Goal: Task Accomplishment & Management: Manage account settings

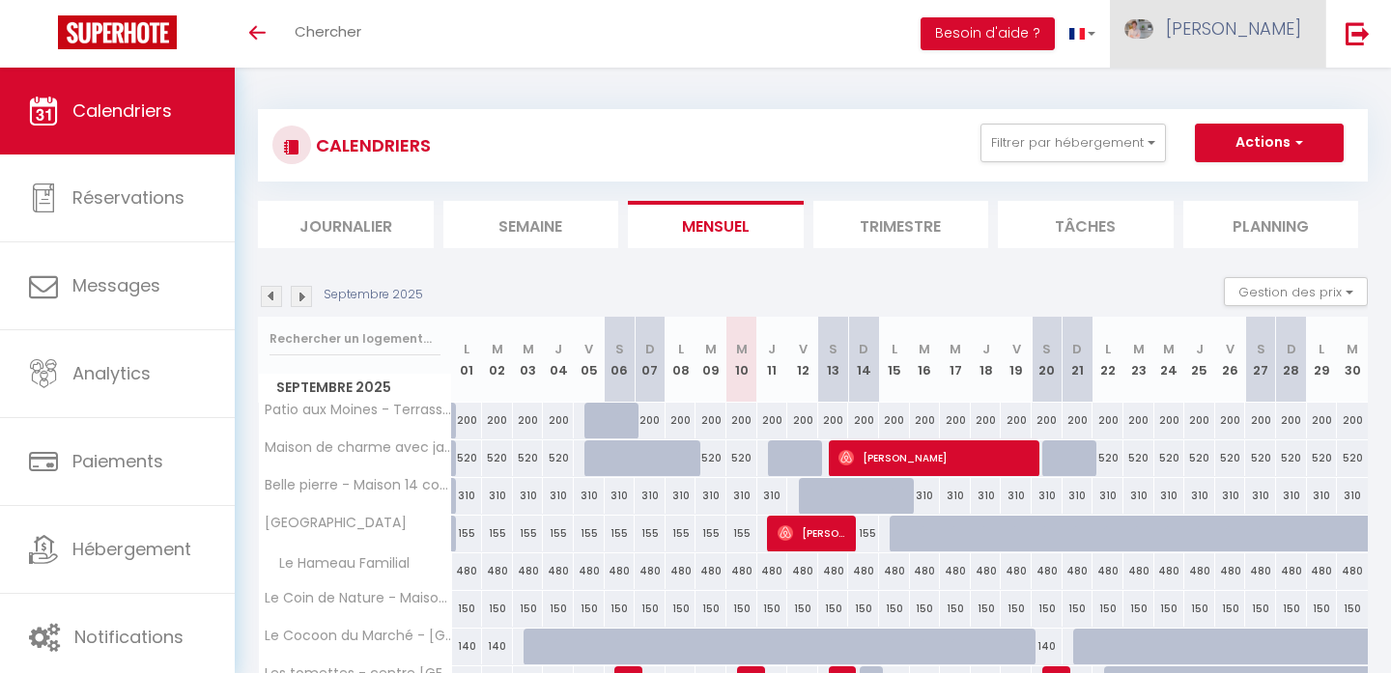
click at [1273, 36] on span "Morgan" at bounding box center [1233, 28] width 135 height 24
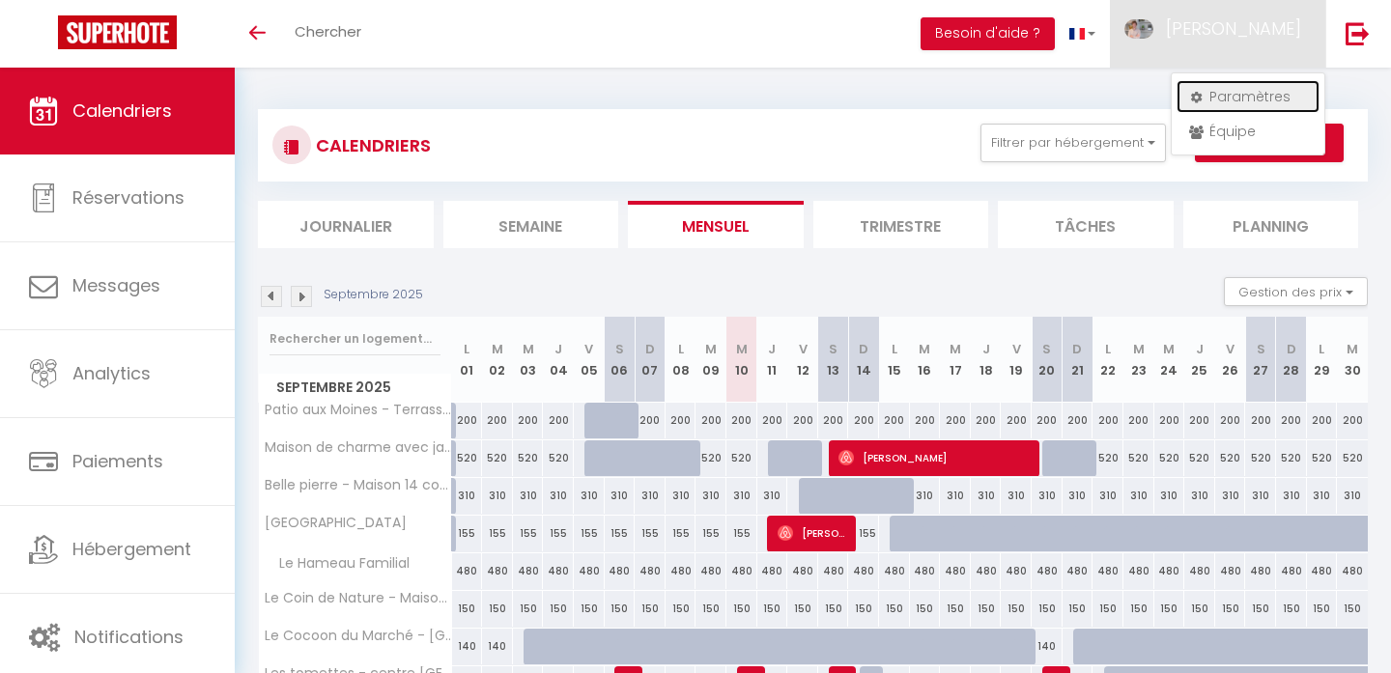
click at [1220, 98] on link "Paramètres" at bounding box center [1247, 96] width 143 height 33
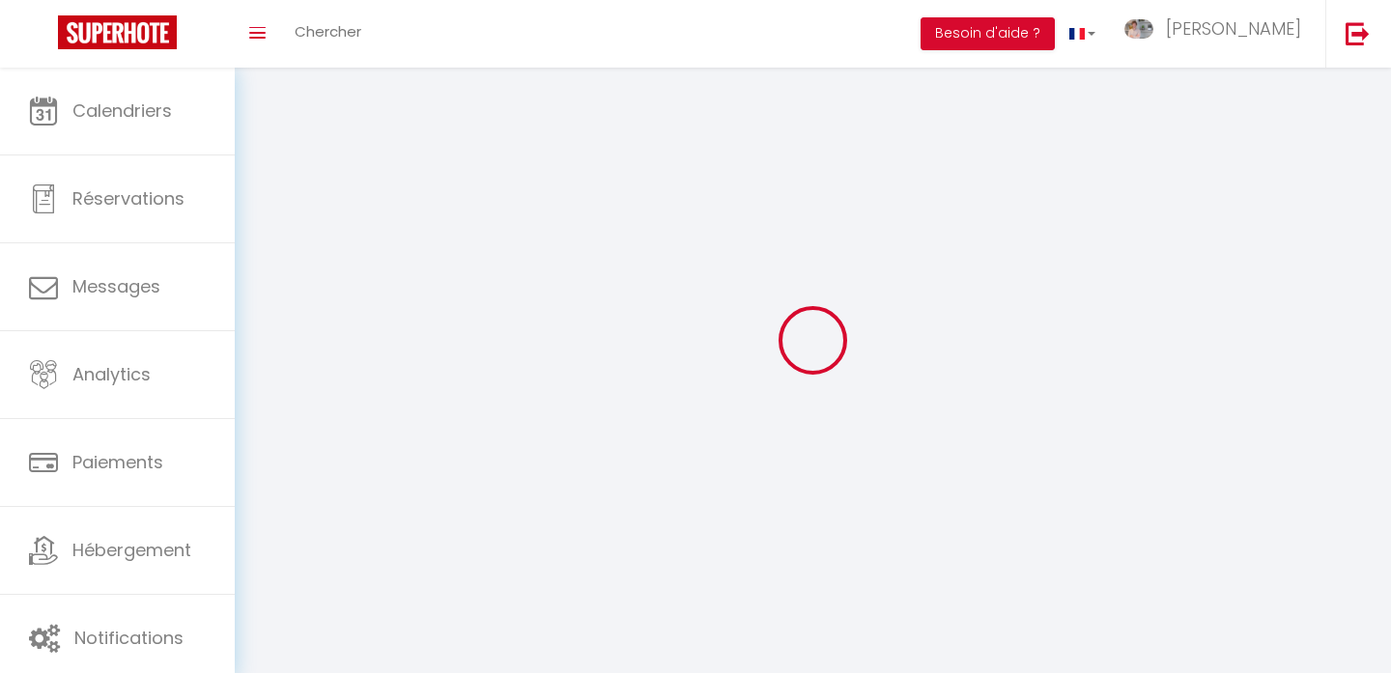
type input "Morgan"
type input "Bonin"
type input "0633657787"
type input "9 rue du Fauconnier"
type input "75004"
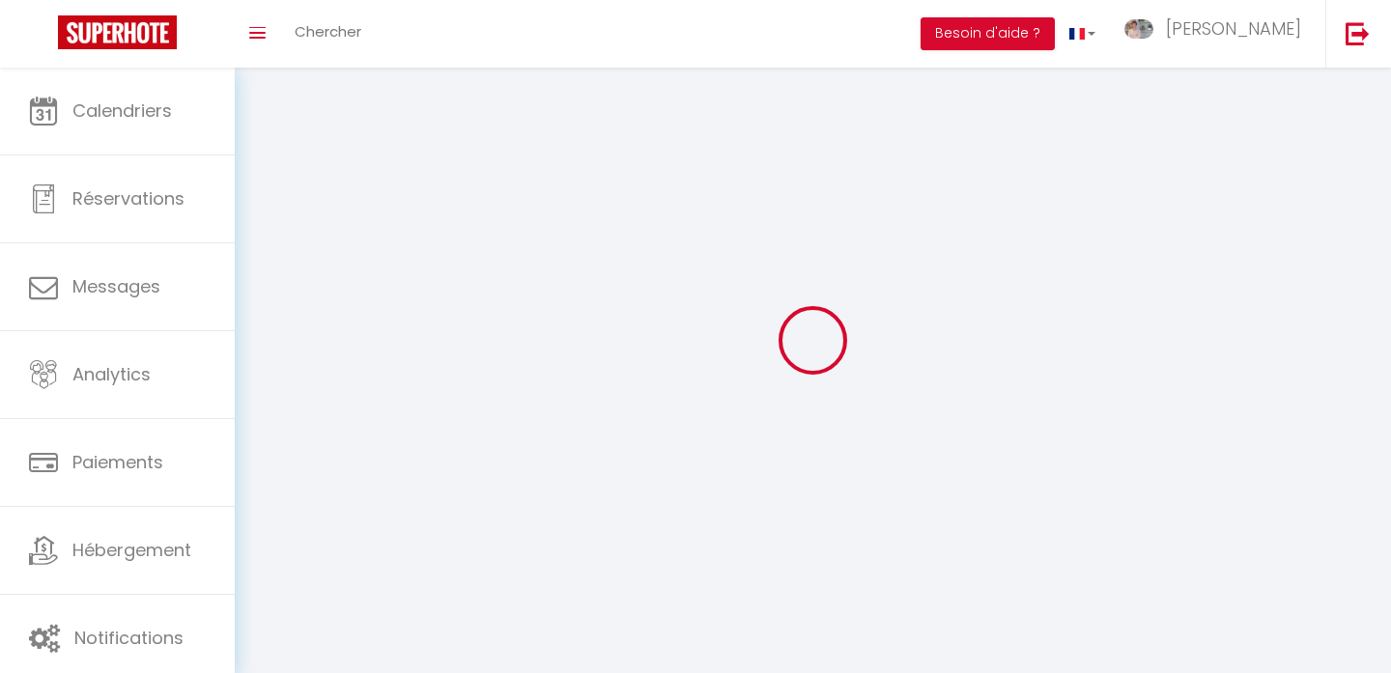
type input "Paris"
type input "YVIeIqJjhQa9NG4RQnUJyHyC2"
type input "P6ewJD9hOZqB9g2PAUuYgFozx"
type input "YVIeIqJjhQa9NG4RQnUJyHyC2"
type input "P6ewJD9hOZqB9g2PAUuYgFozx"
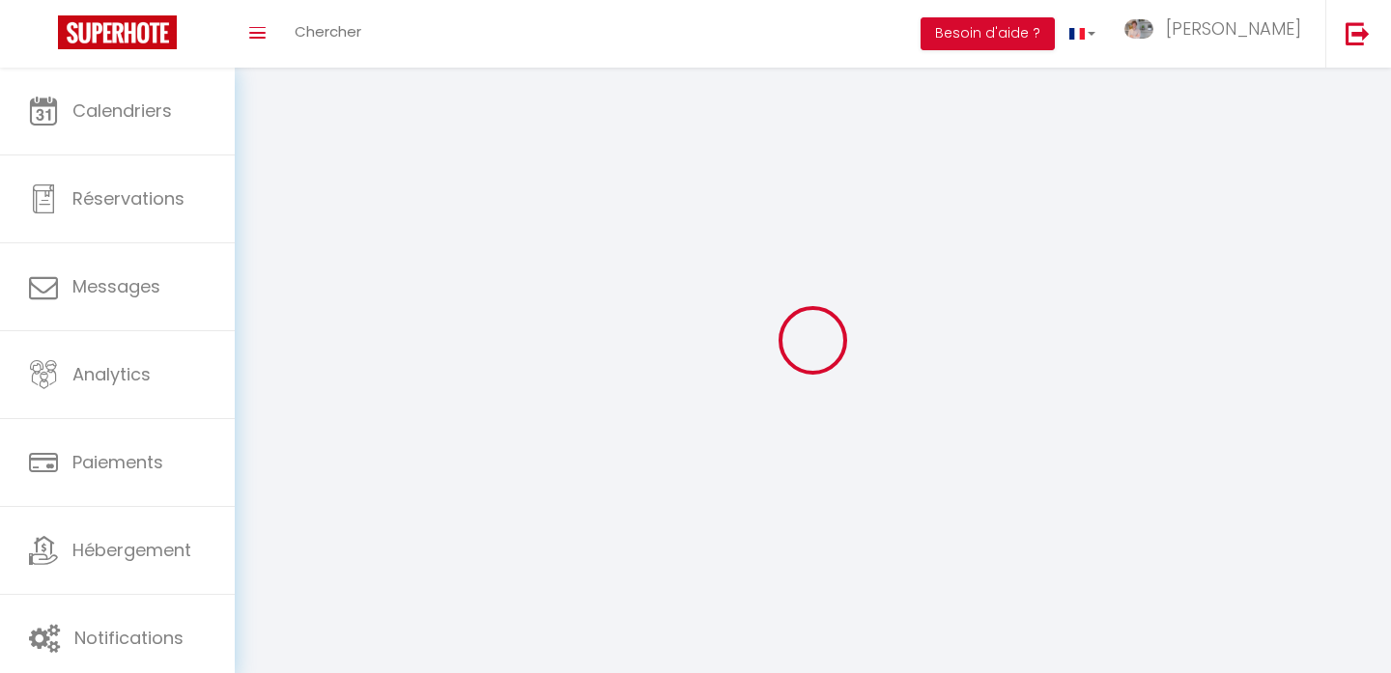
type input "https://app.superhote.com/#/get-available-rentals/P6ewJD9hOZqB9g2PAUuYgFozx"
select select "28"
select select "fr"
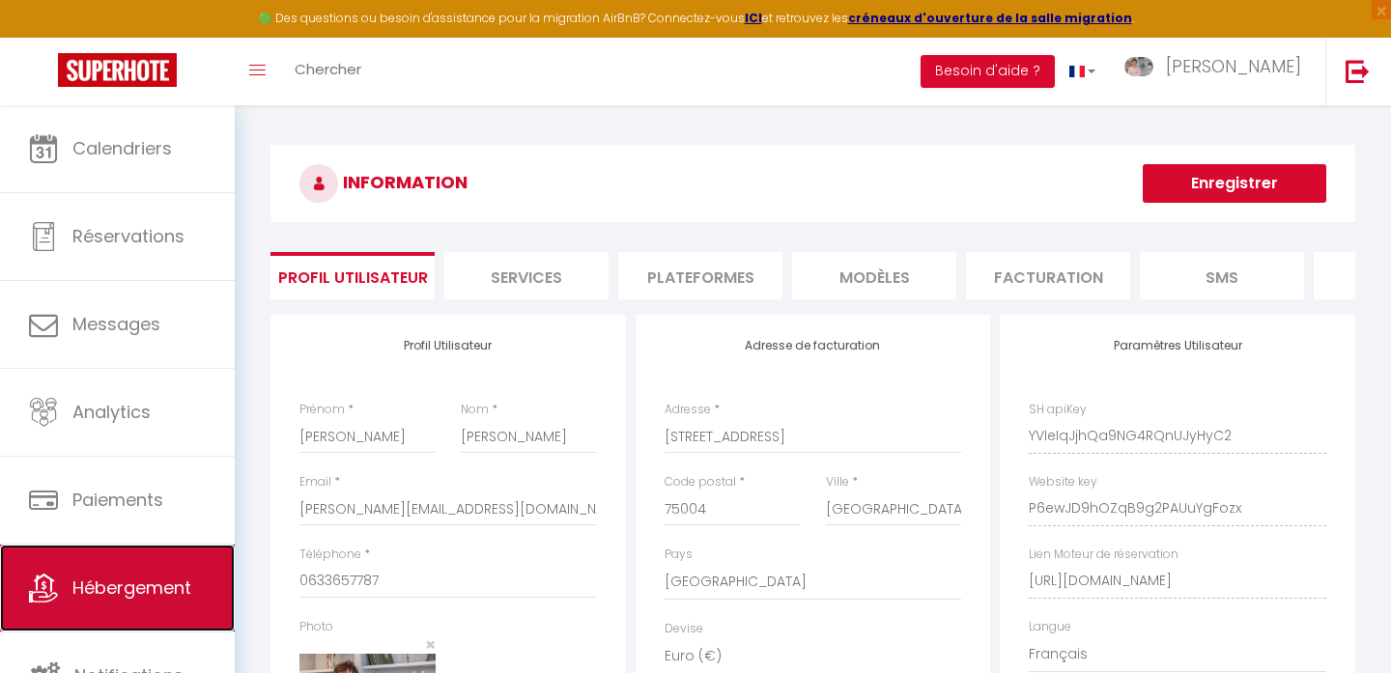
click at [114, 582] on span "Hébergement" at bounding box center [131, 588] width 119 height 24
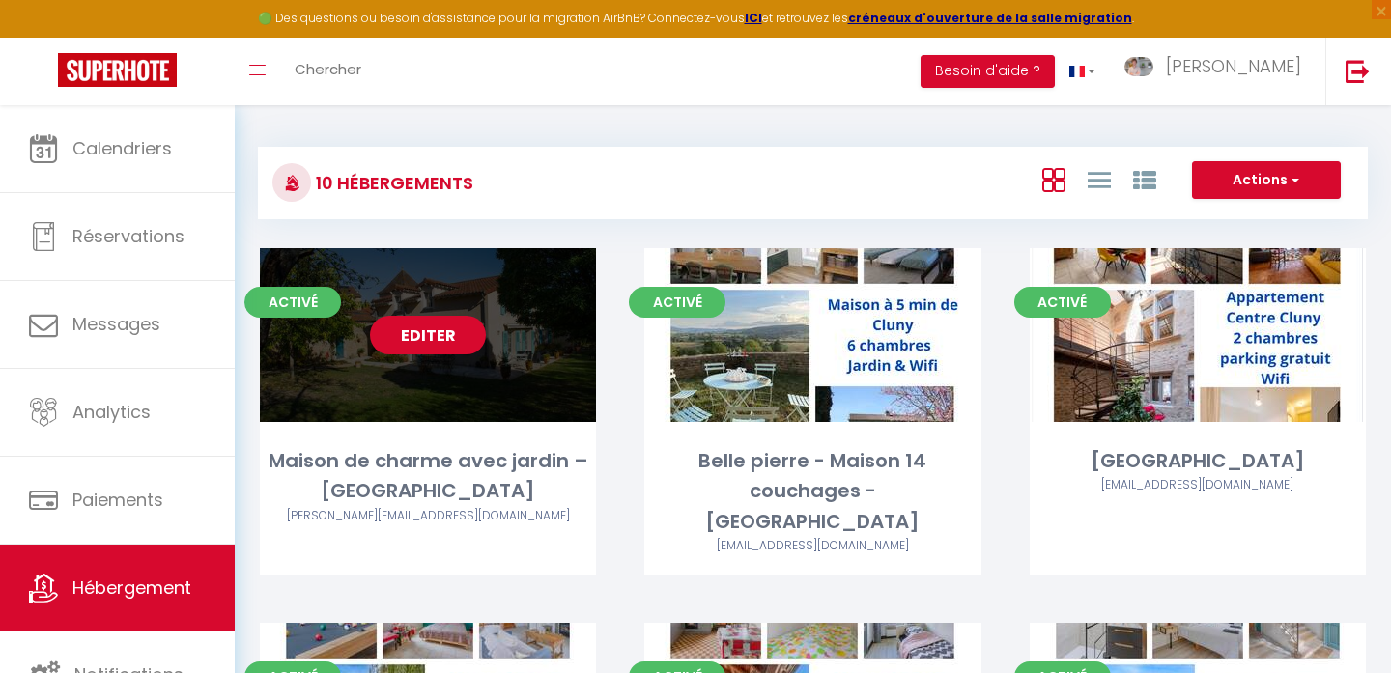
click at [447, 335] on link "Editer" at bounding box center [428, 335] width 116 height 39
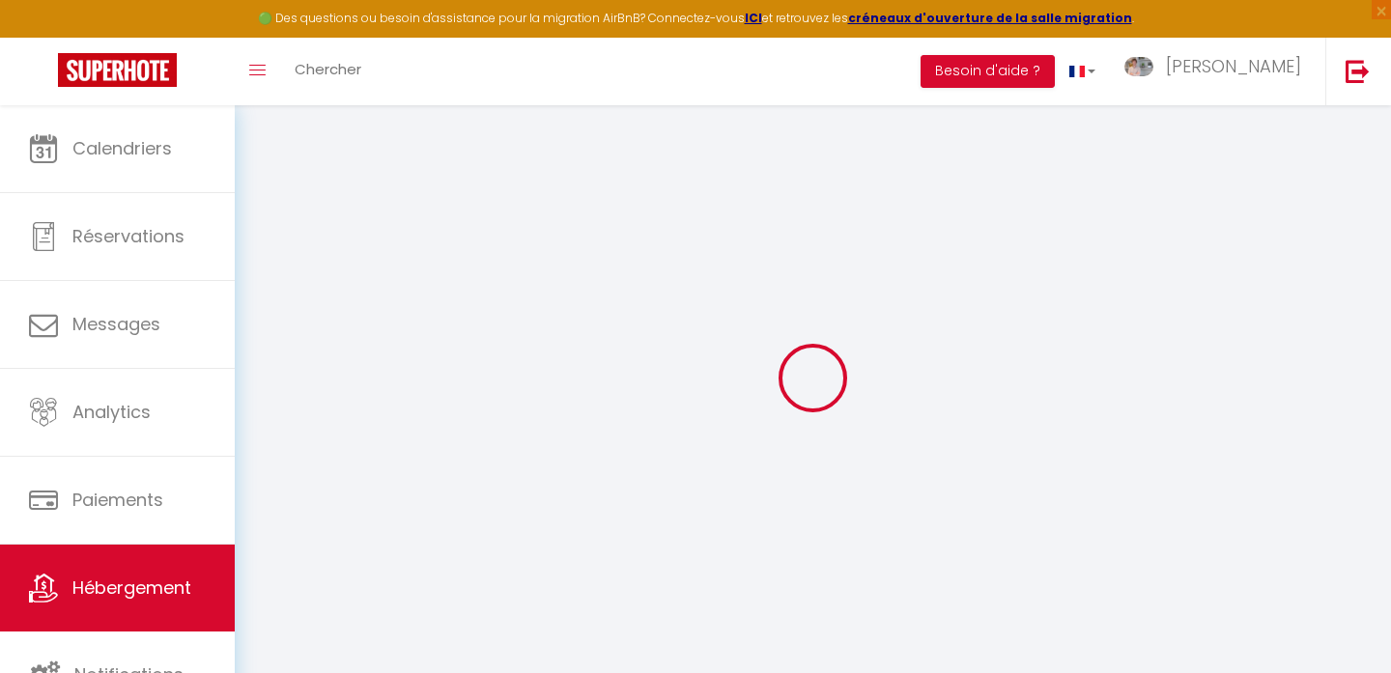
select select
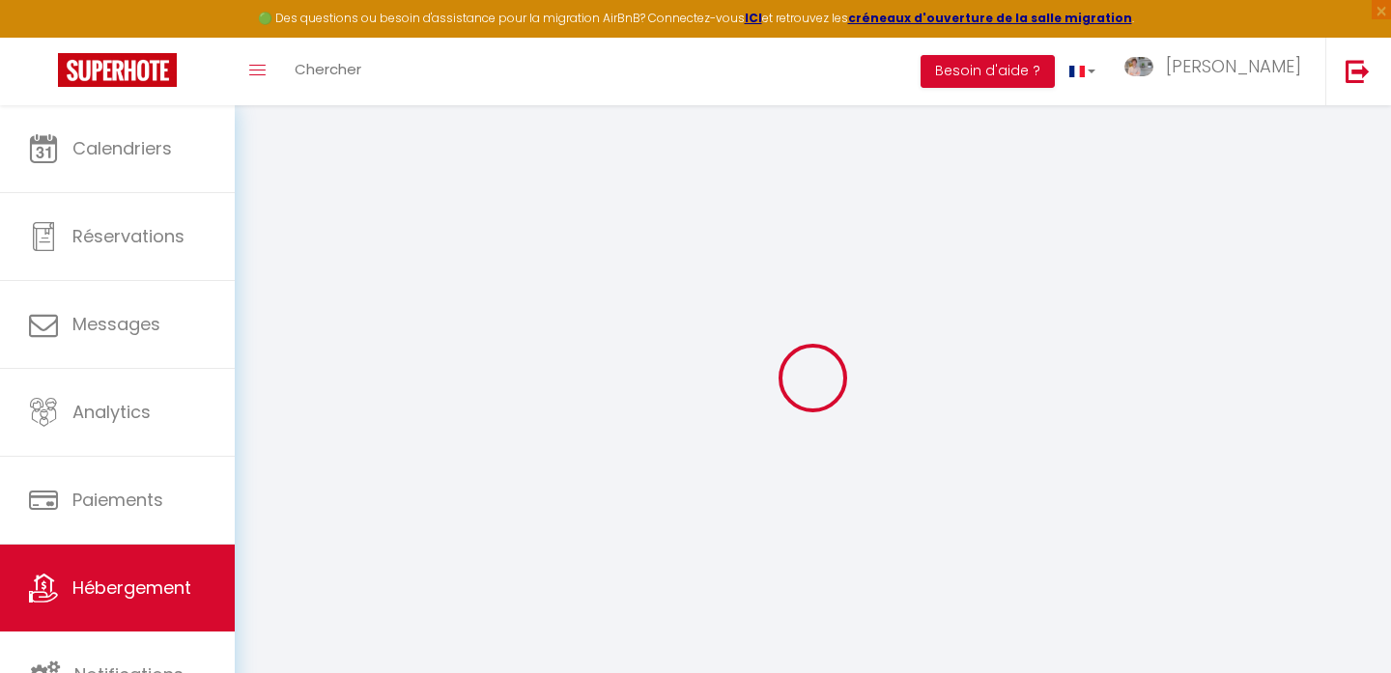
select select
checkbox input "false"
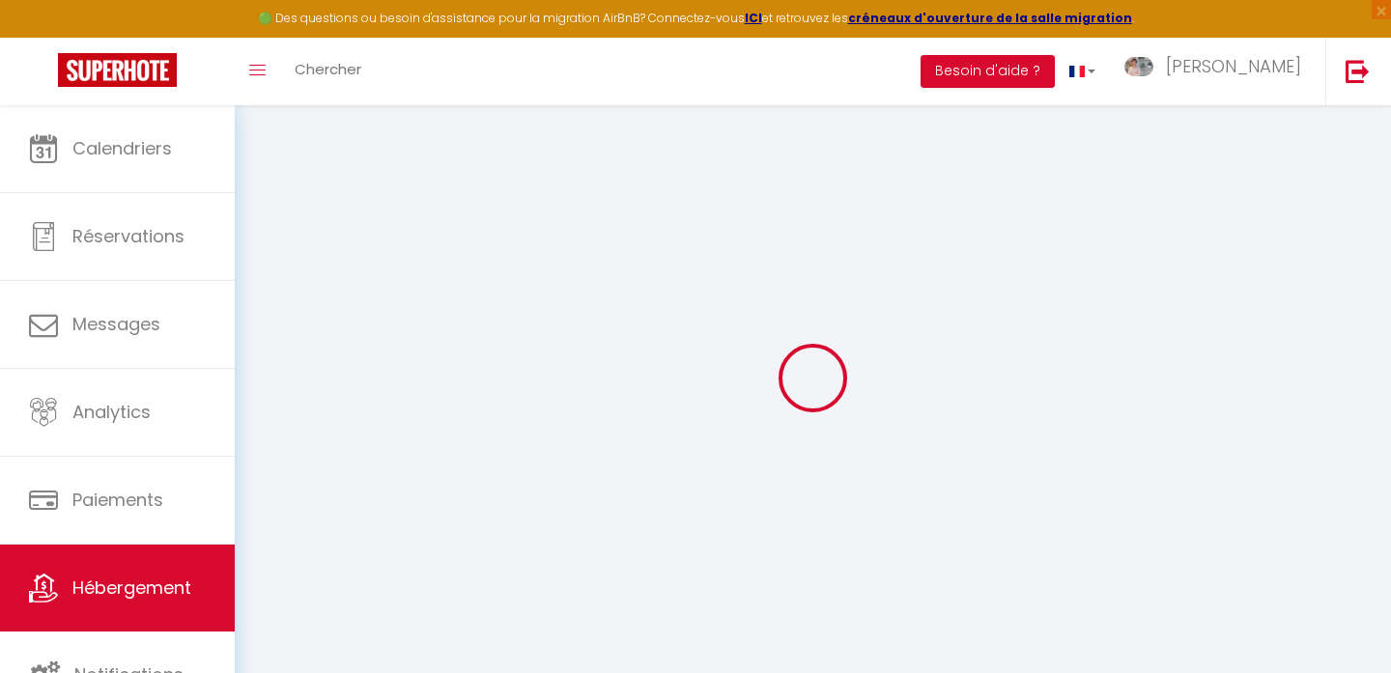
select select
checkbox input "false"
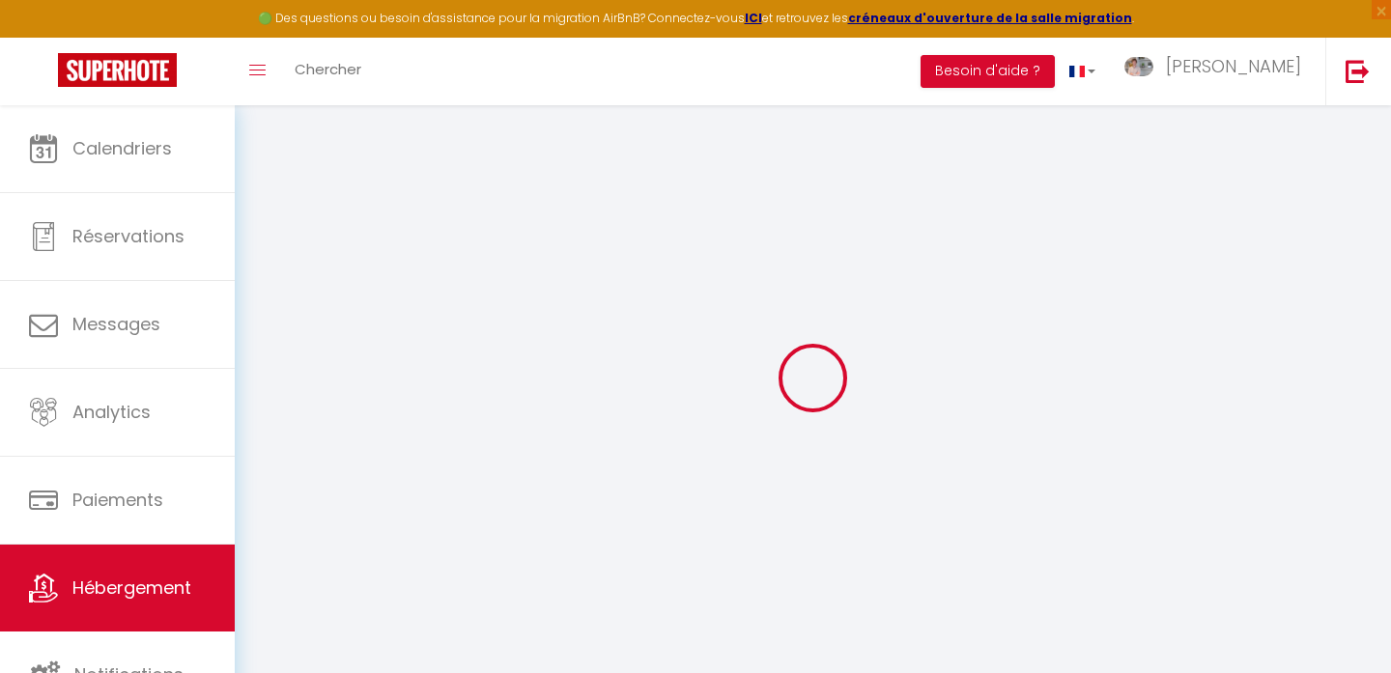
select select
checkbox input "false"
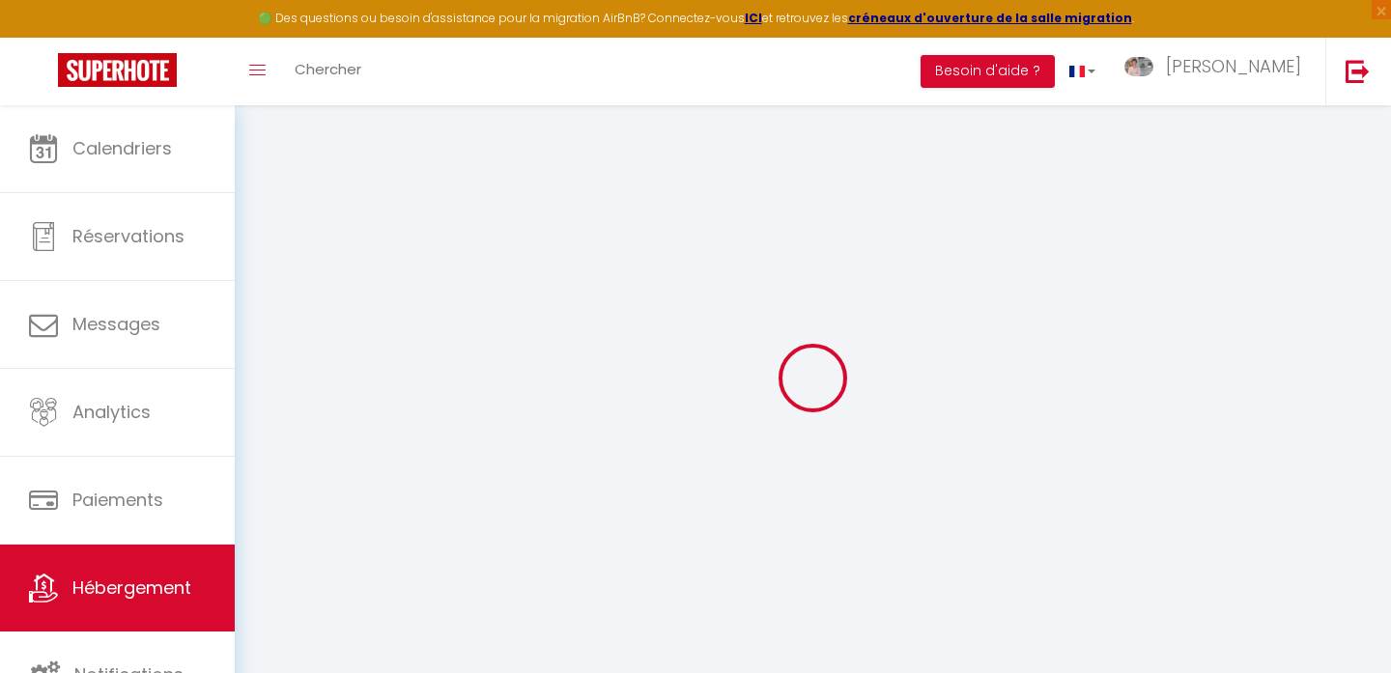
select select "16:00"
select select "23:45"
select select "11:00"
select select "30"
select select "120"
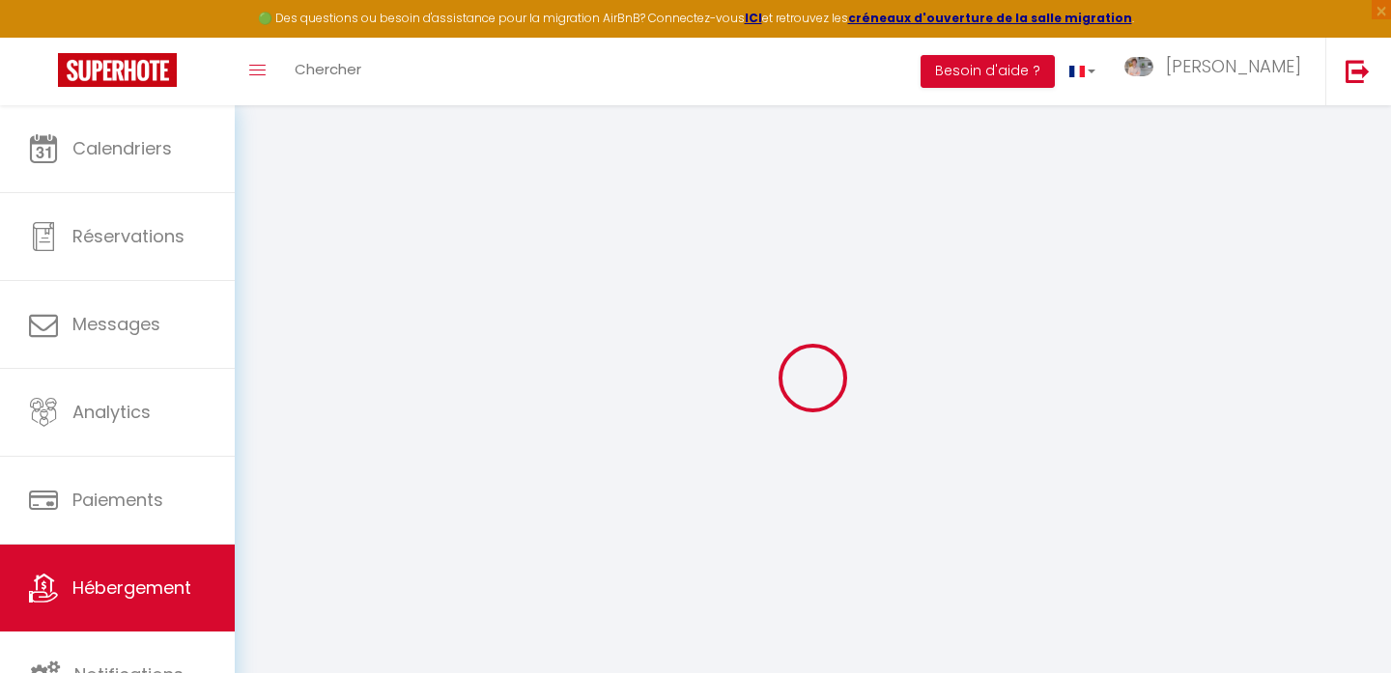
select select
checkbox input "false"
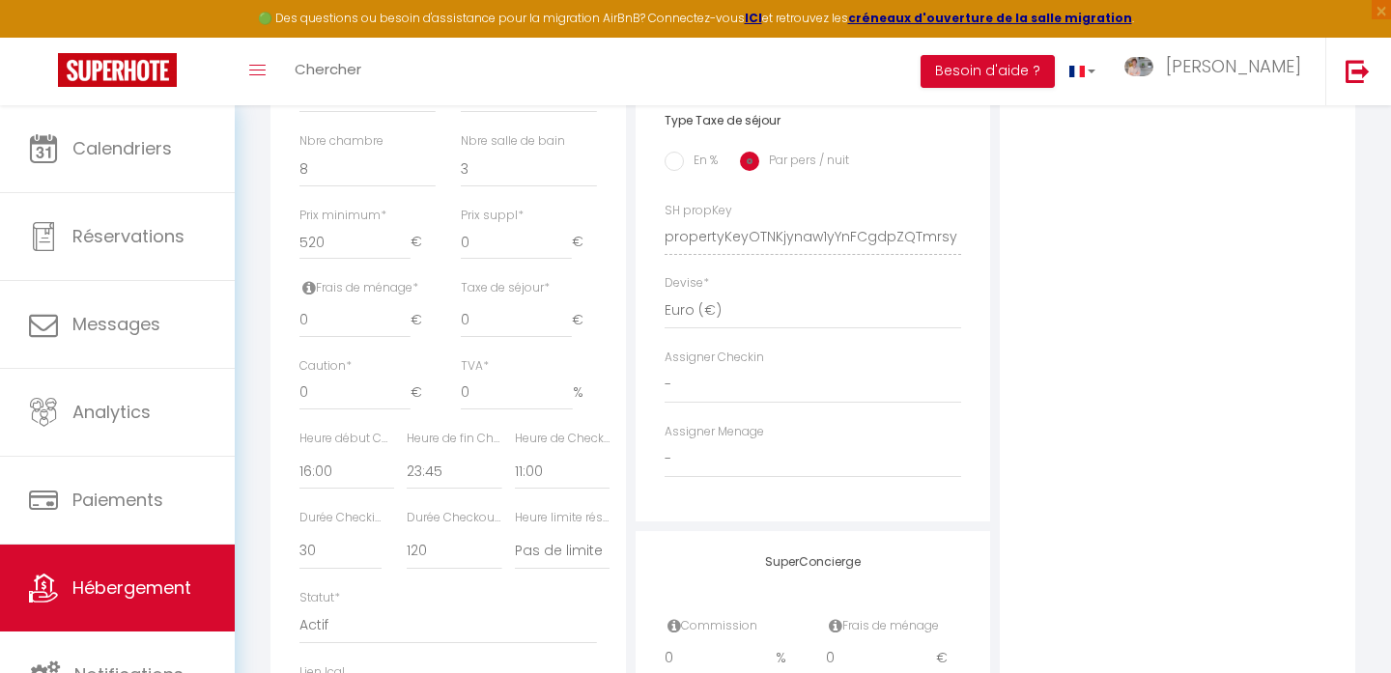
select select
checkbox input "false"
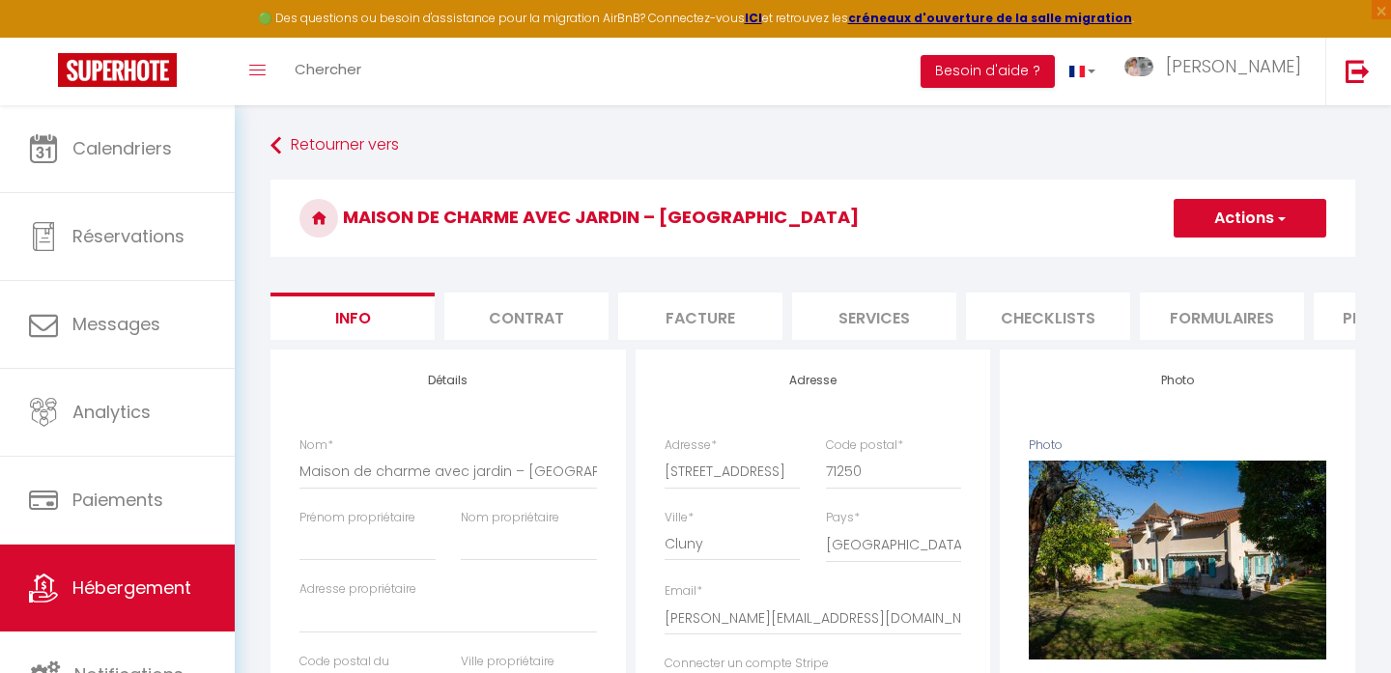
click at [552, 309] on li "Contrat" at bounding box center [526, 316] width 164 height 47
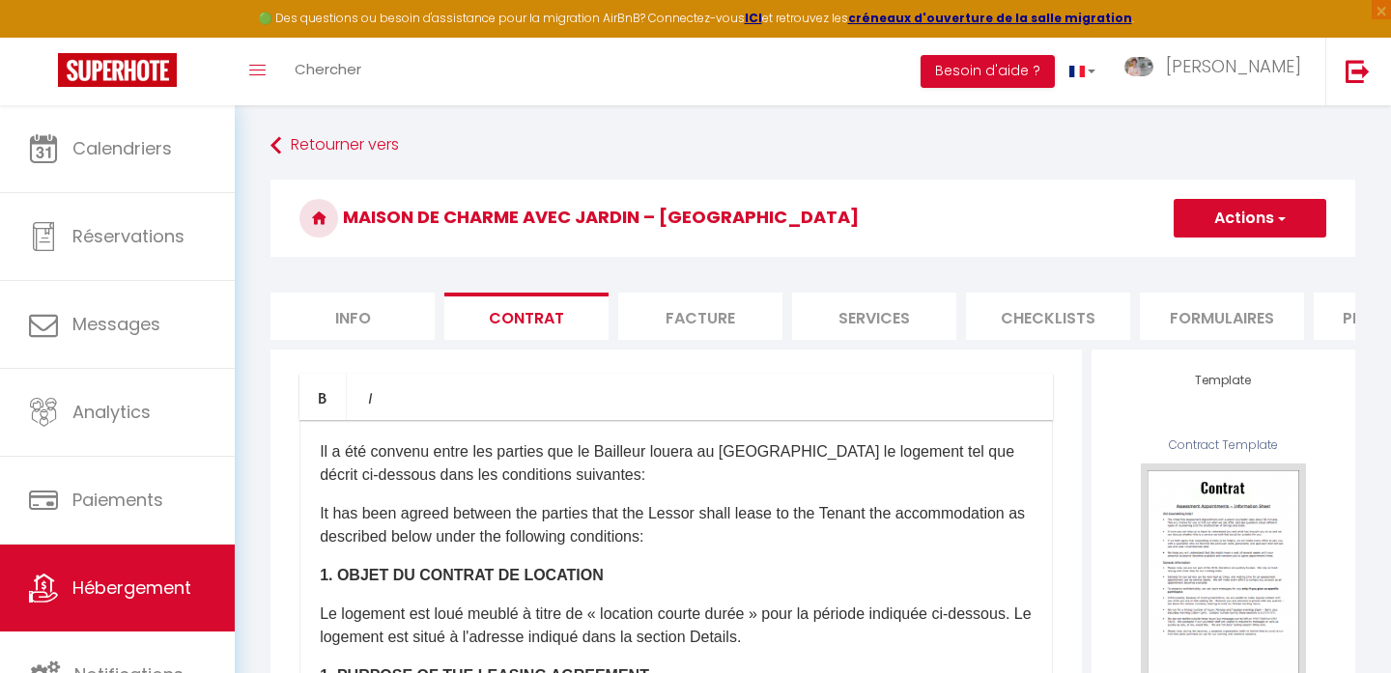
click at [703, 312] on li "Facture" at bounding box center [700, 316] width 164 height 47
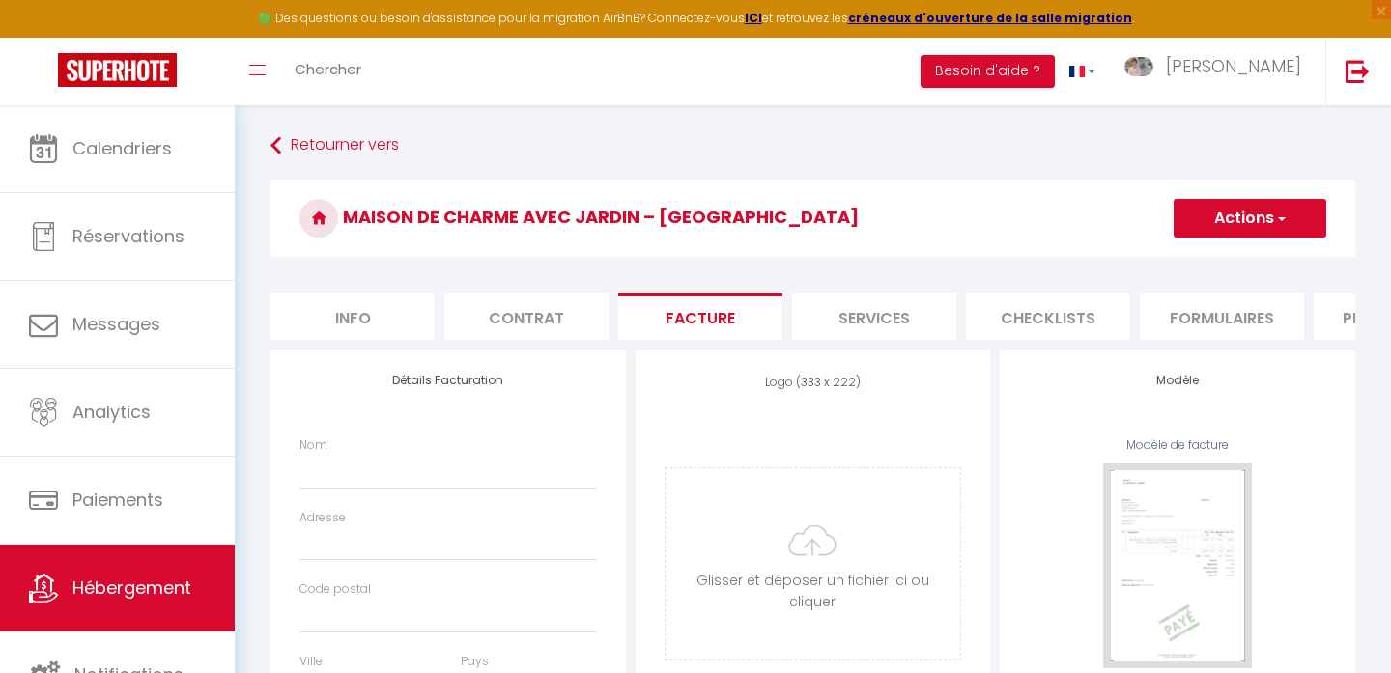
select select
click at [942, 319] on li "Services" at bounding box center [874, 316] width 164 height 47
select select
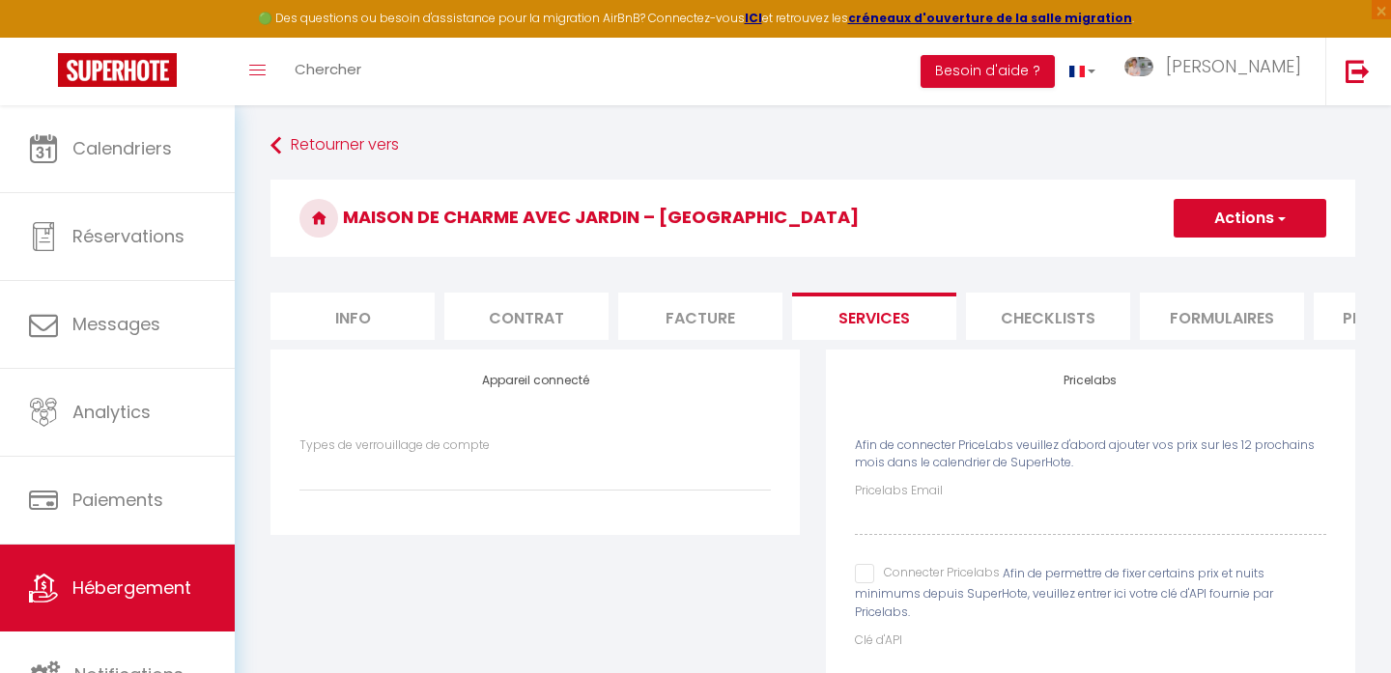
click at [1012, 316] on li "Checklists" at bounding box center [1048, 316] width 164 height 47
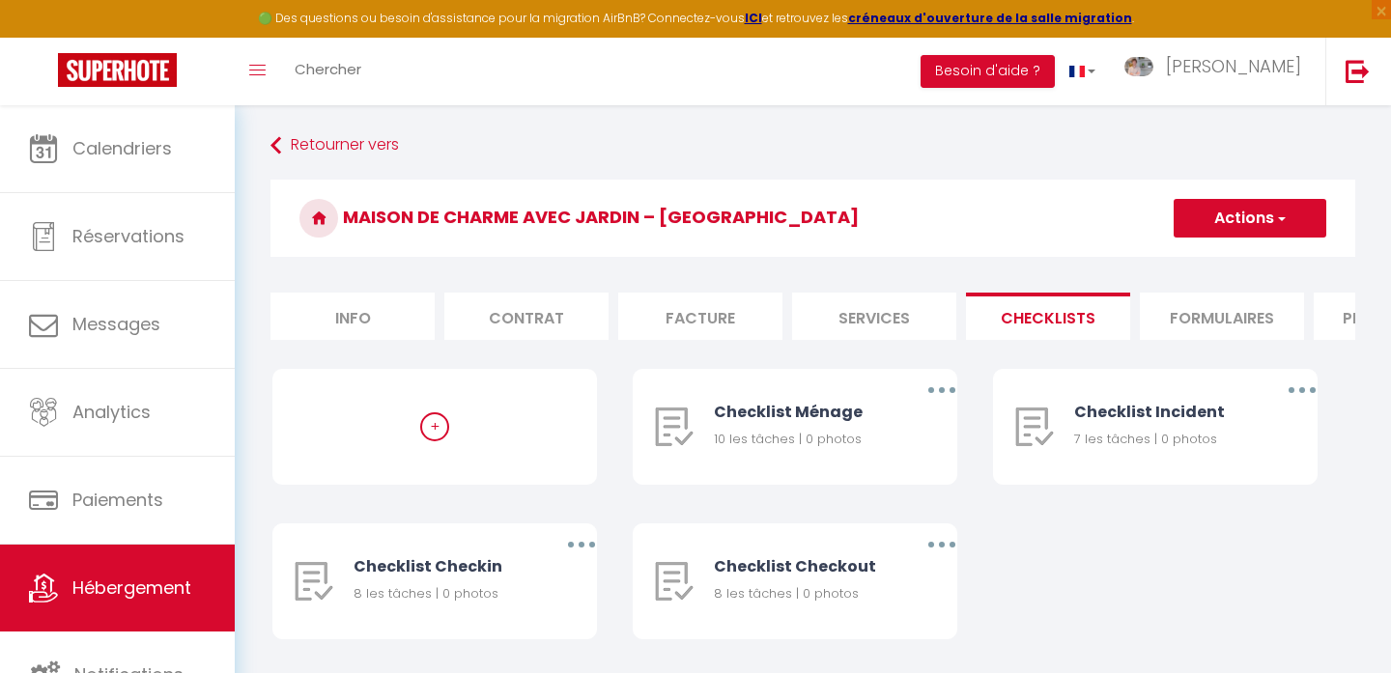
click at [1166, 317] on li "Formulaires" at bounding box center [1221, 316] width 164 height 47
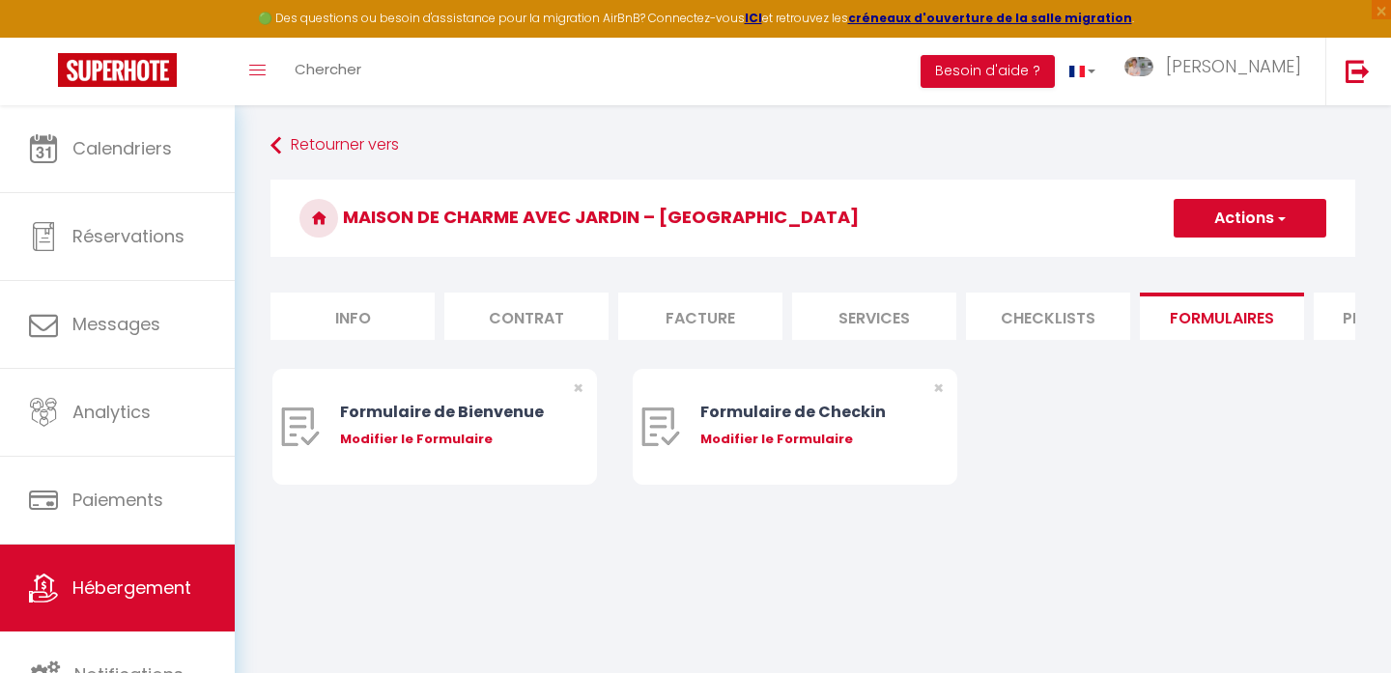
click at [1326, 329] on li "Plateformes" at bounding box center [1395, 316] width 164 height 47
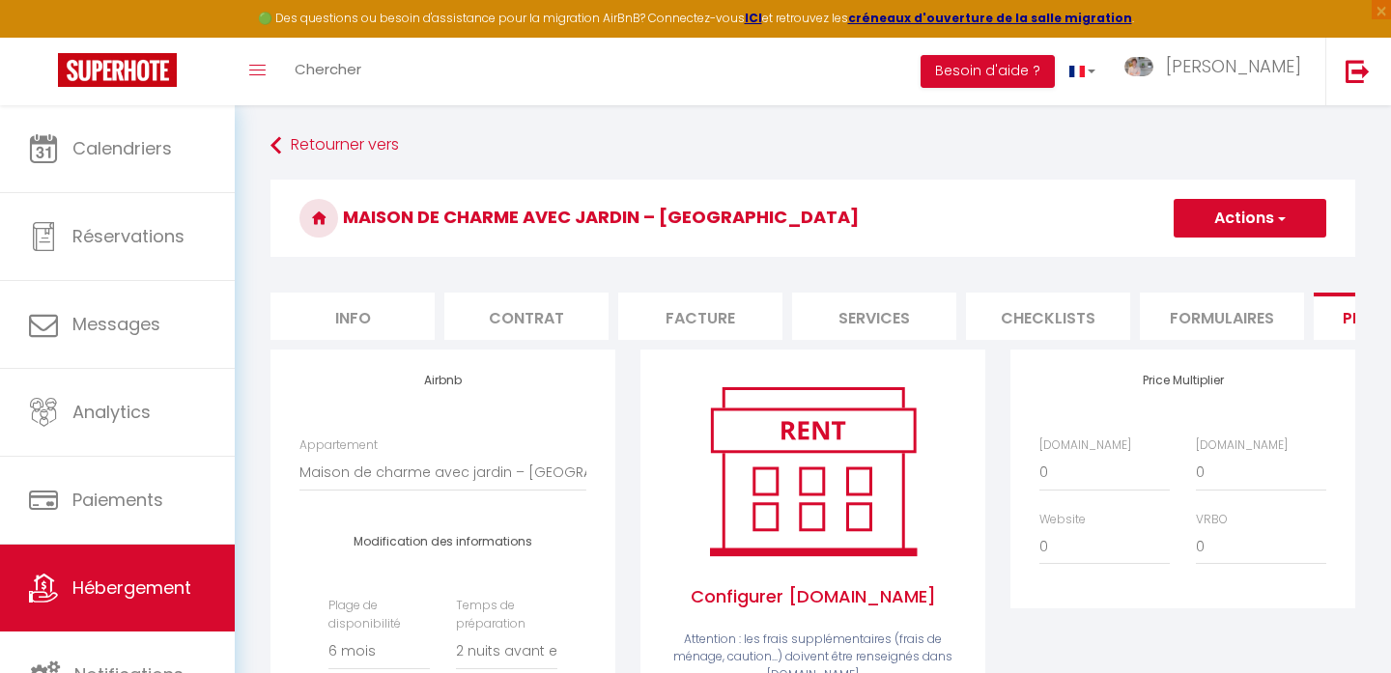
click at [399, 319] on li "Info" at bounding box center [352, 316] width 164 height 47
select select
checkbox input "false"
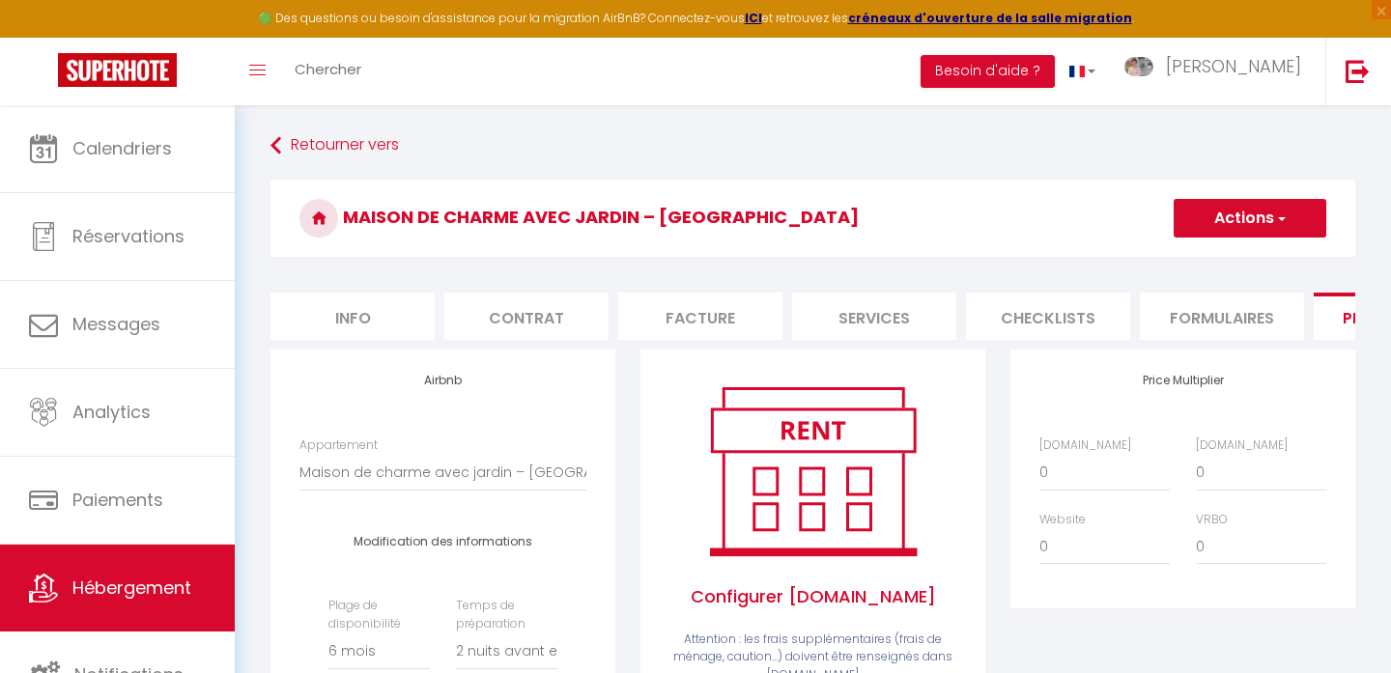
checkbox input "false"
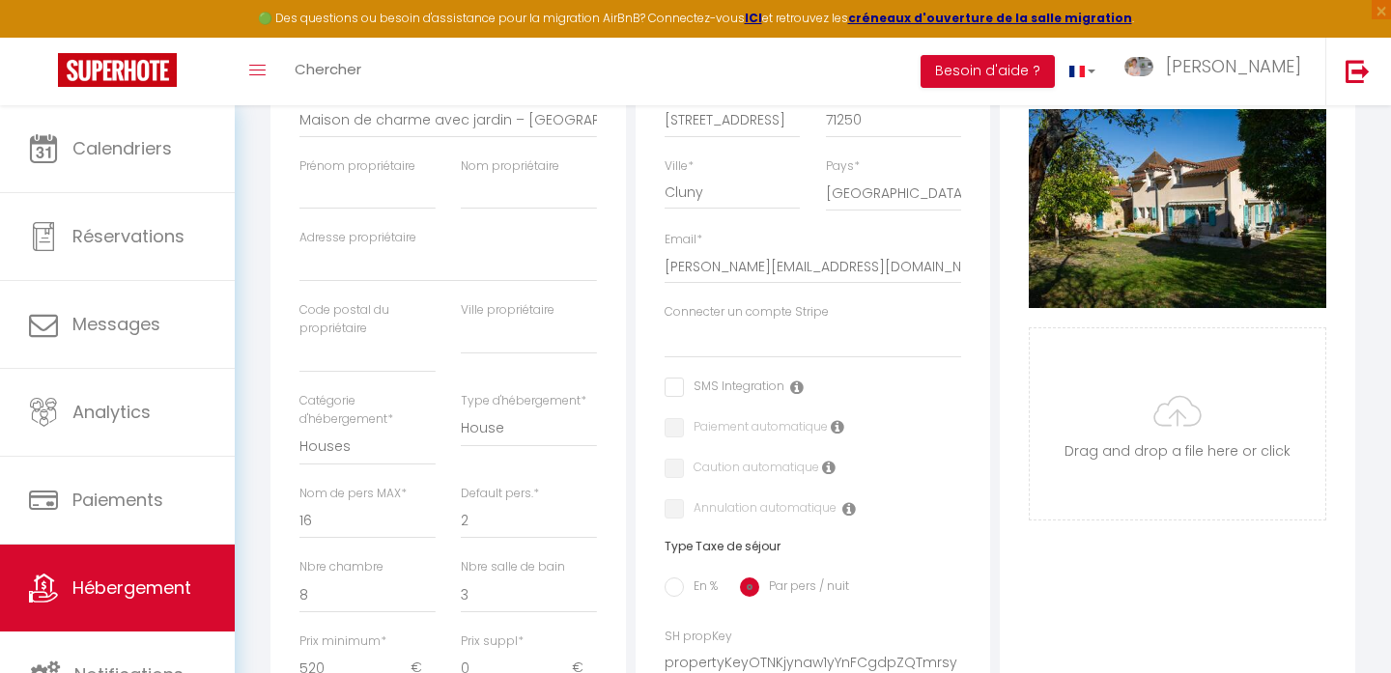
scroll to position [304, 0]
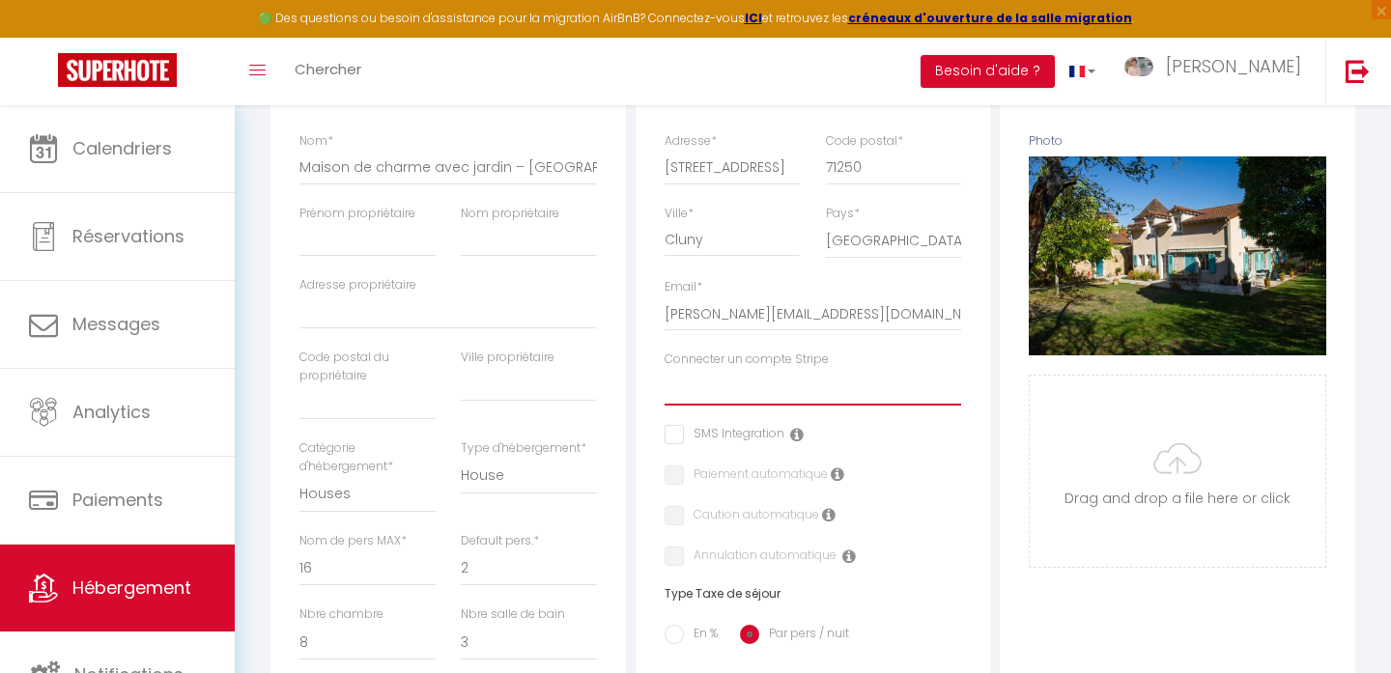
click at [714, 399] on select "Story's Immobilier" at bounding box center [812, 387] width 297 height 37
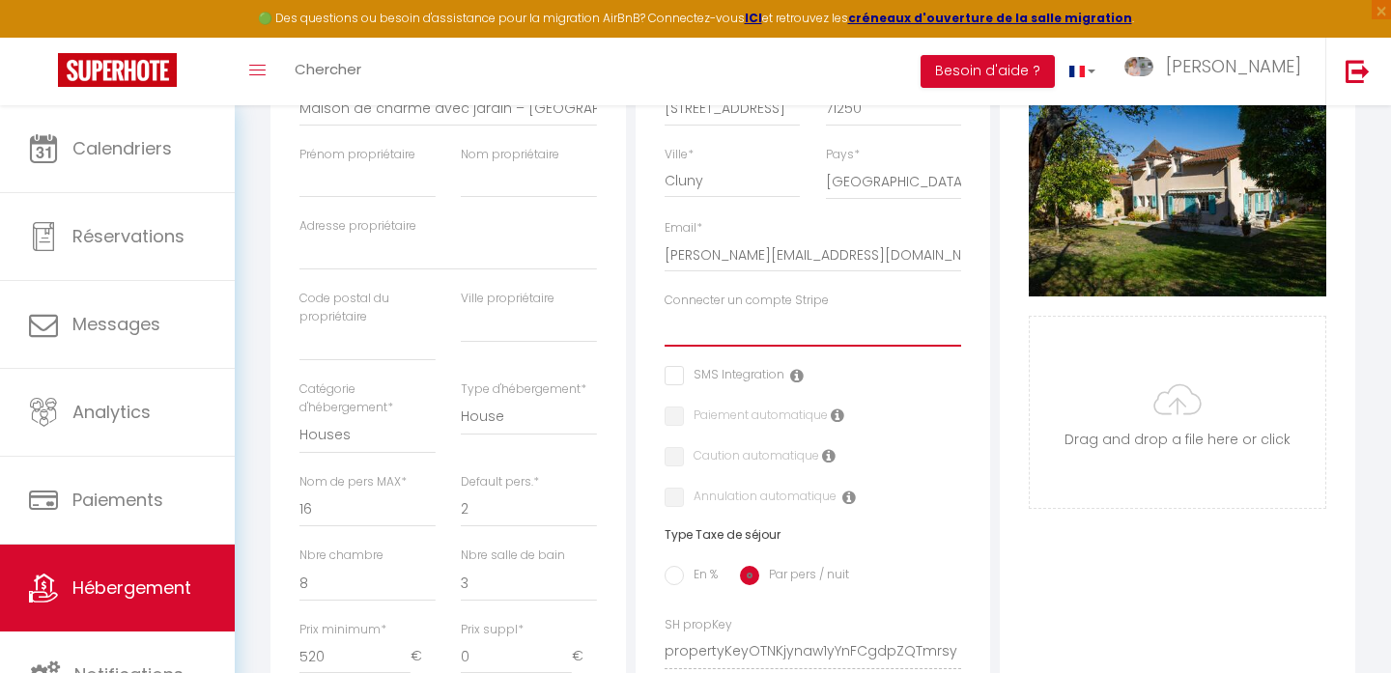
scroll to position [364, 0]
click at [711, 336] on select "Story's Immobilier" at bounding box center [812, 327] width 297 height 37
select select "15954"
click at [664, 309] on select "Story's Immobilier" at bounding box center [812, 327] width 297 height 37
checkbox input "false"
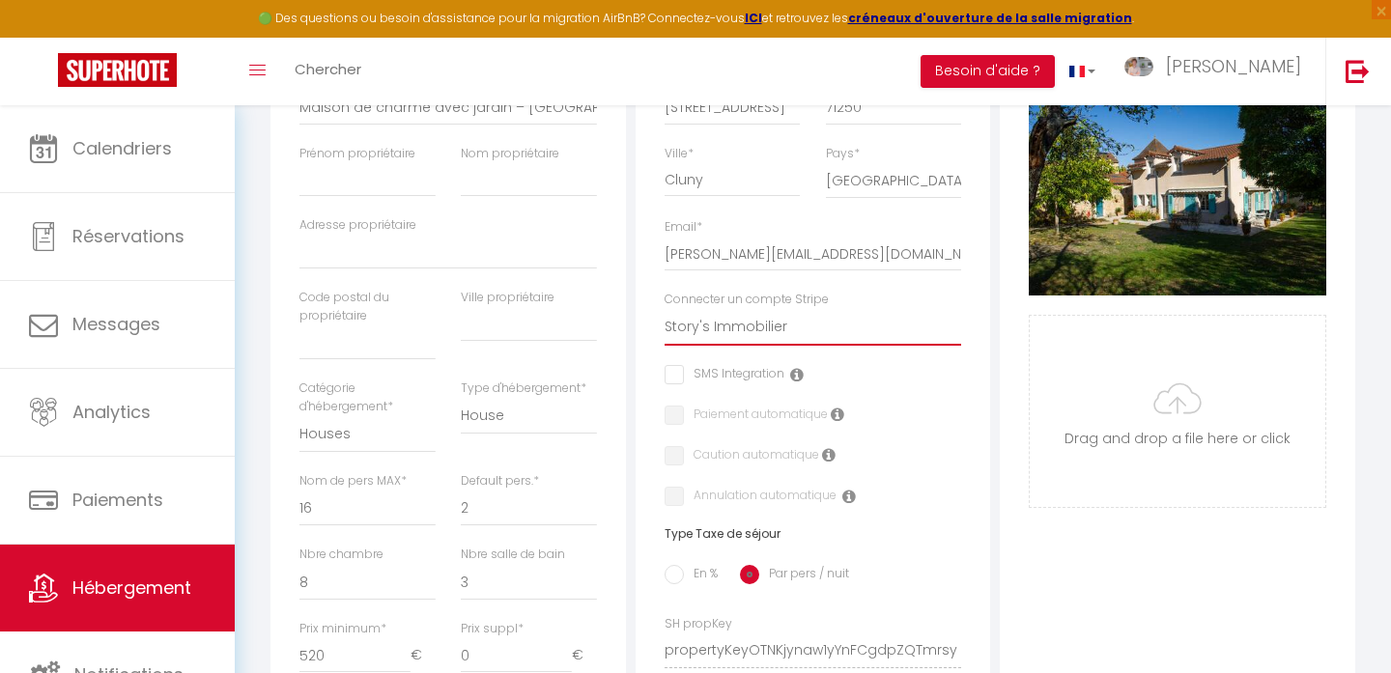
checkbox input "false"
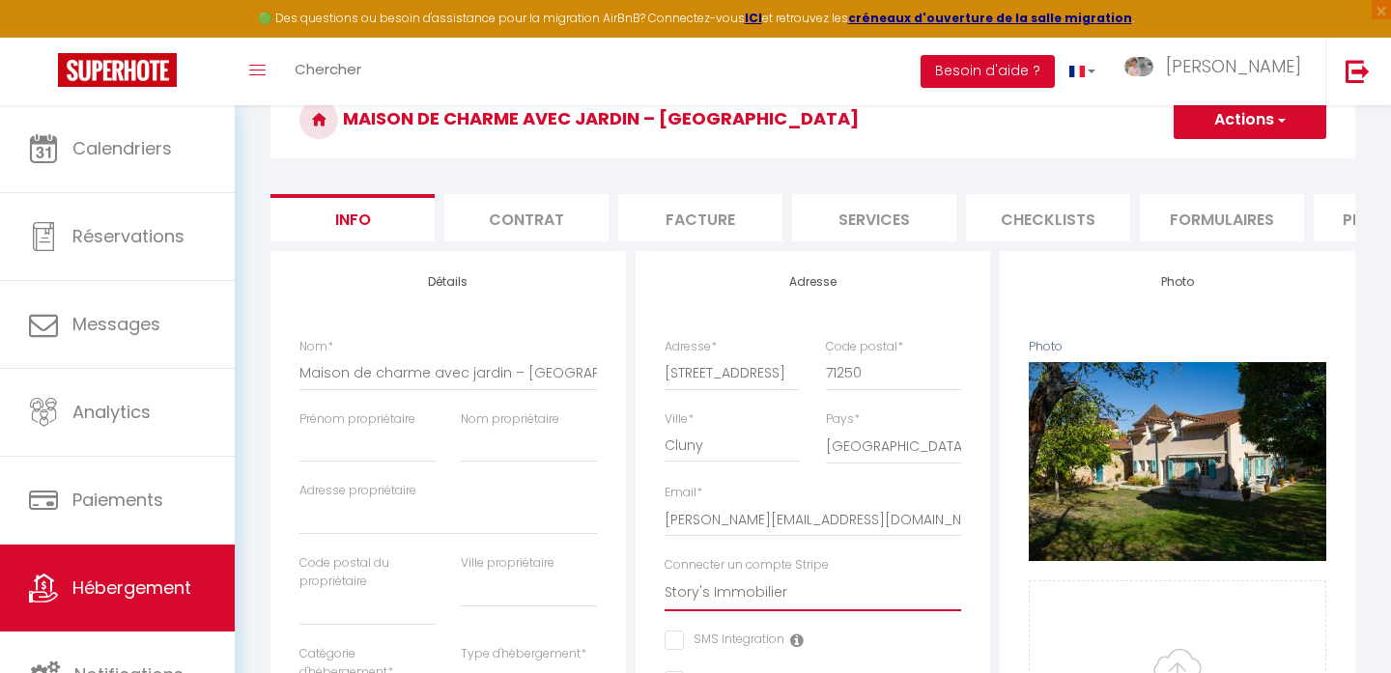
scroll to position [94, 0]
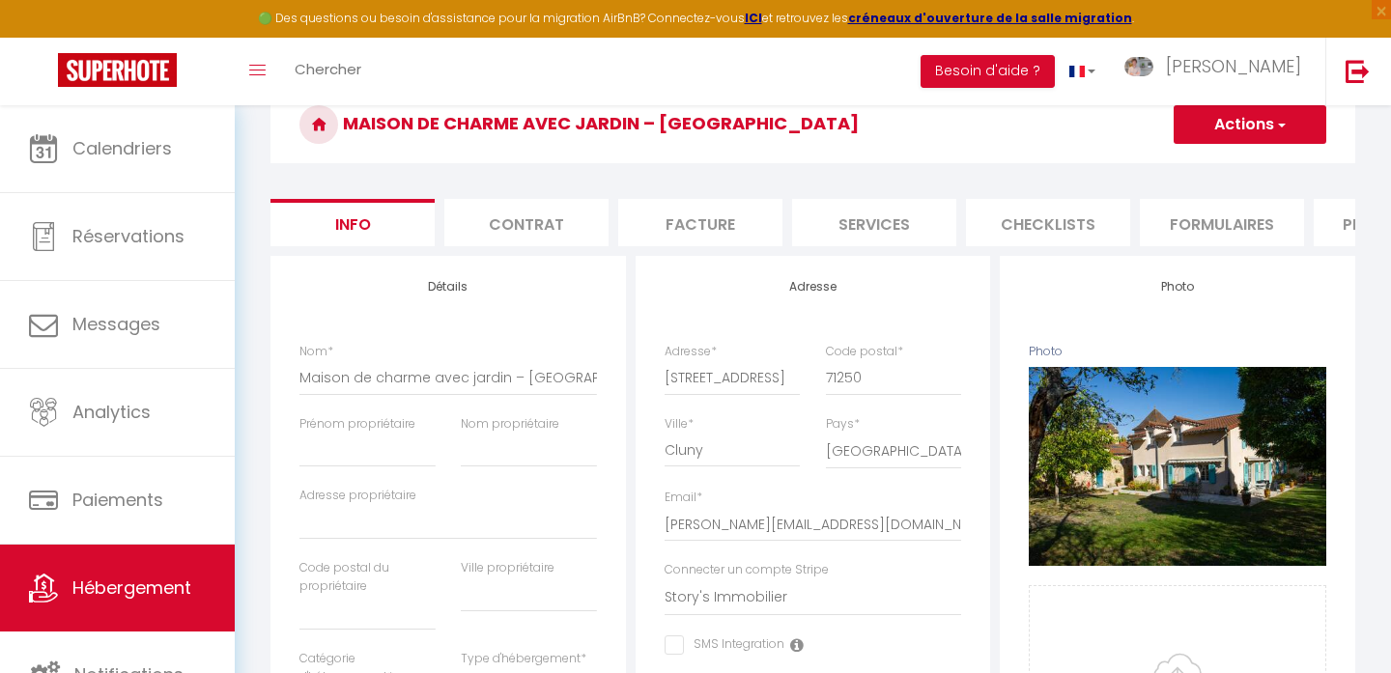
click at [576, 234] on li "Contrat" at bounding box center [526, 222] width 164 height 47
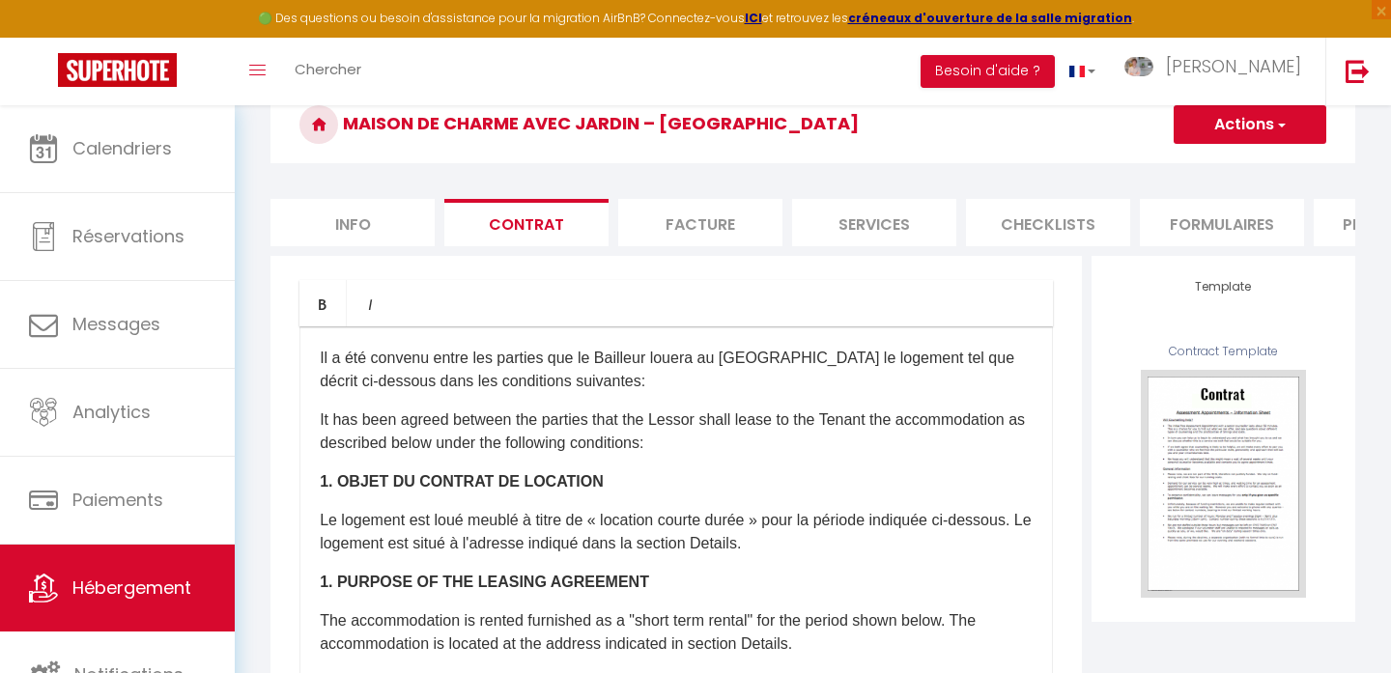
click at [734, 240] on li "Facture" at bounding box center [700, 222] width 164 height 47
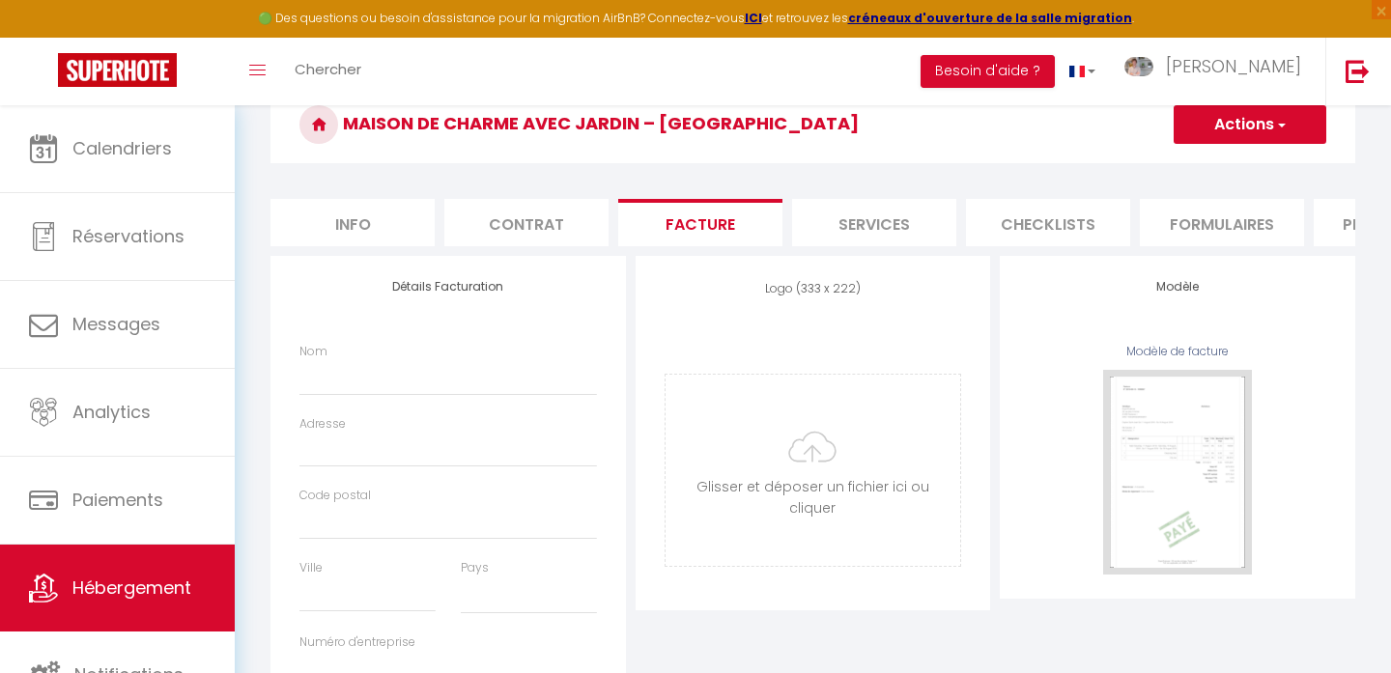
click at [849, 226] on li "Services" at bounding box center [874, 222] width 164 height 47
select select
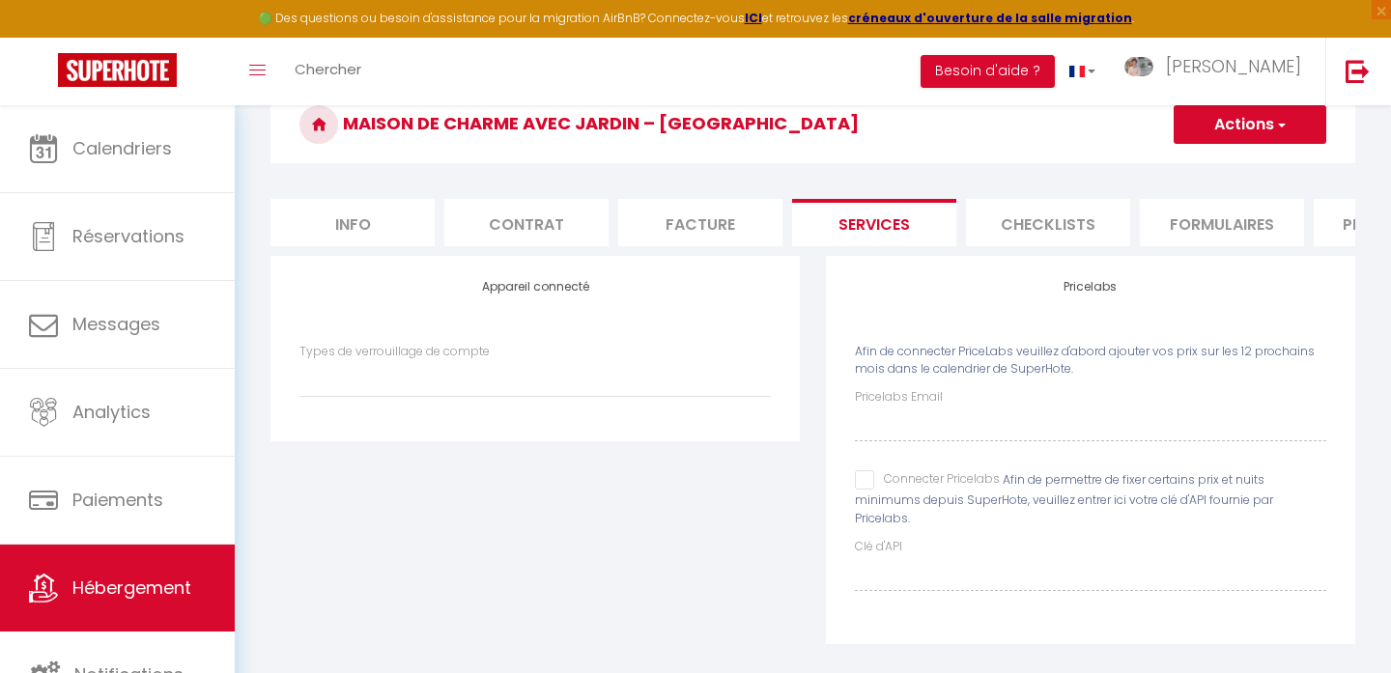
click at [721, 219] on li "Facture" at bounding box center [700, 222] width 164 height 47
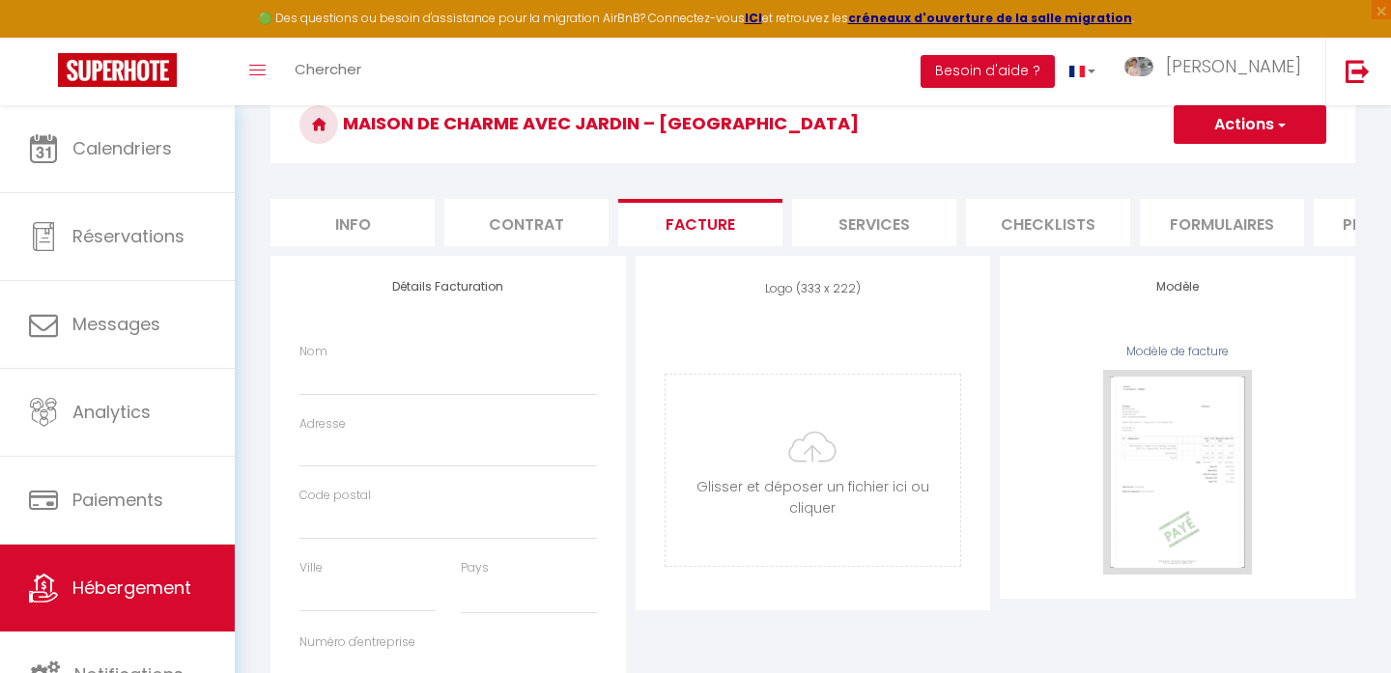
select select
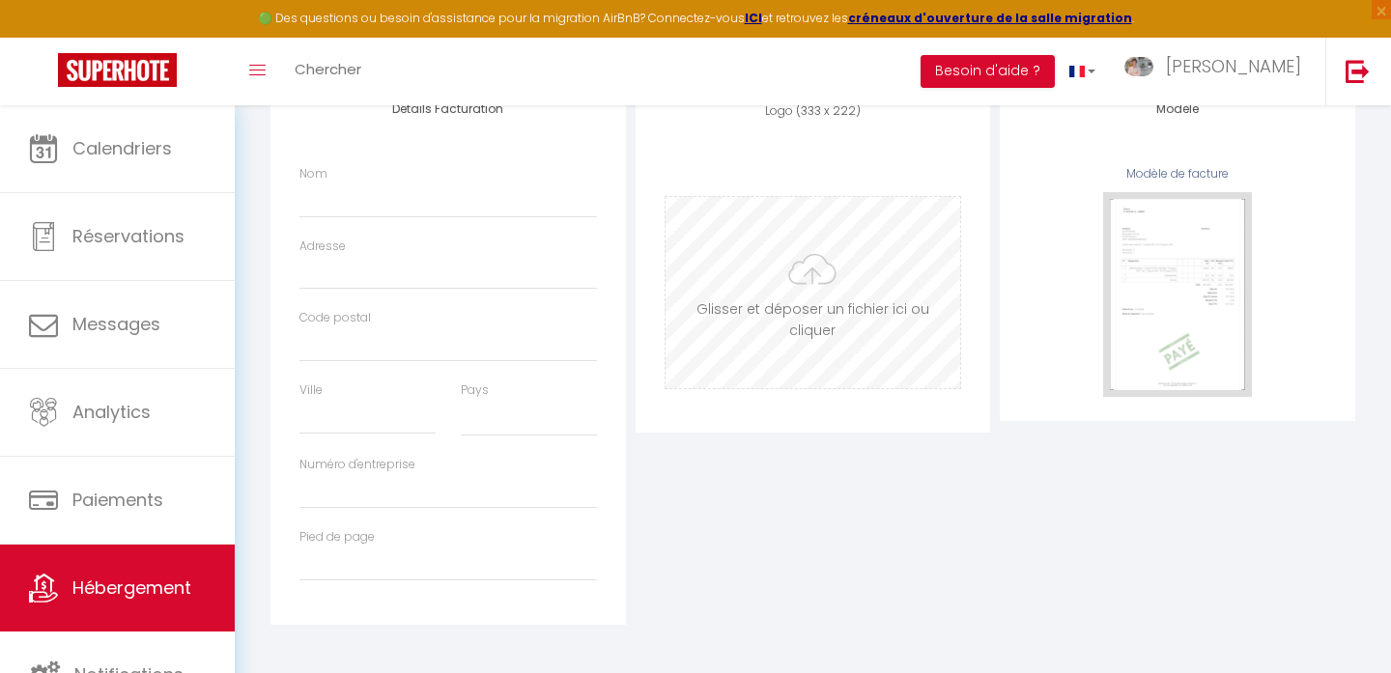
click at [816, 295] on input "file" at bounding box center [812, 292] width 295 height 191
type input "C:\fakepath\LOGOS STORY'S 2020-01.png"
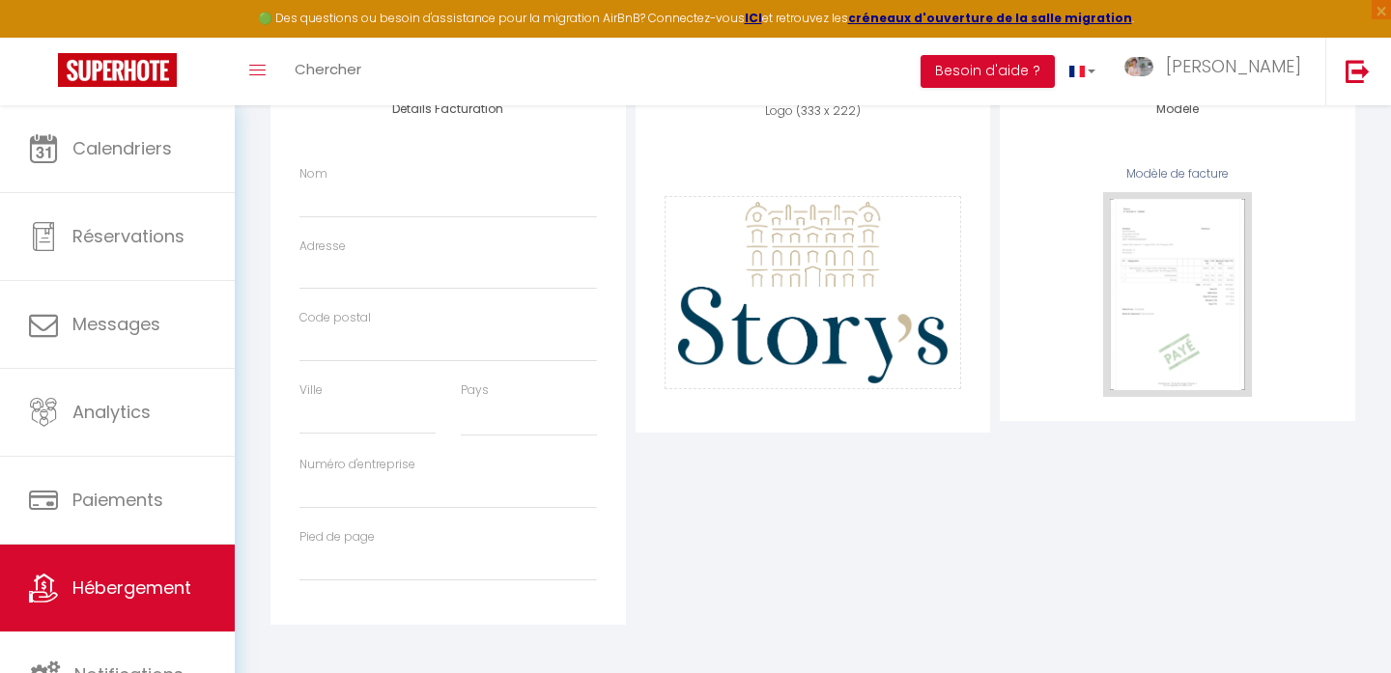
click at [829, 515] on div "Logo (333 x 222) Supprimer Glisser et déposer un fichier ici ou cliquer Ooops, …" at bounding box center [813, 351] width 365 height 547
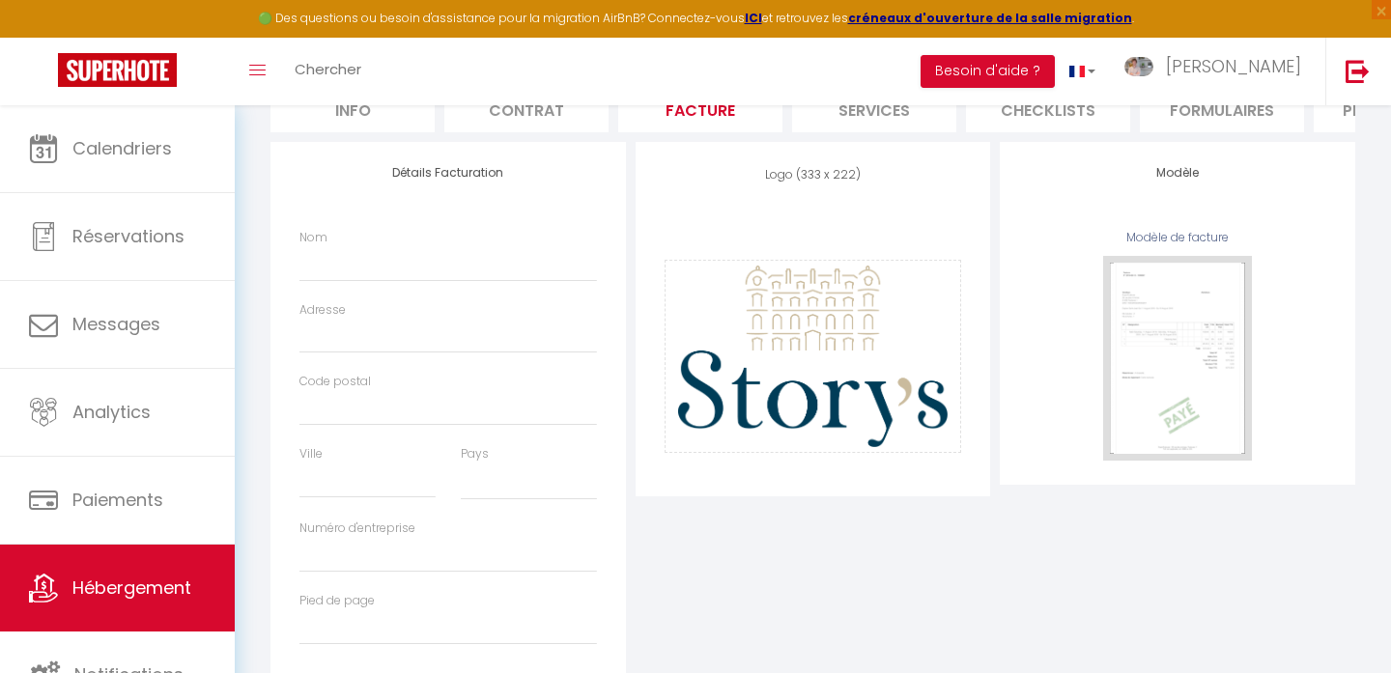
scroll to position [204, 0]
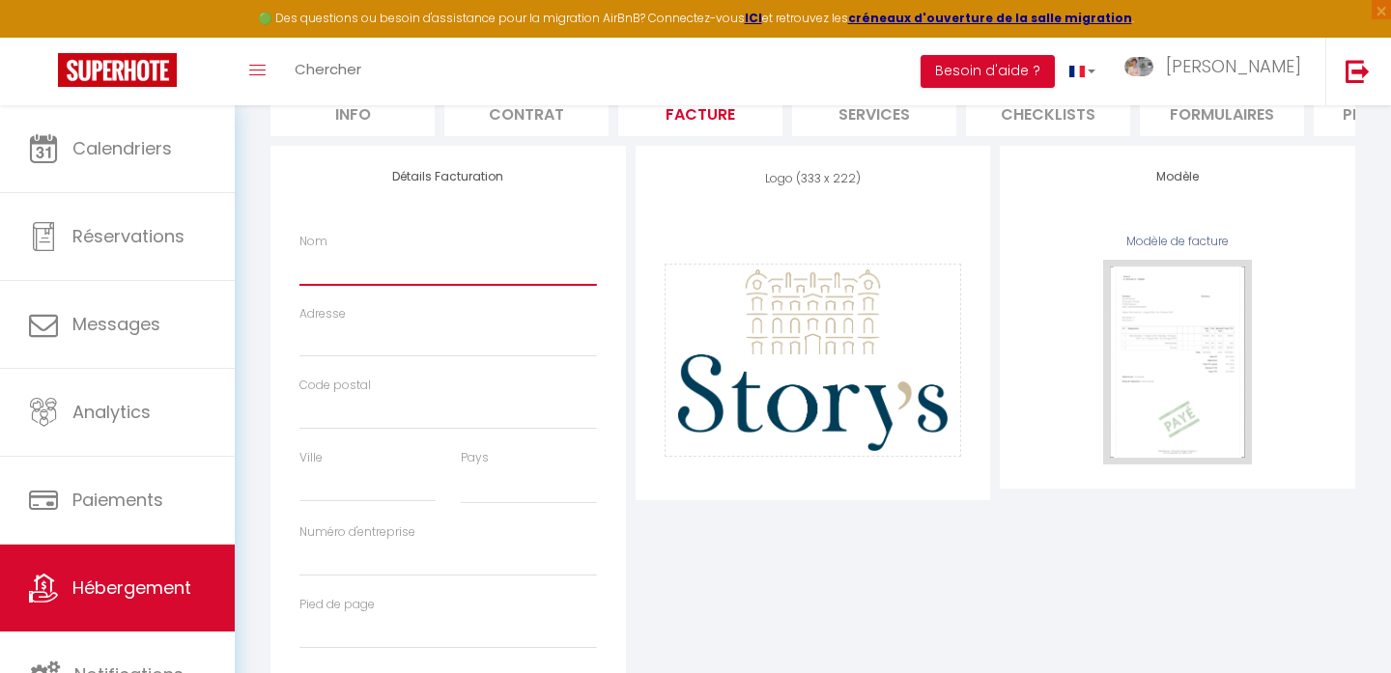
click at [443, 275] on input "Nom" at bounding box center [447, 267] width 297 height 35
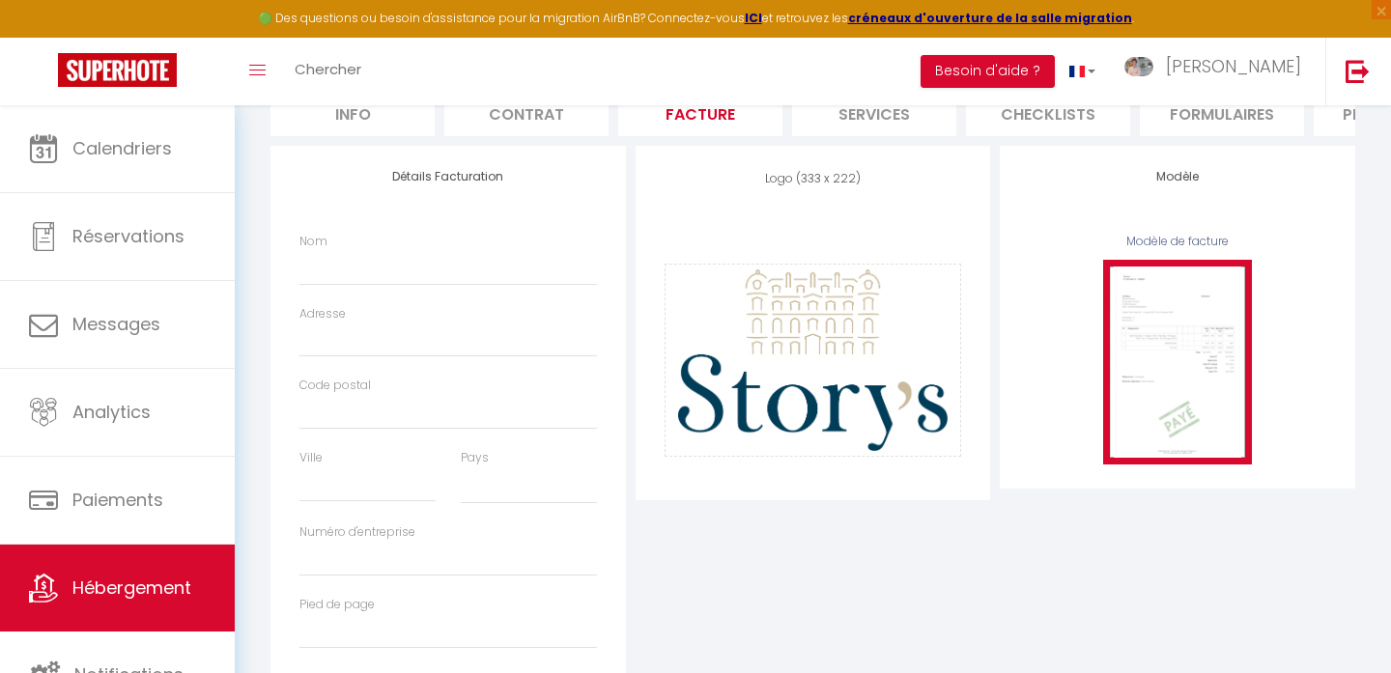
click at [1159, 338] on img at bounding box center [1177, 362] width 149 height 205
click at [1151, 321] on img at bounding box center [1177, 362] width 149 height 205
click at [1149, 321] on img at bounding box center [1177, 362] width 149 height 205
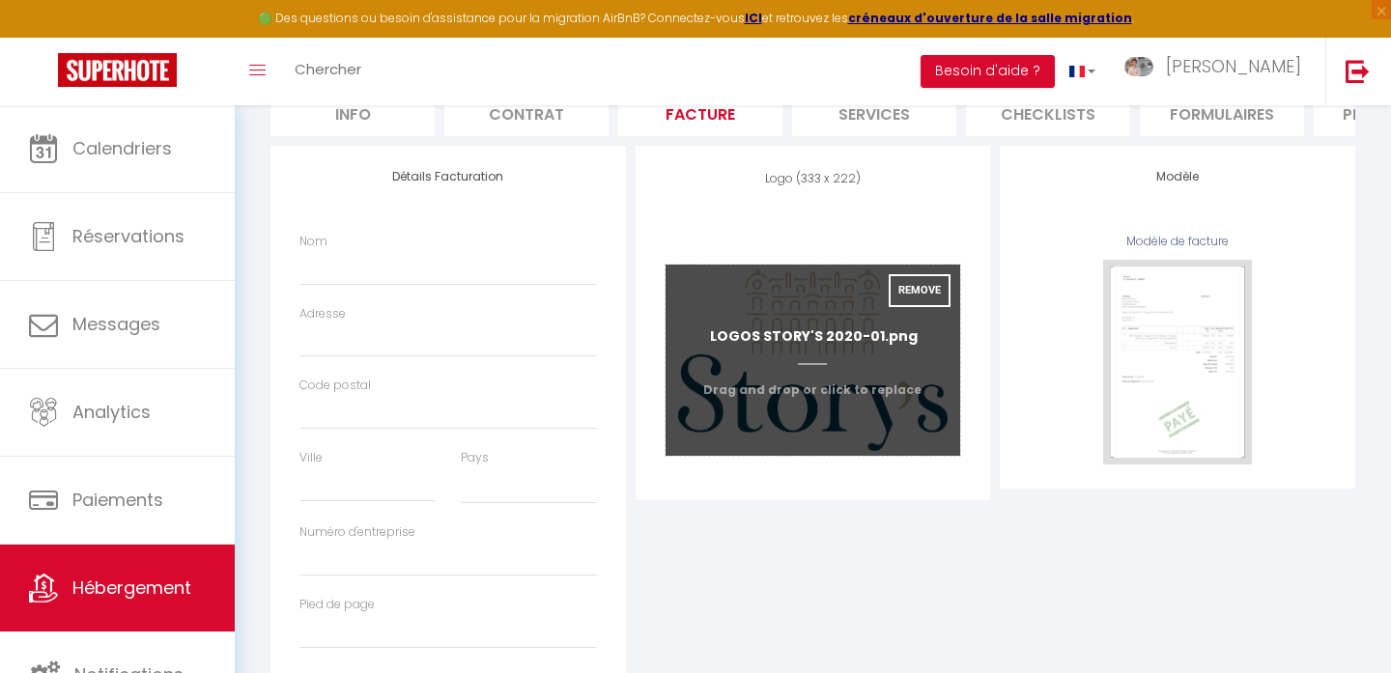
scroll to position [271, 0]
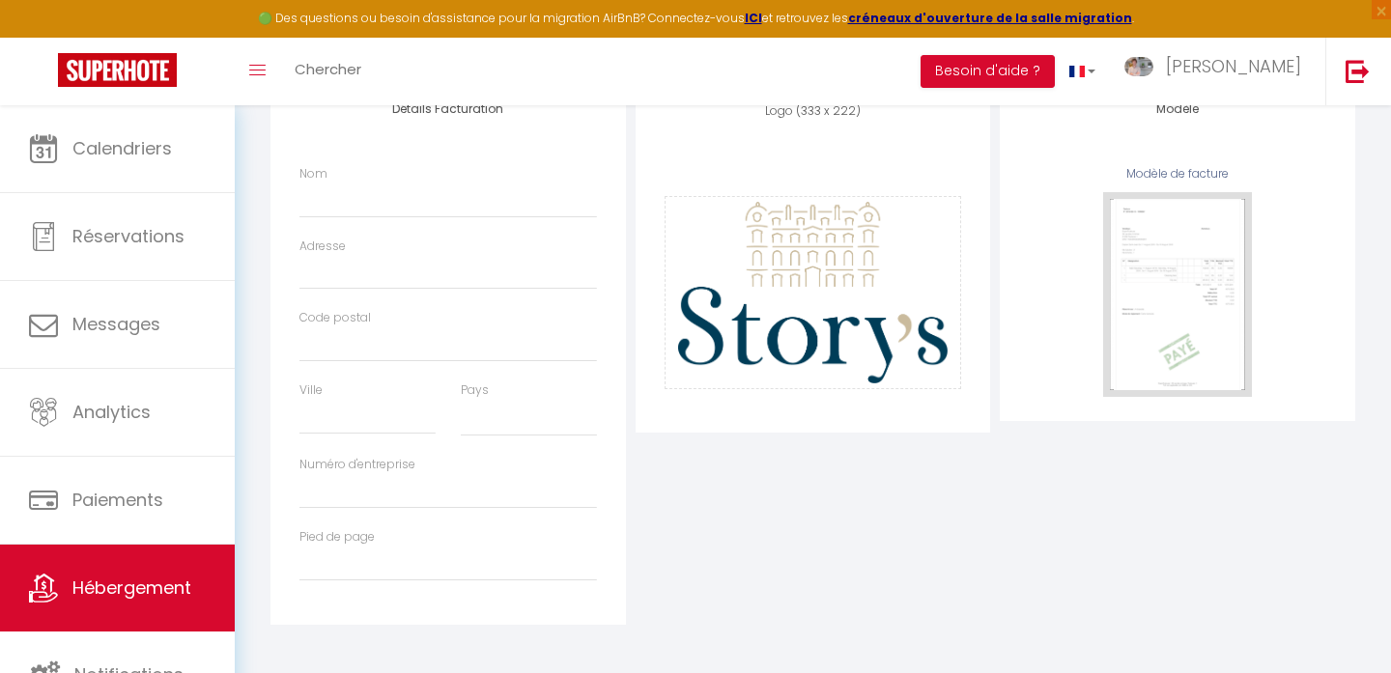
click at [881, 496] on div "Logo (333 x 222) Supprimer Glisser et déposer un fichier ici ou cliquer Ooops, …" at bounding box center [813, 351] width 365 height 547
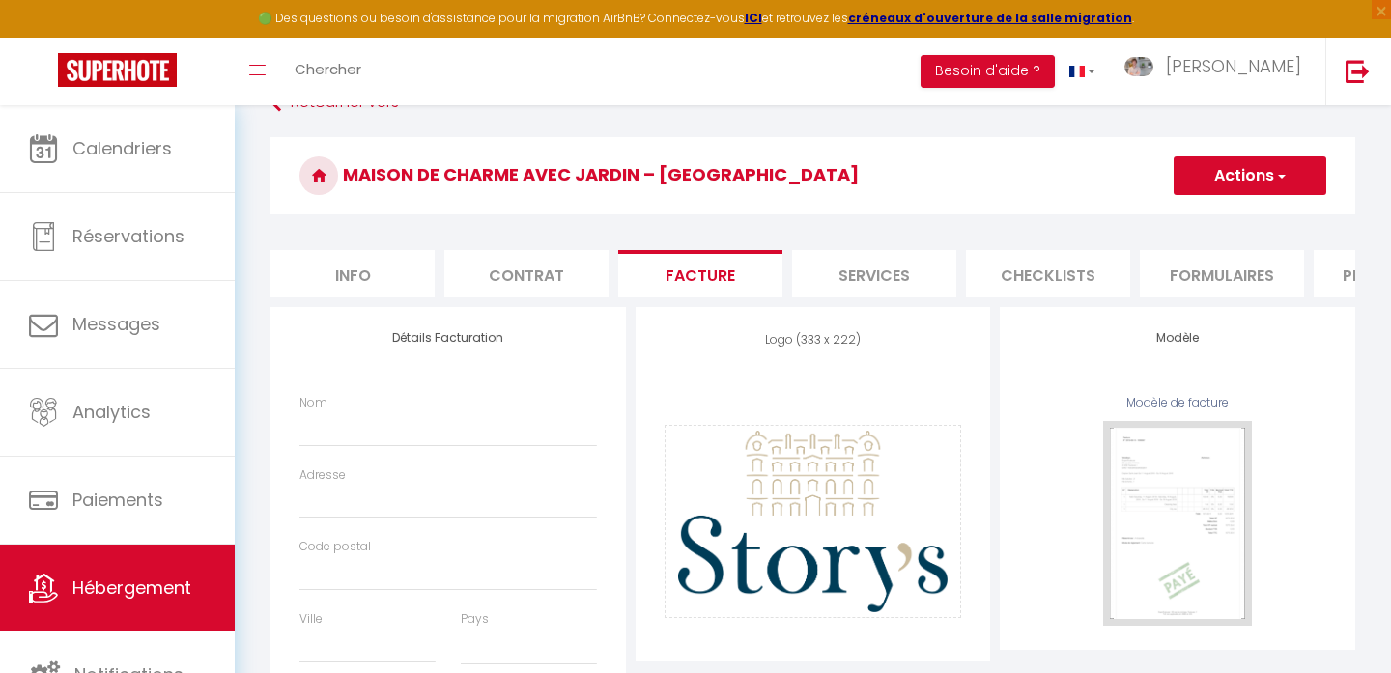
scroll to position [44, 0]
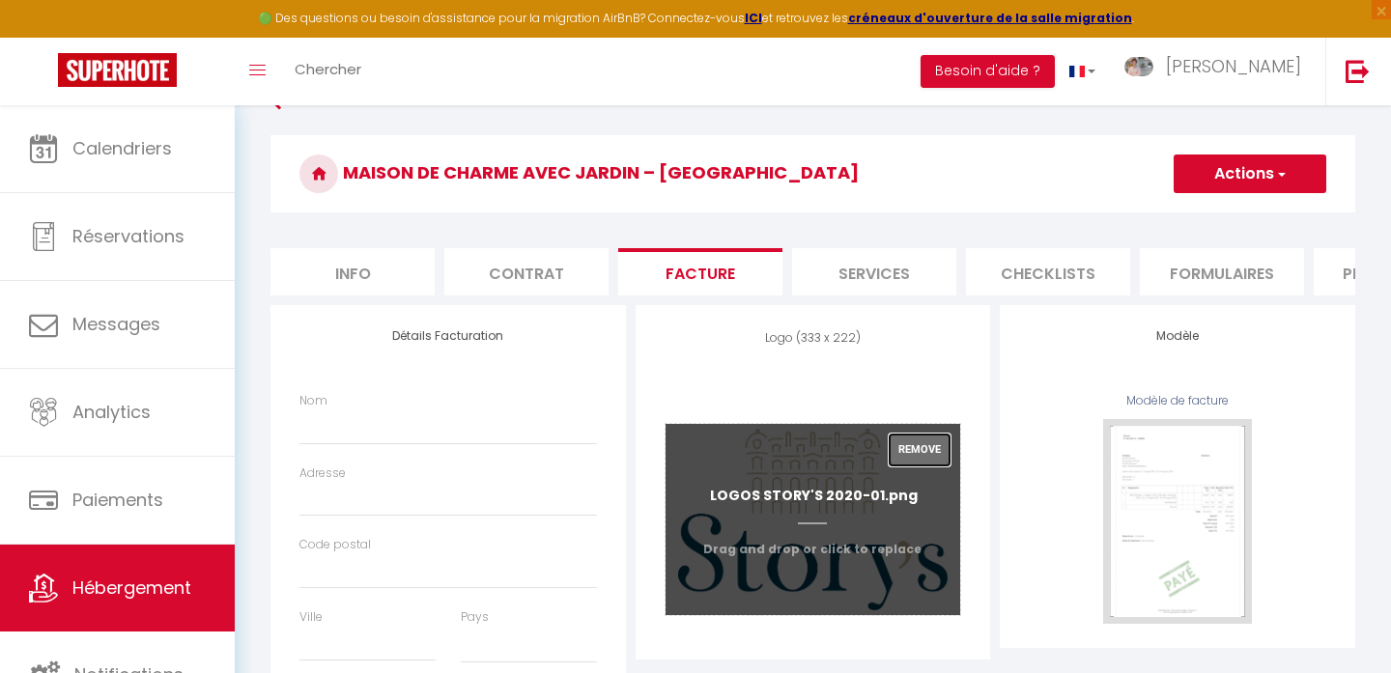
click at [924, 452] on button "Remove" at bounding box center [919, 450] width 62 height 33
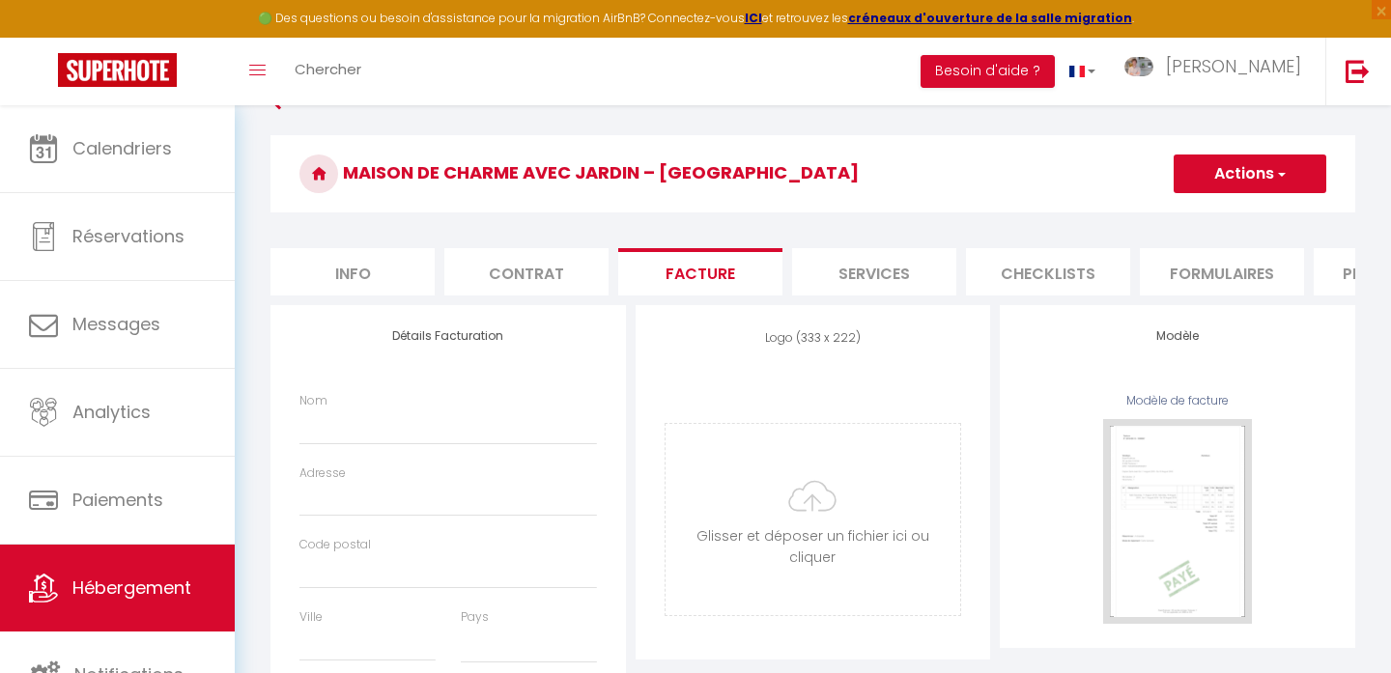
click at [893, 276] on li "Services" at bounding box center [874, 271] width 164 height 47
select select
checkbox input "false"
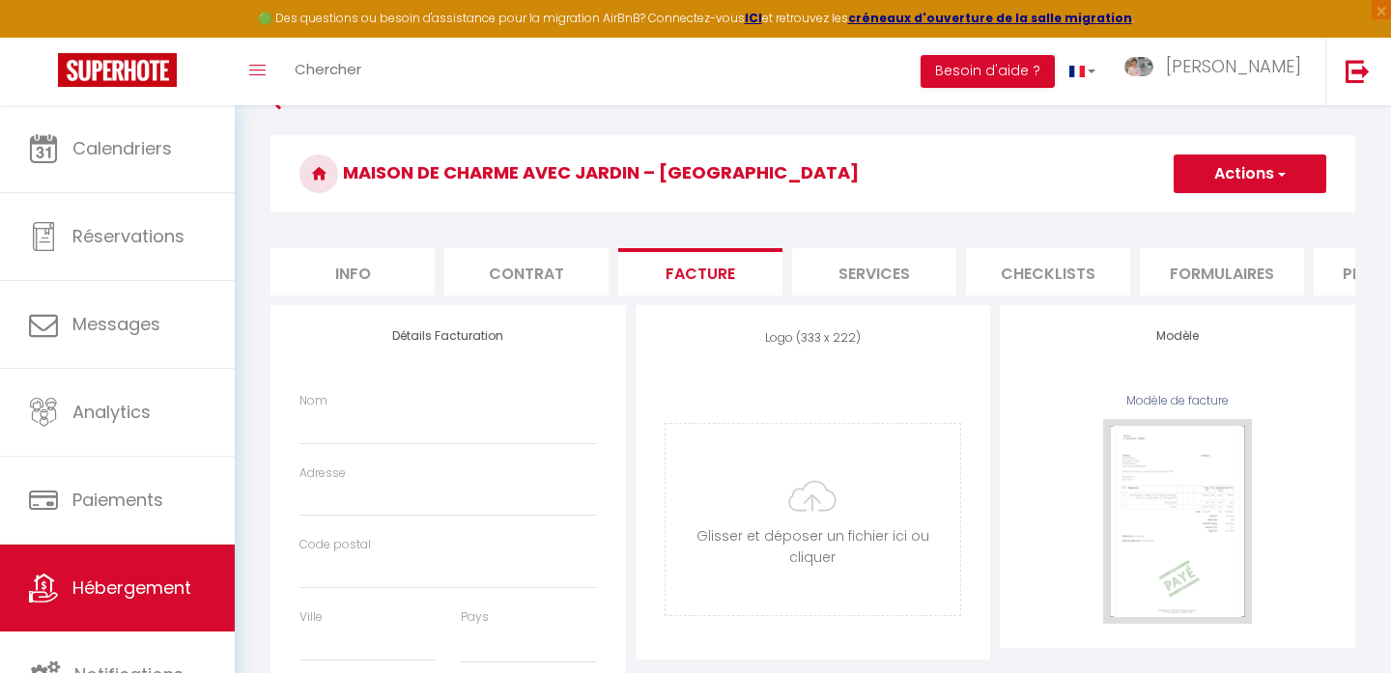
checkbox input "false"
select select
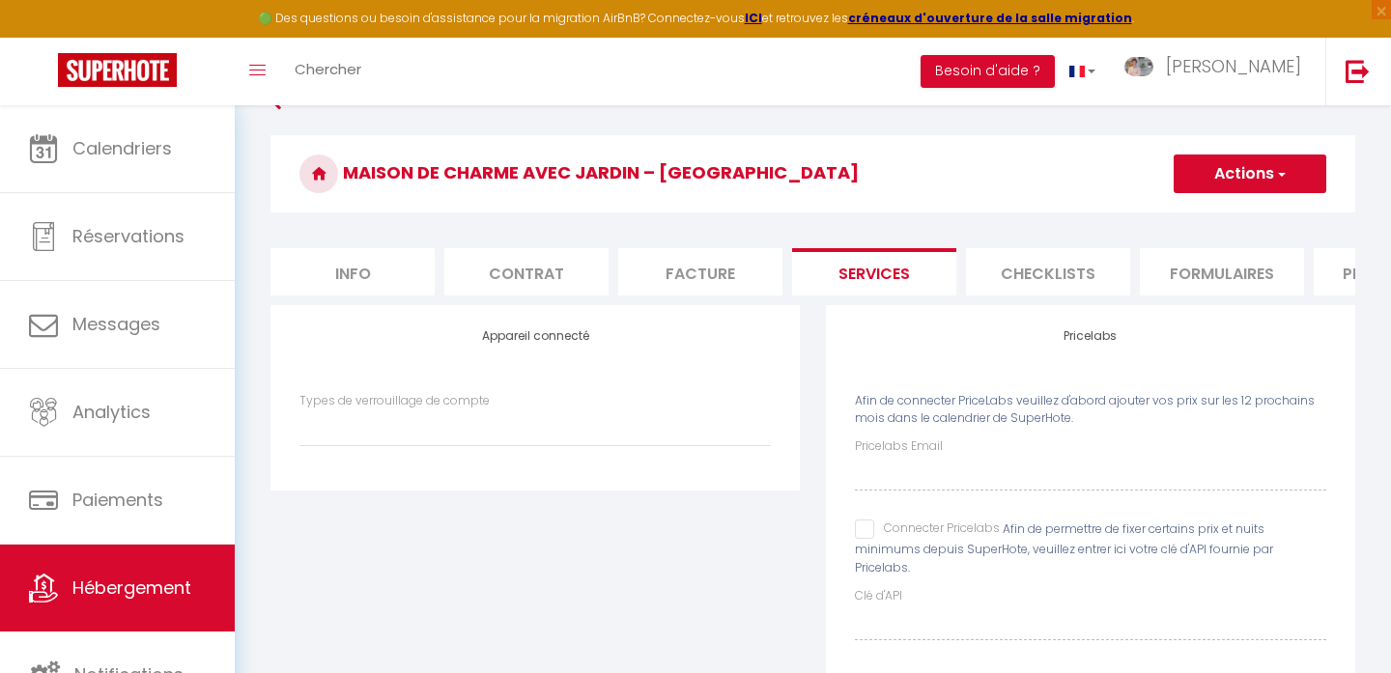
click at [394, 269] on li "Info" at bounding box center [352, 271] width 164 height 47
select select
checkbox input "false"
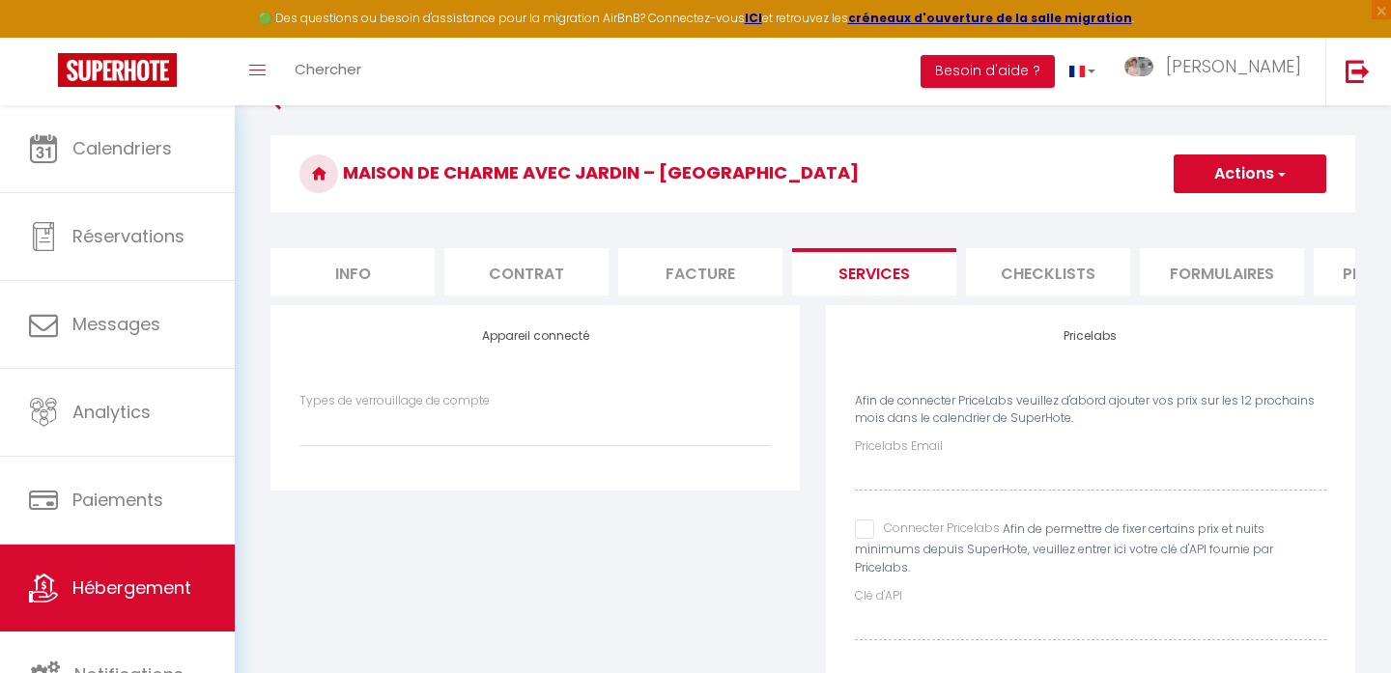
checkbox input "false"
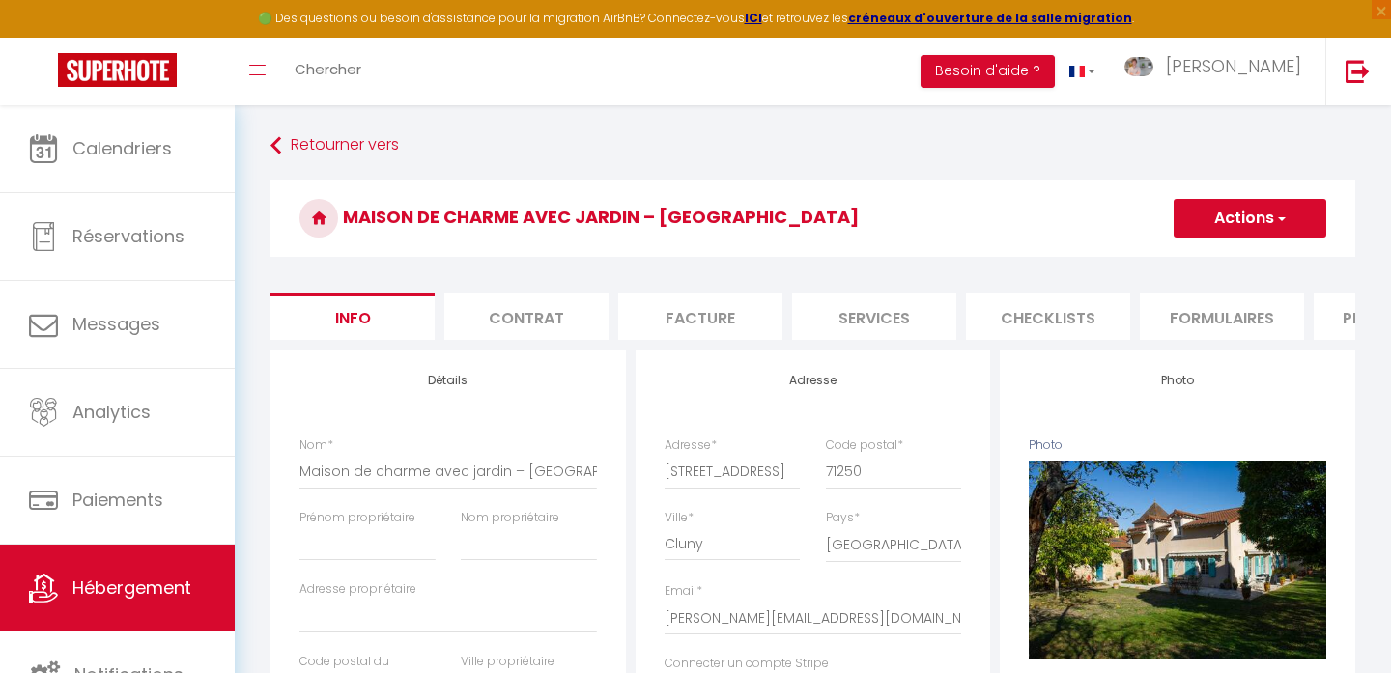
click at [543, 306] on li "Contrat" at bounding box center [526, 316] width 164 height 47
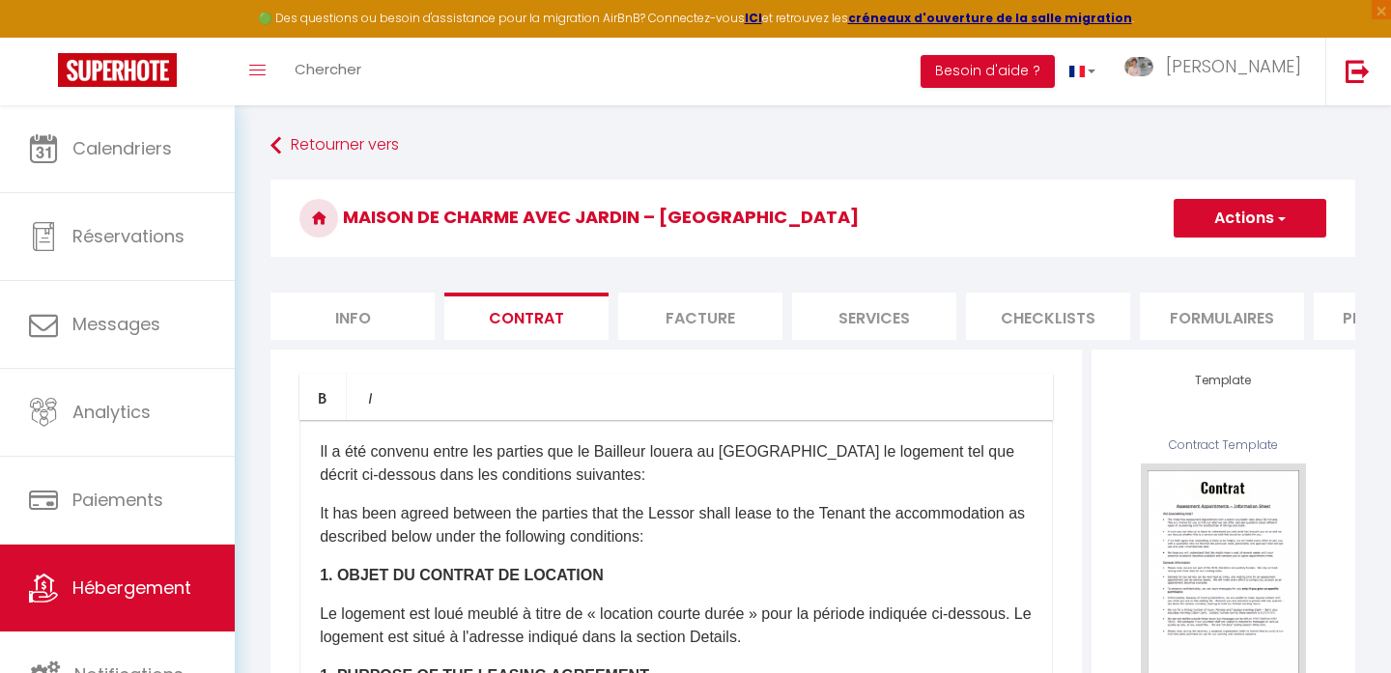
click at [678, 327] on li "Facture" at bounding box center [700, 316] width 164 height 47
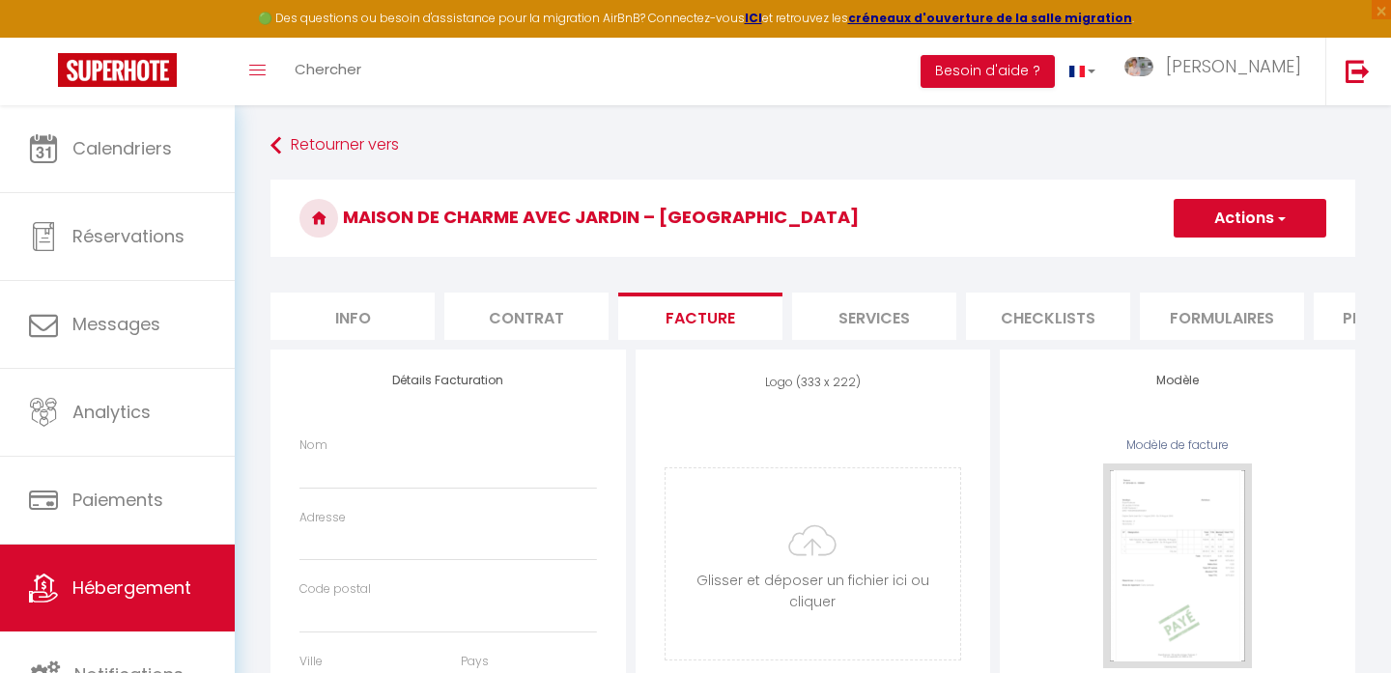
select select
click at [393, 304] on li "Info" at bounding box center [352, 316] width 164 height 47
select select
checkbox input "false"
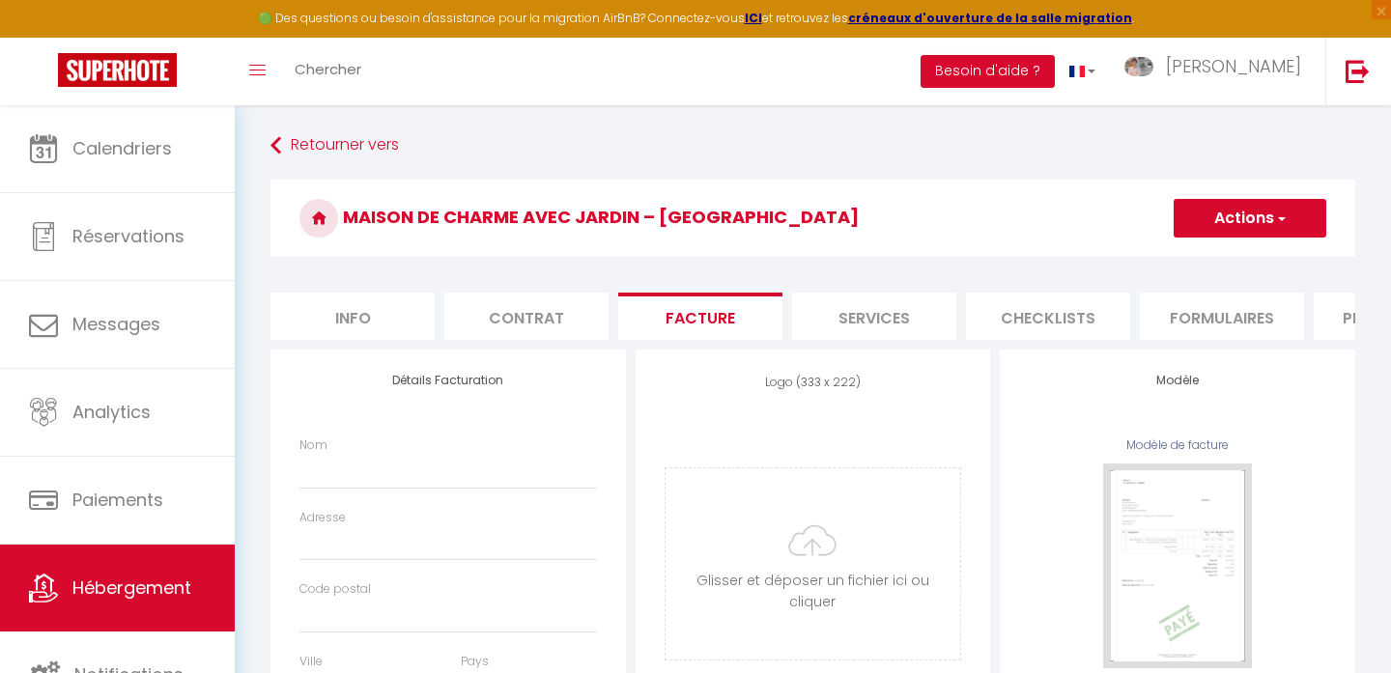
checkbox input "false"
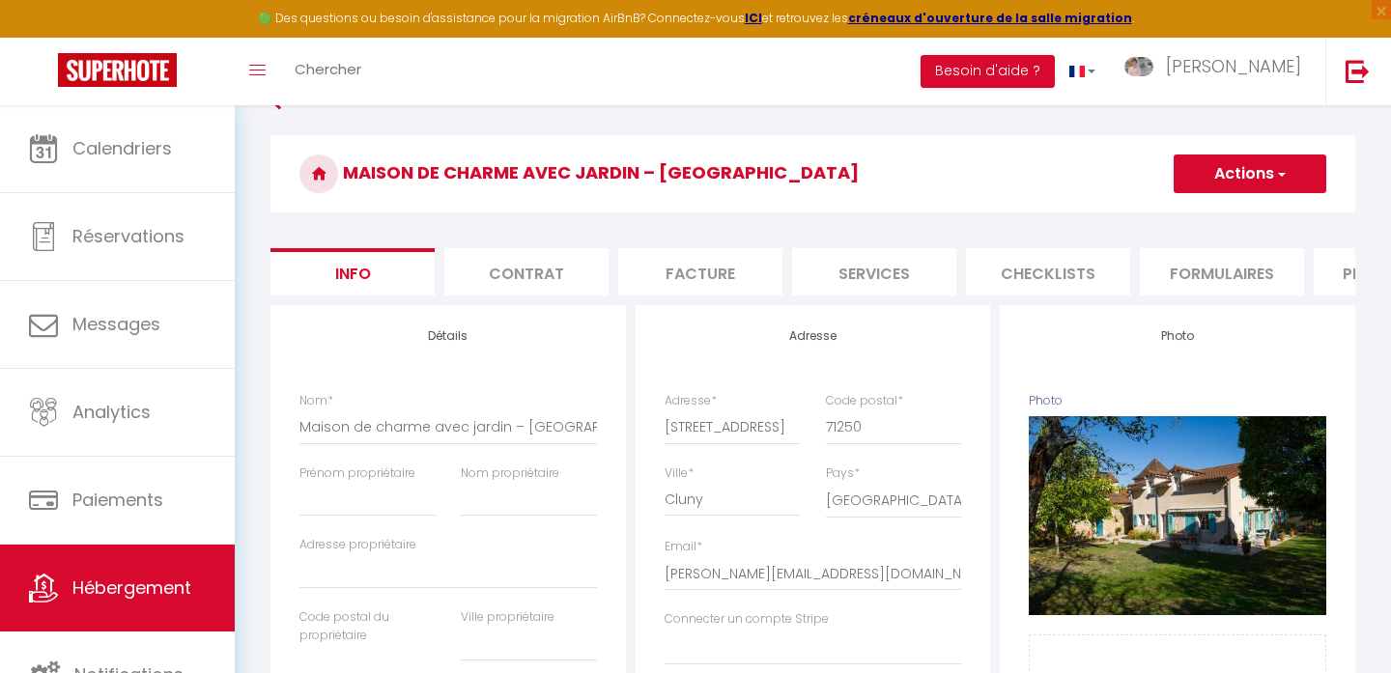
scroll to position [26, 0]
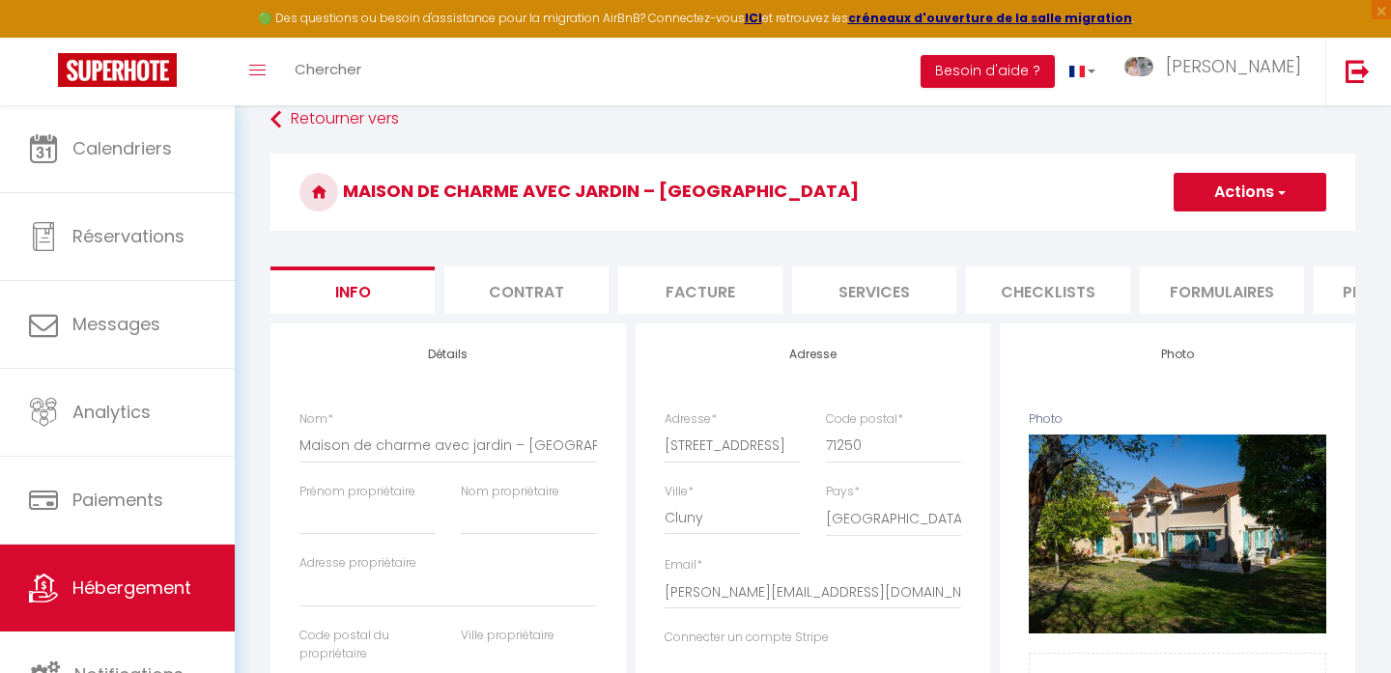
click at [1110, 287] on li "Checklists" at bounding box center [1048, 290] width 164 height 47
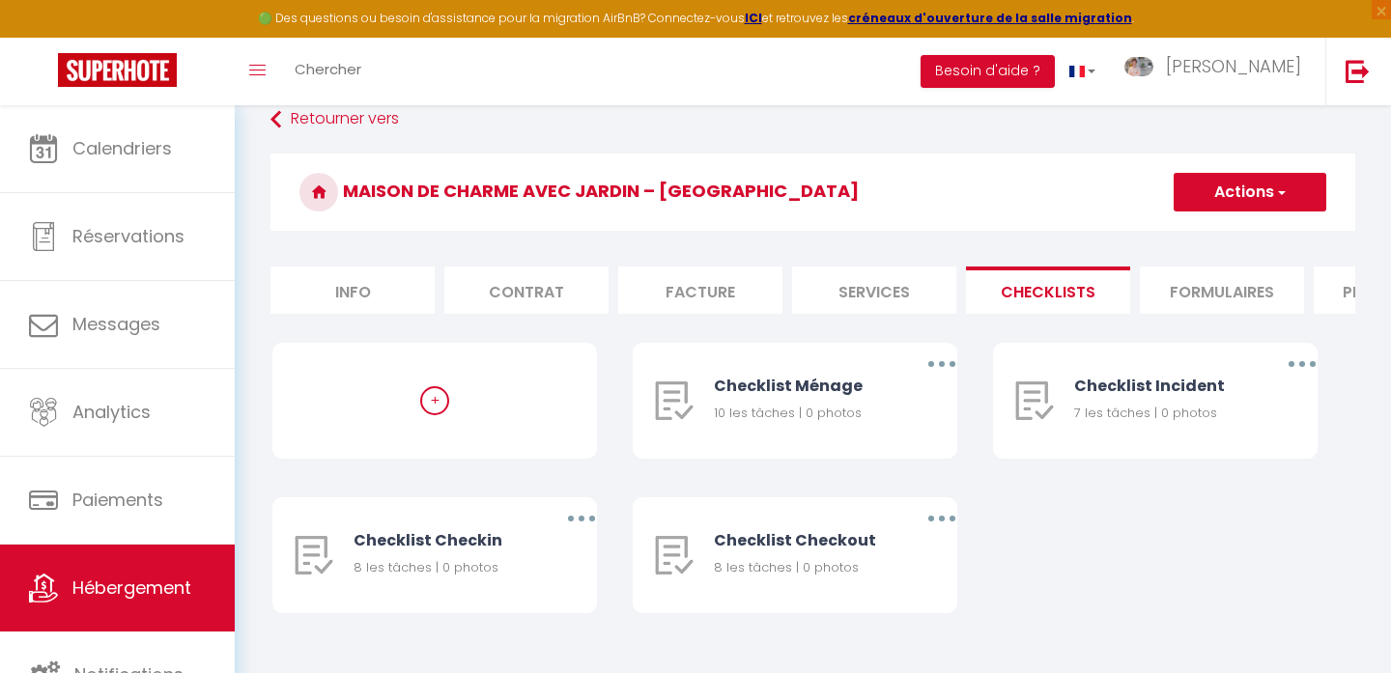
click at [1200, 282] on li "Formulaires" at bounding box center [1221, 290] width 164 height 47
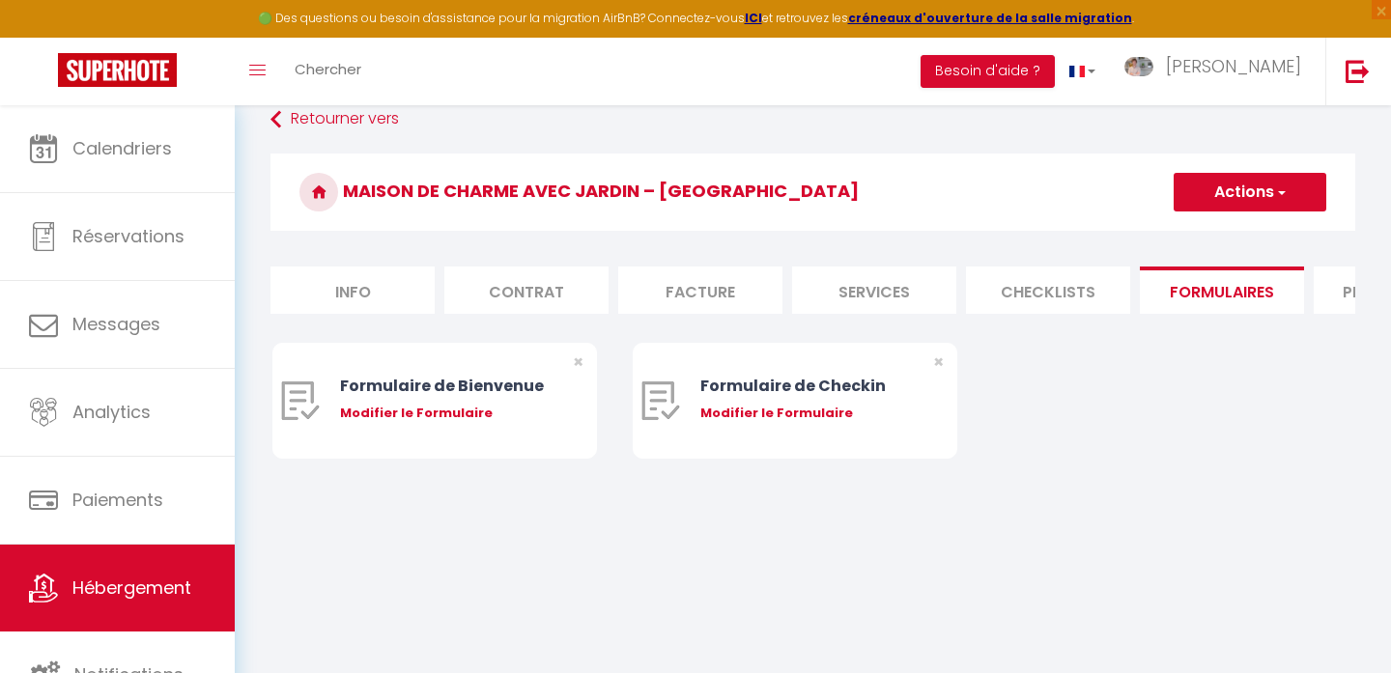
click at [1338, 295] on li "Plateformes" at bounding box center [1395, 290] width 164 height 47
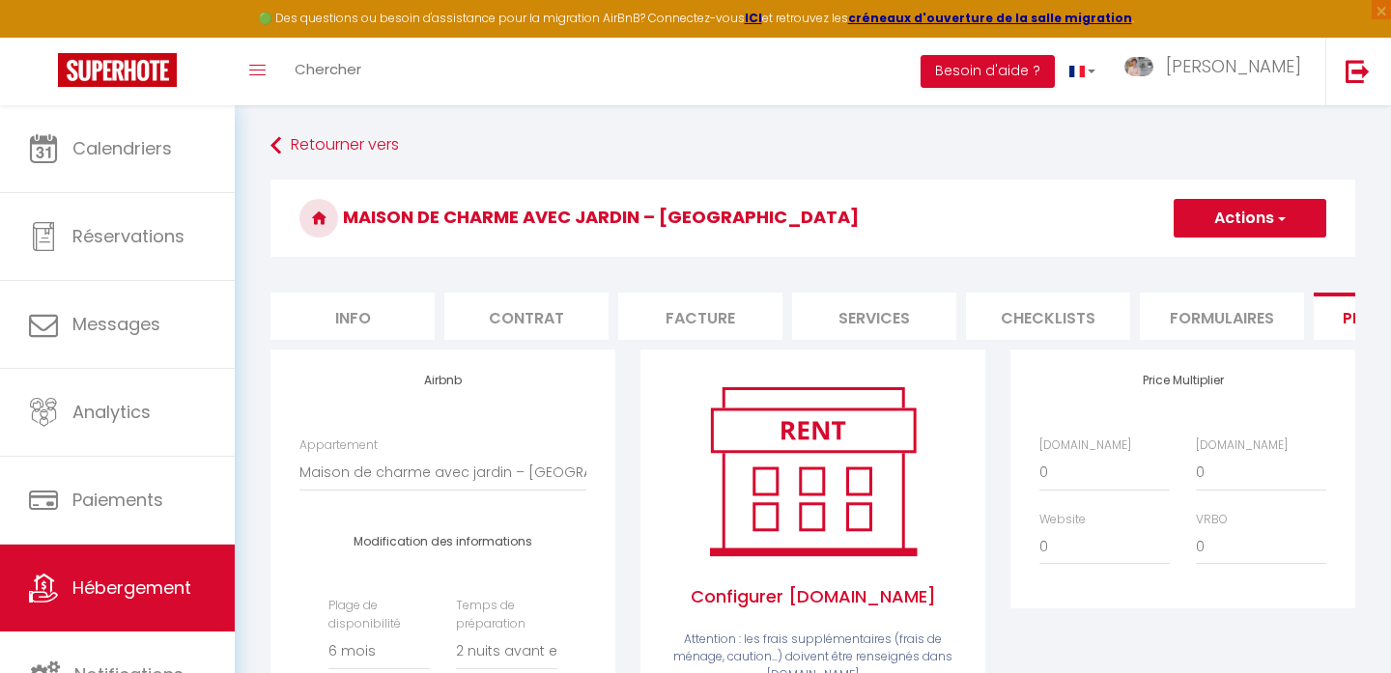
click at [370, 309] on li "Info" at bounding box center [352, 316] width 164 height 47
select select
checkbox input "false"
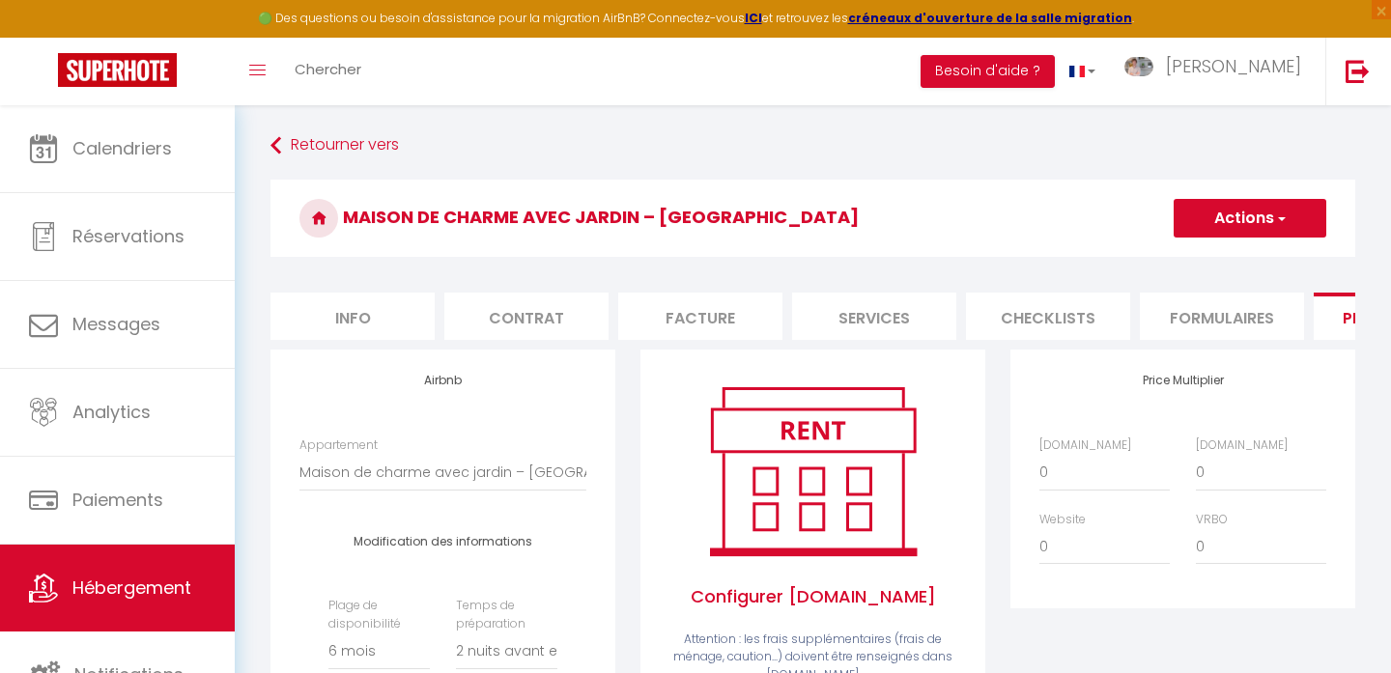
checkbox input "false"
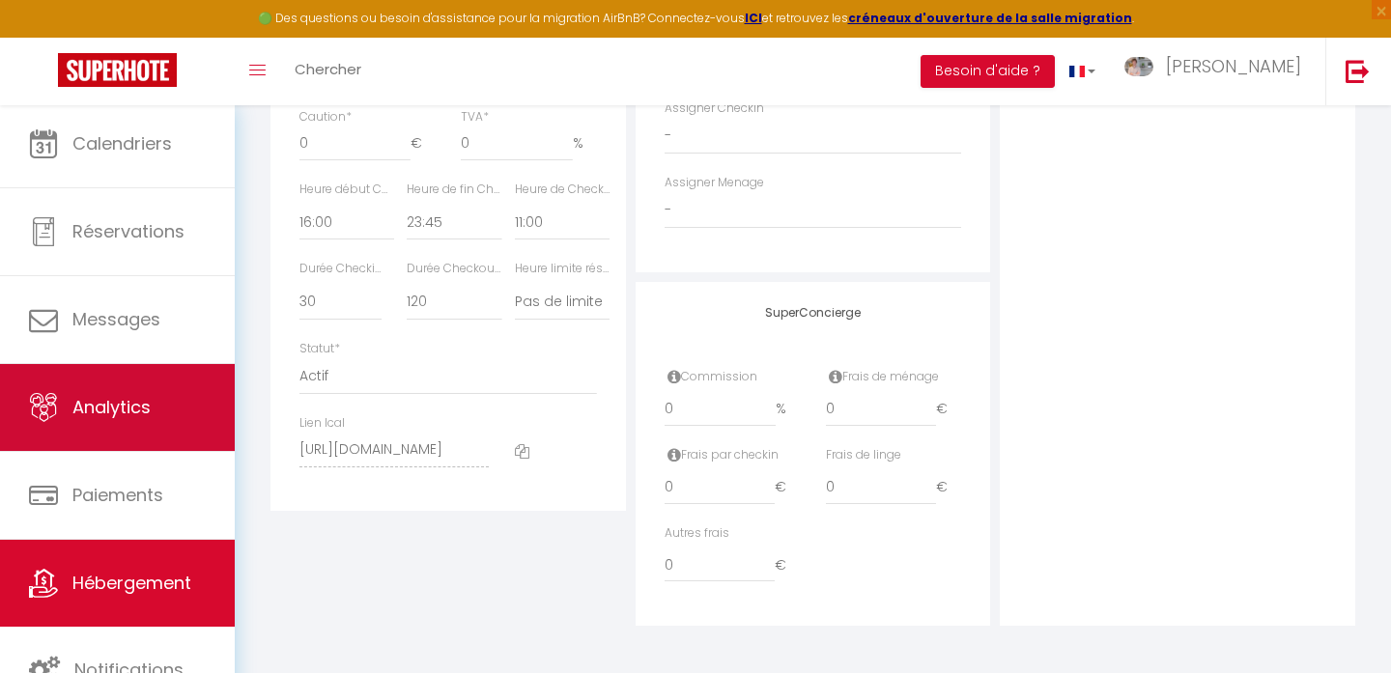
scroll to position [1027, 0]
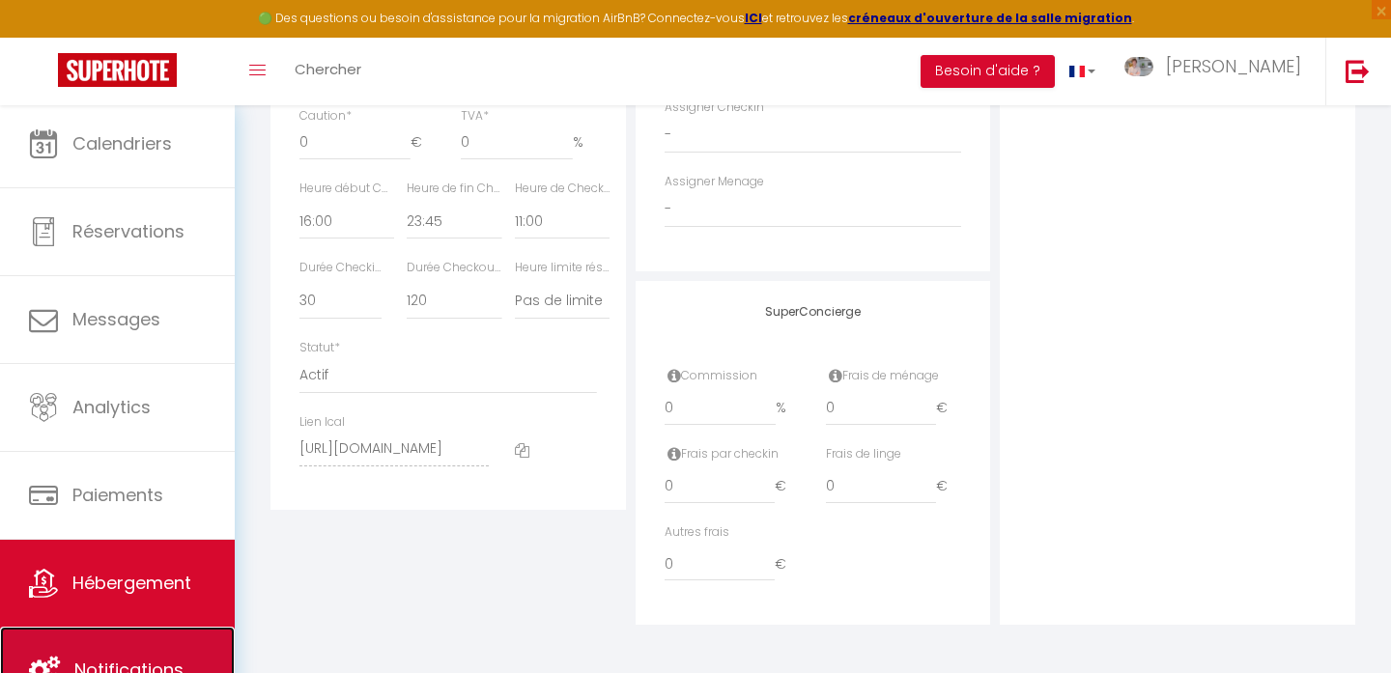
click at [183, 632] on link "Notifications" at bounding box center [117, 670] width 235 height 87
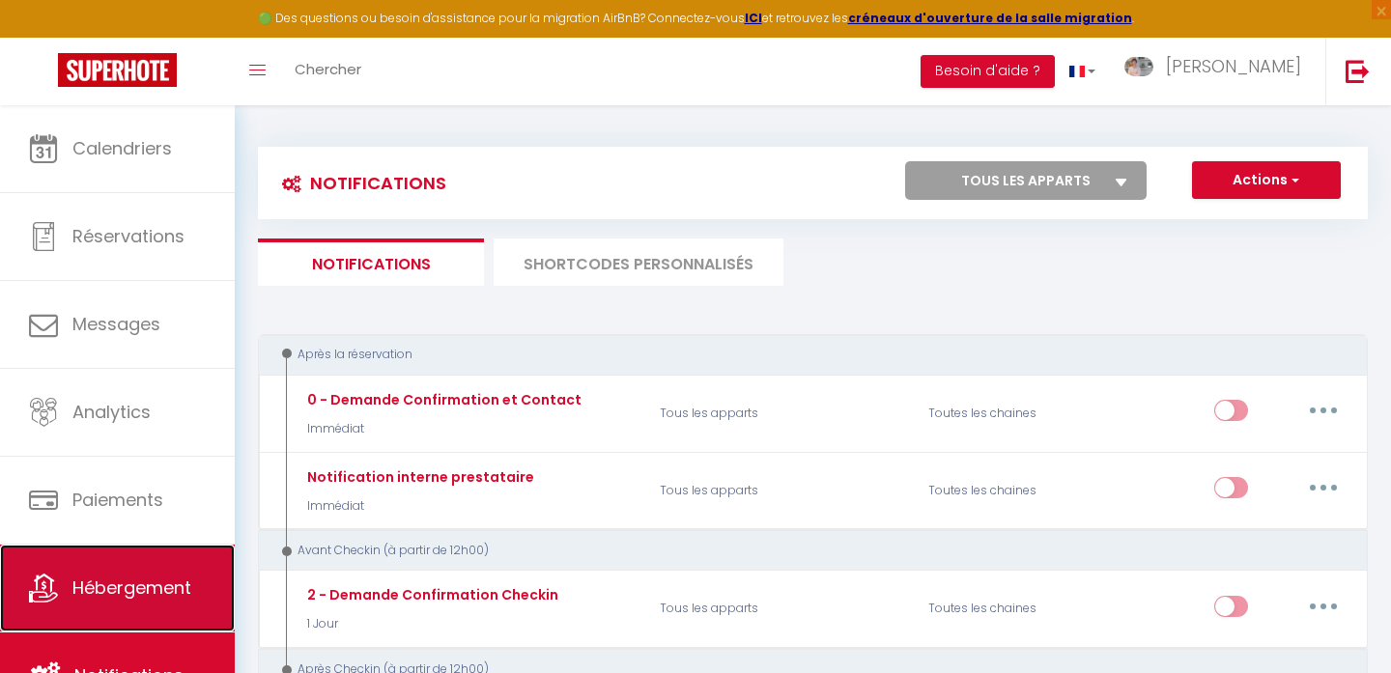
click at [183, 587] on span "Hébergement" at bounding box center [131, 588] width 119 height 24
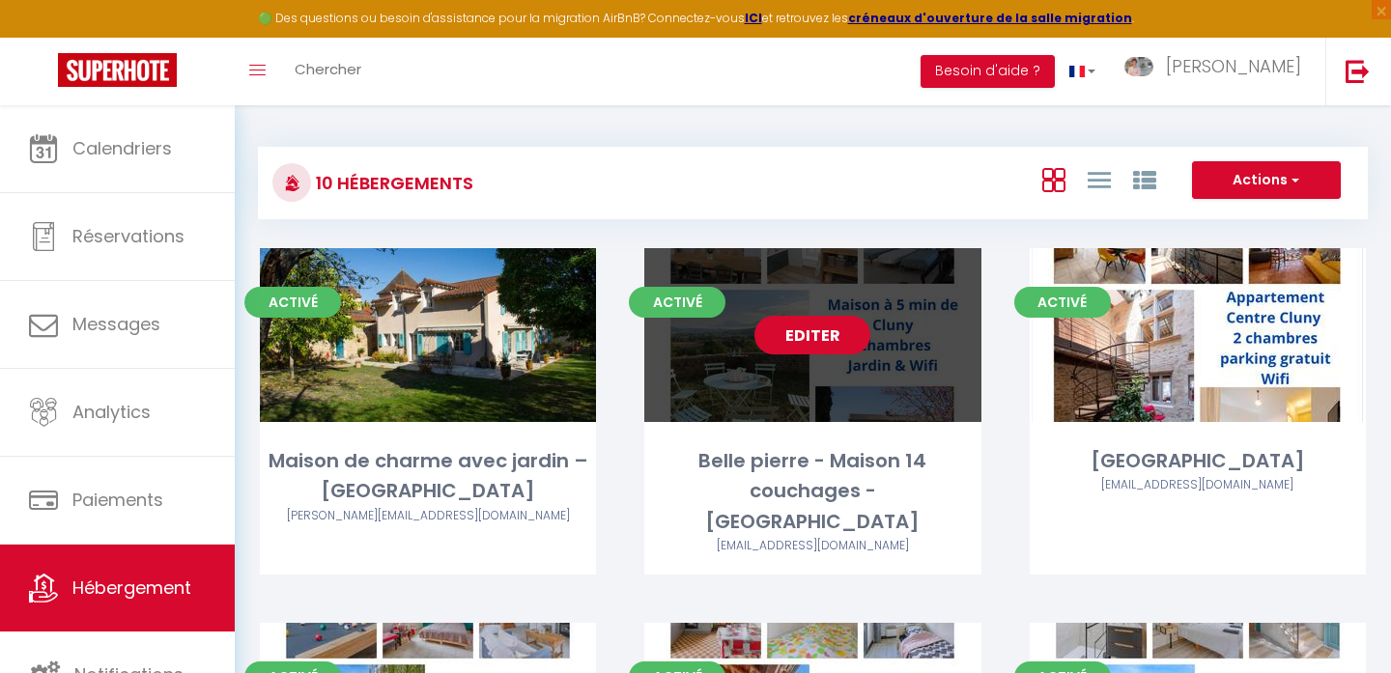
click at [812, 337] on link "Editer" at bounding box center [812, 335] width 116 height 39
select select "3"
select select "2"
select select "1"
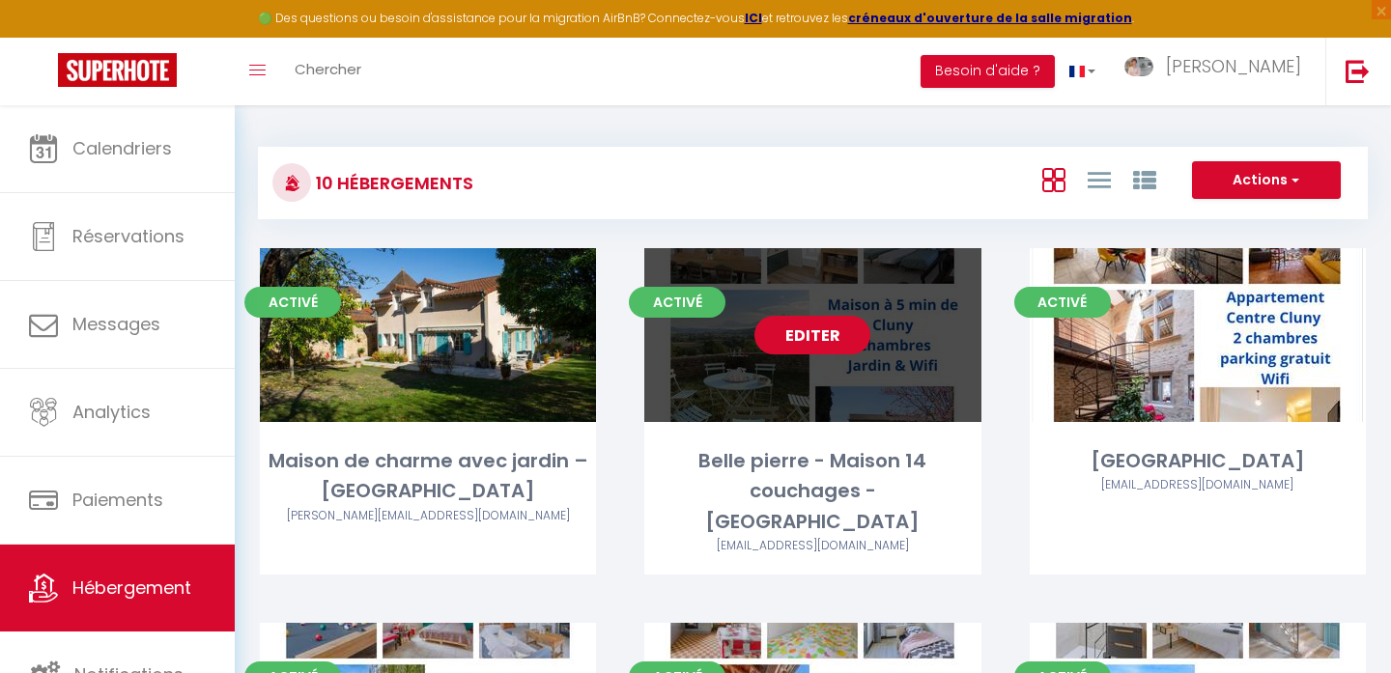
select select
select select "28"
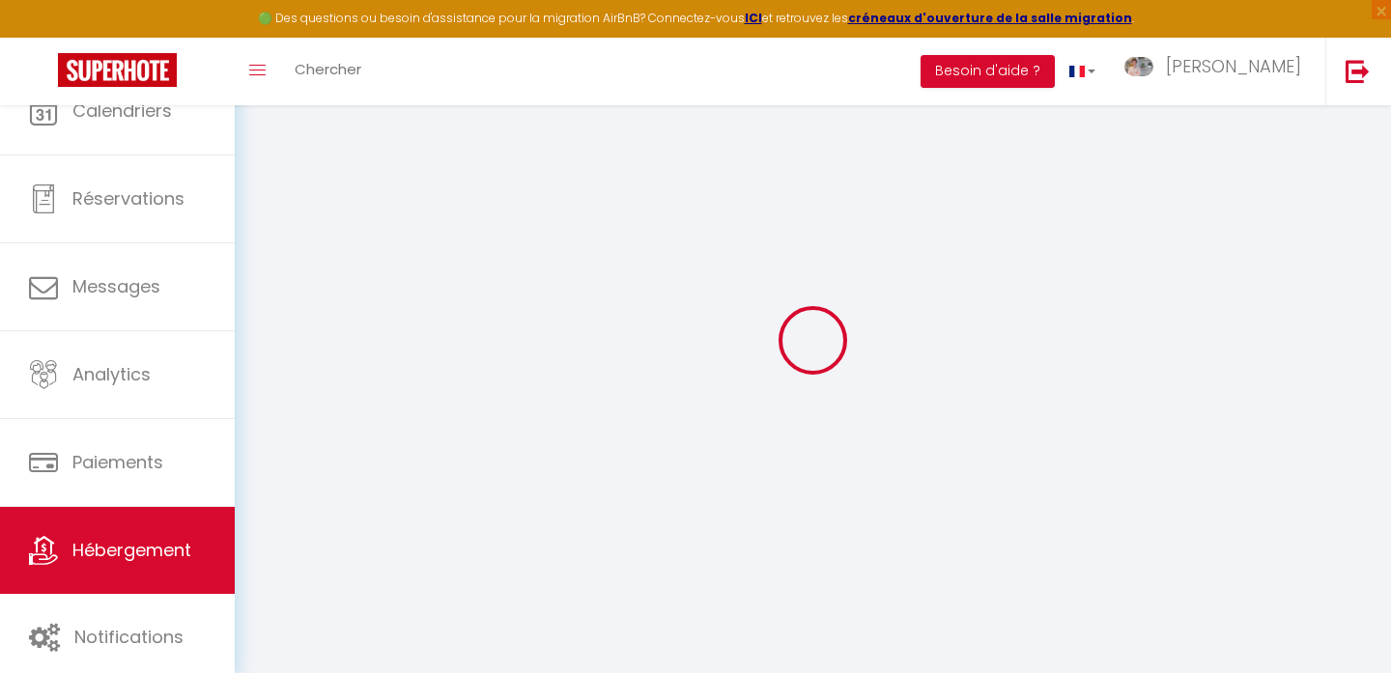
select select
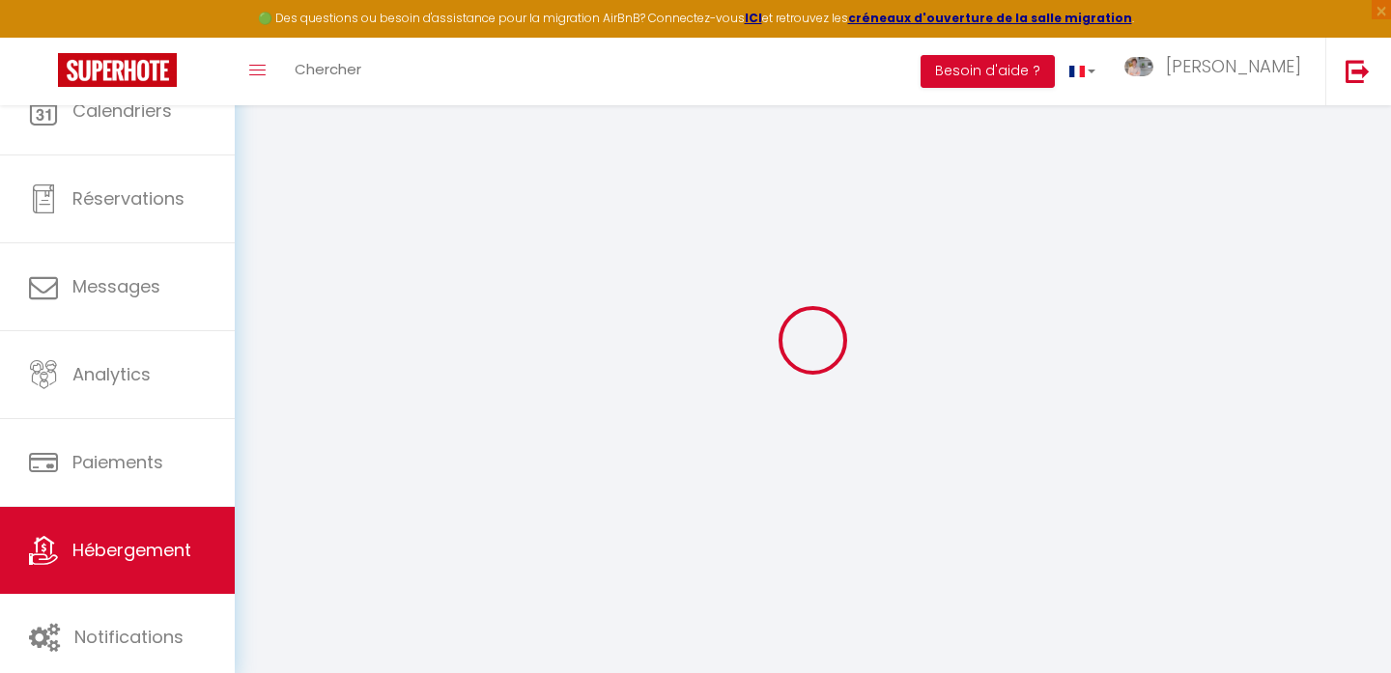
select select
checkbox input "false"
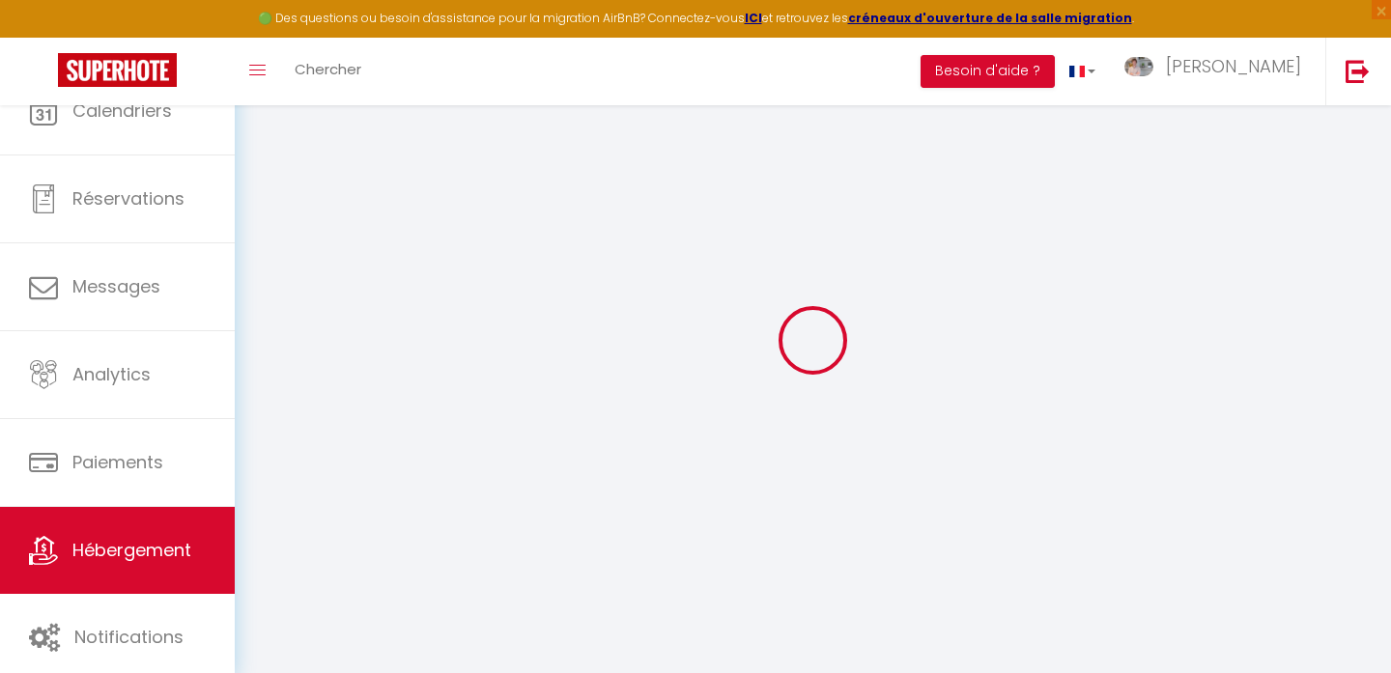
select select
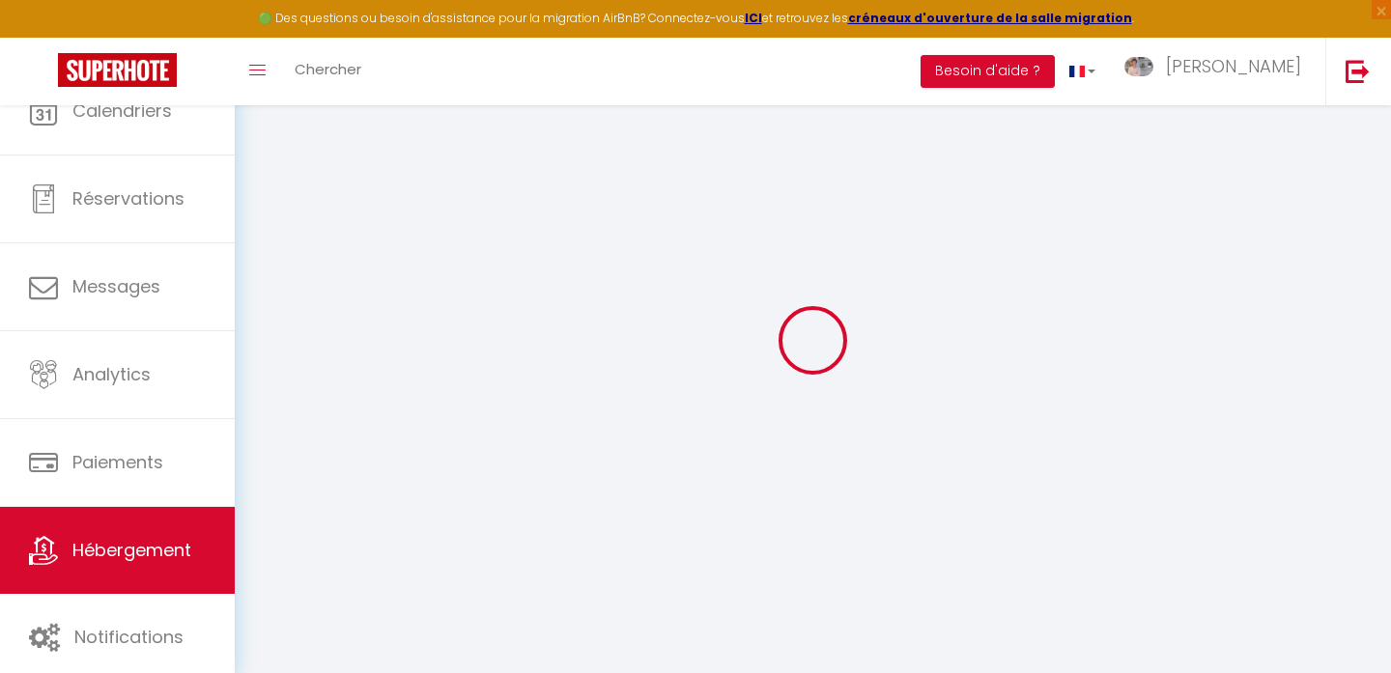
select select
checkbox input "false"
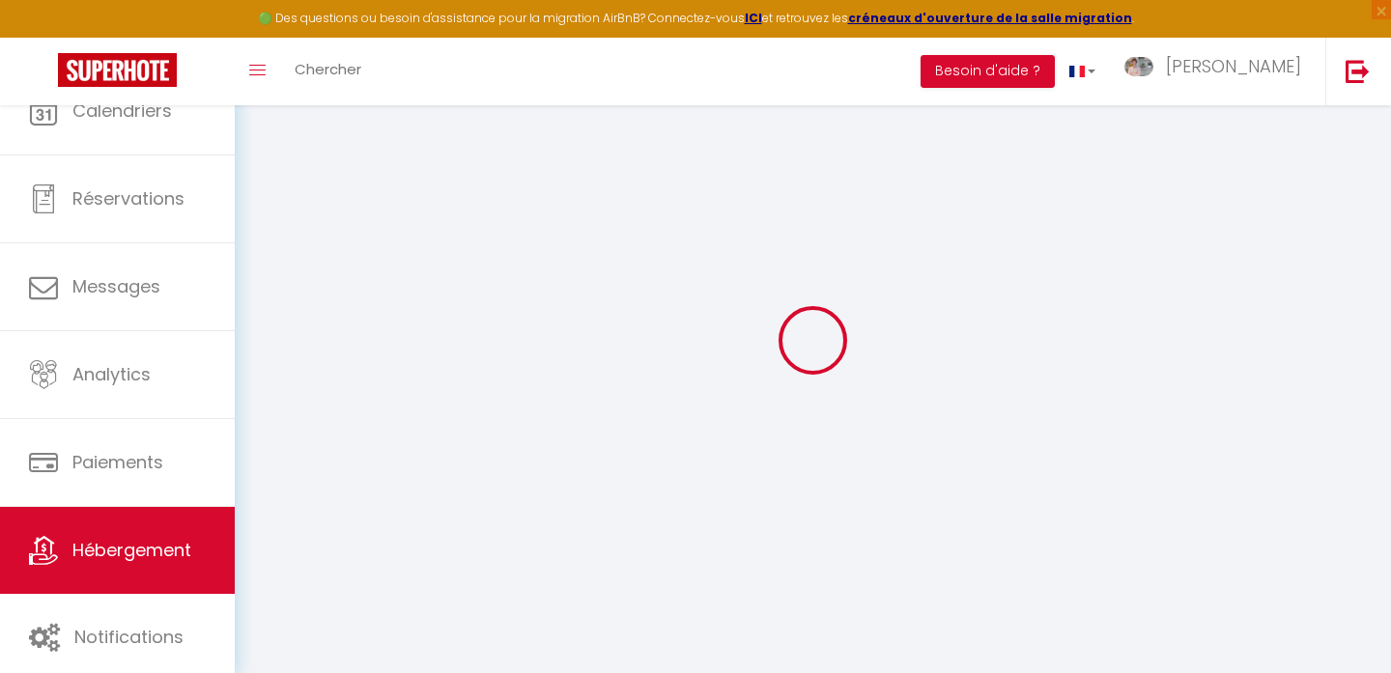
checkbox input "false"
select select
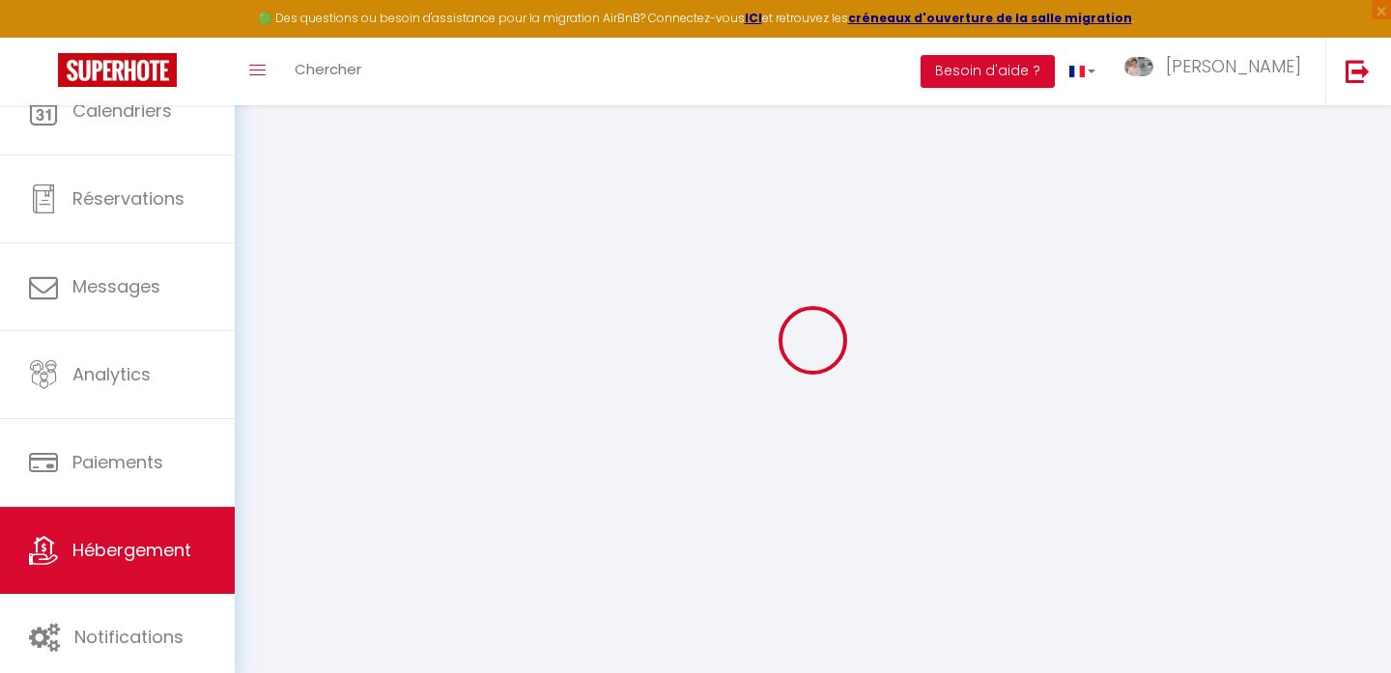
select select
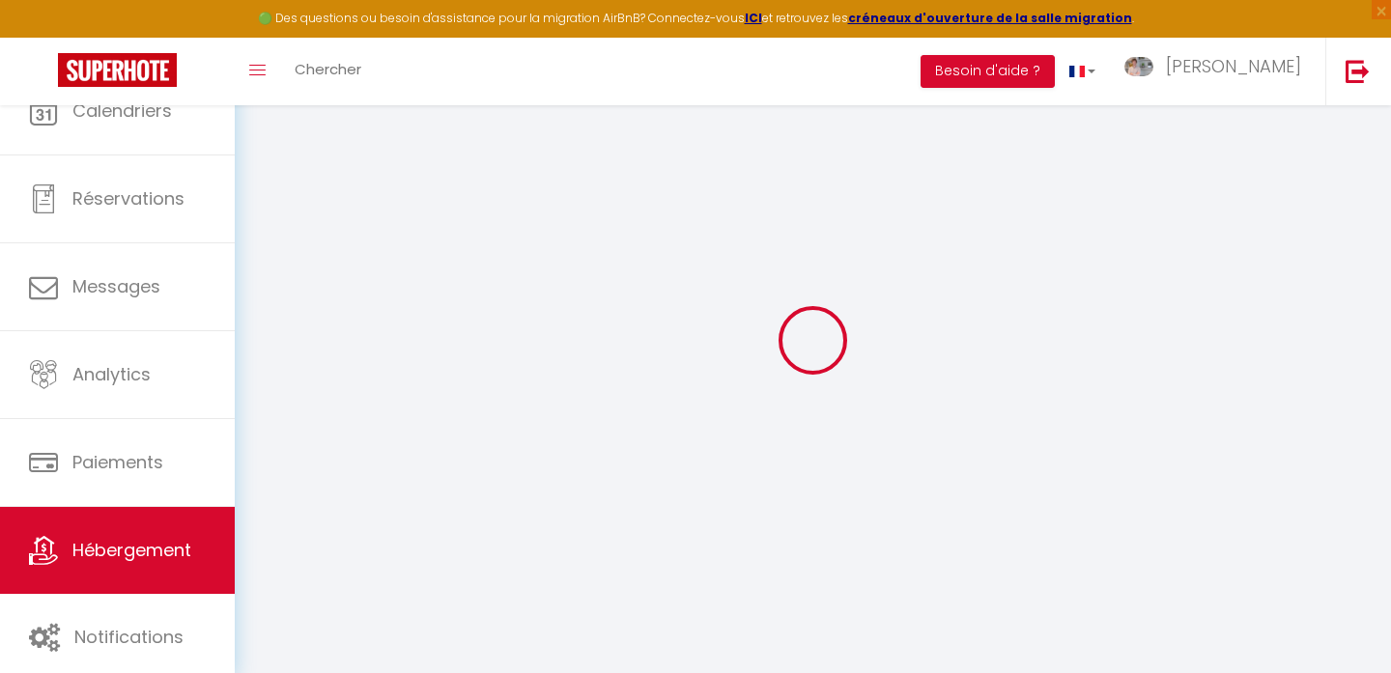
checkbox input "false"
select select
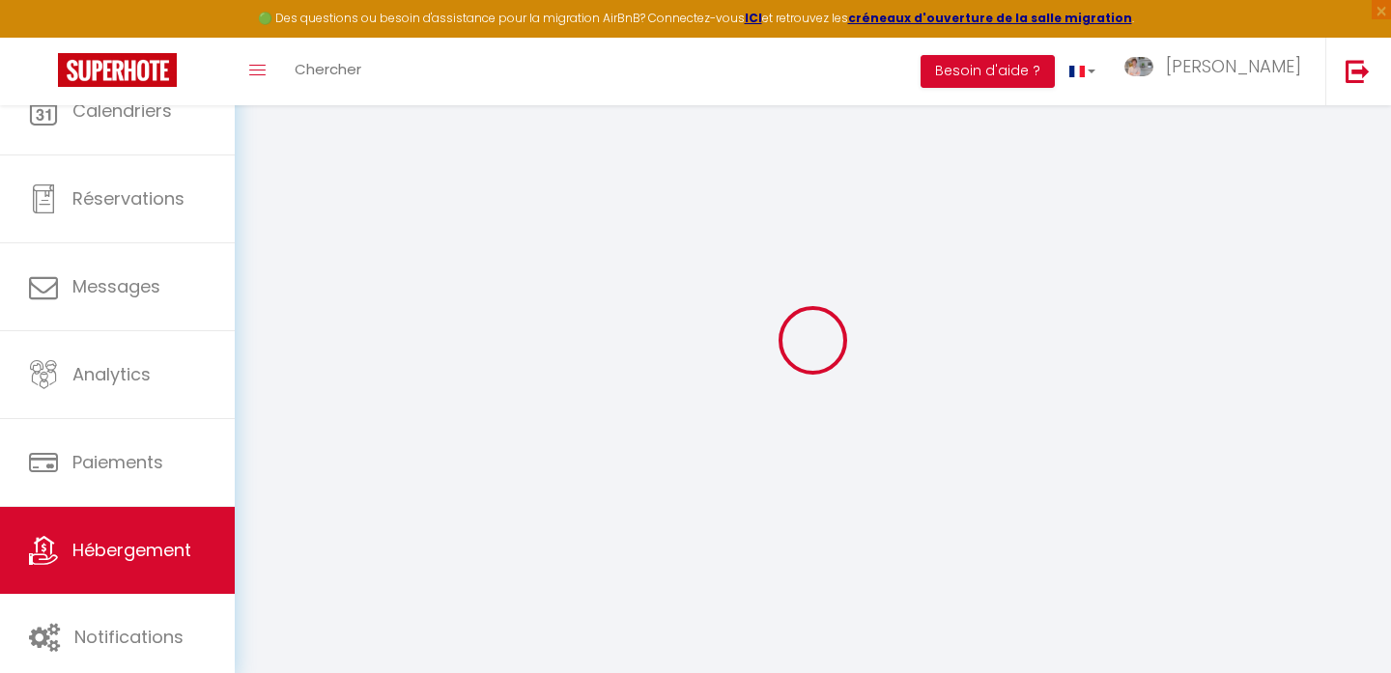
select select
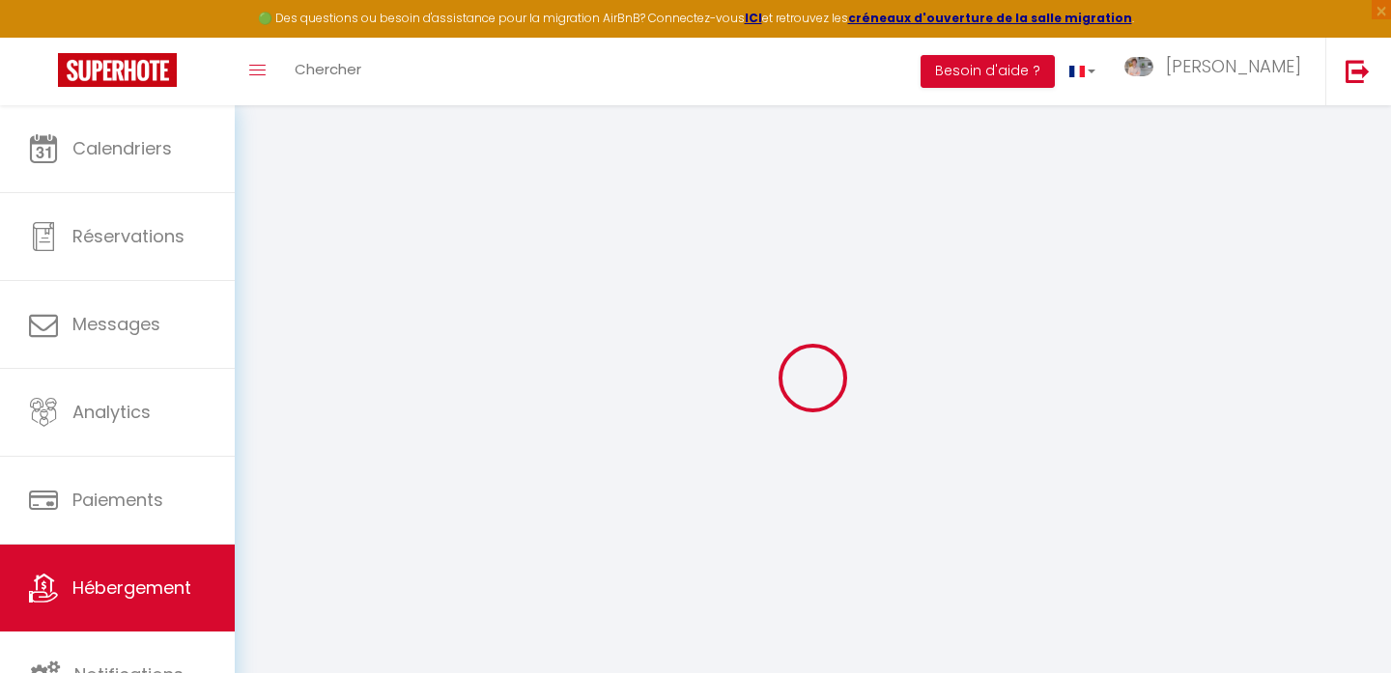
select select
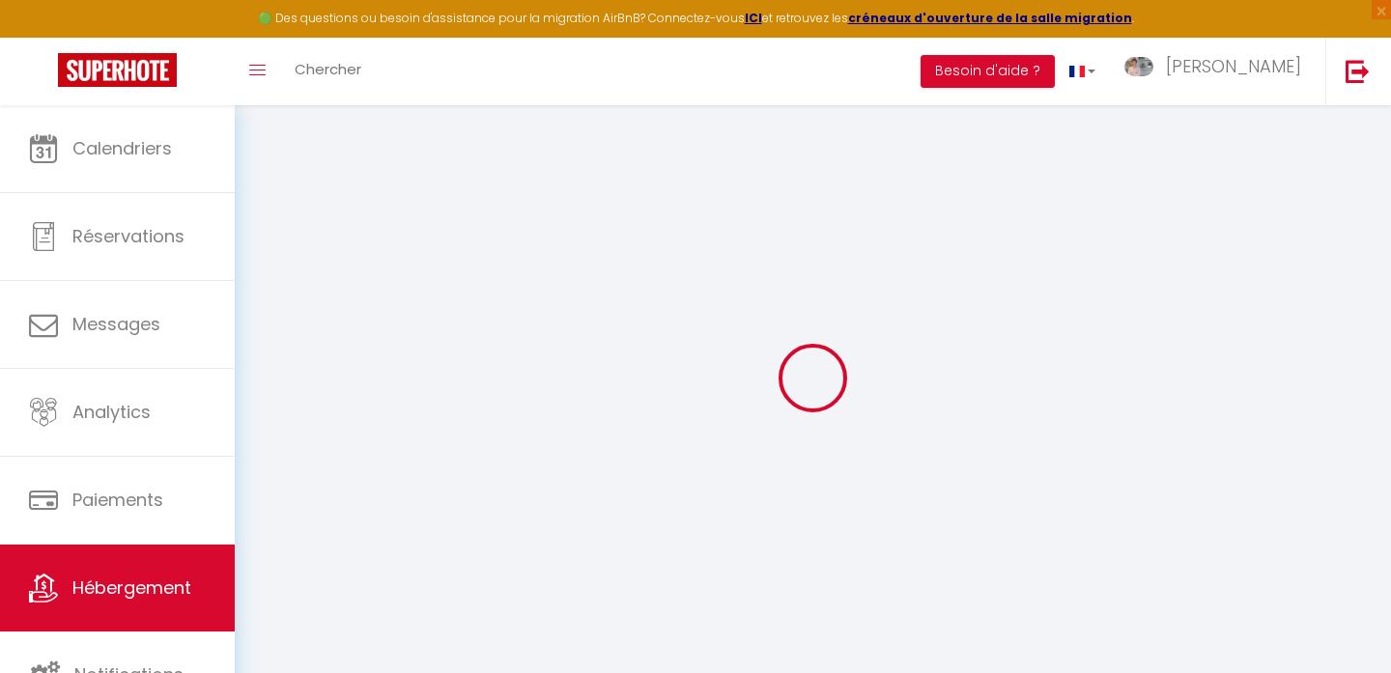
select select
checkbox input "false"
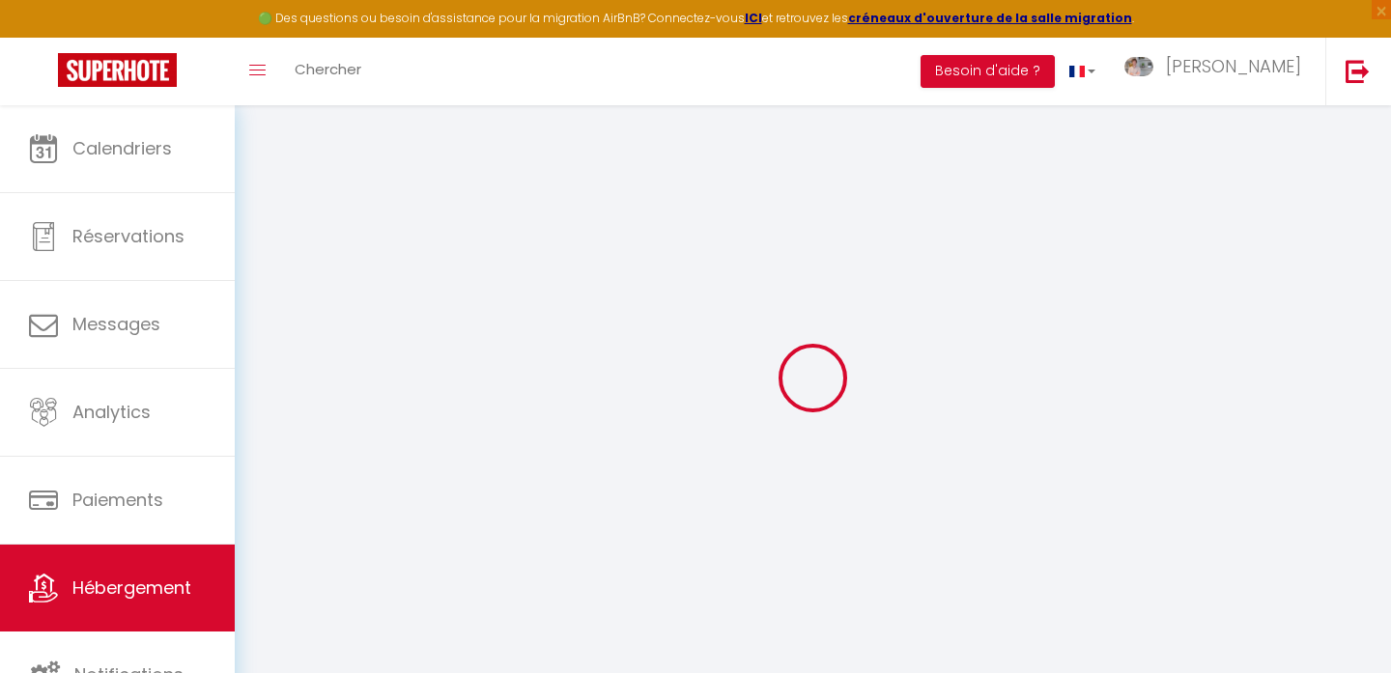
select select
type input "Belle pierre - Maison 14 couchages - Cluny"
select select "houses"
select select "14"
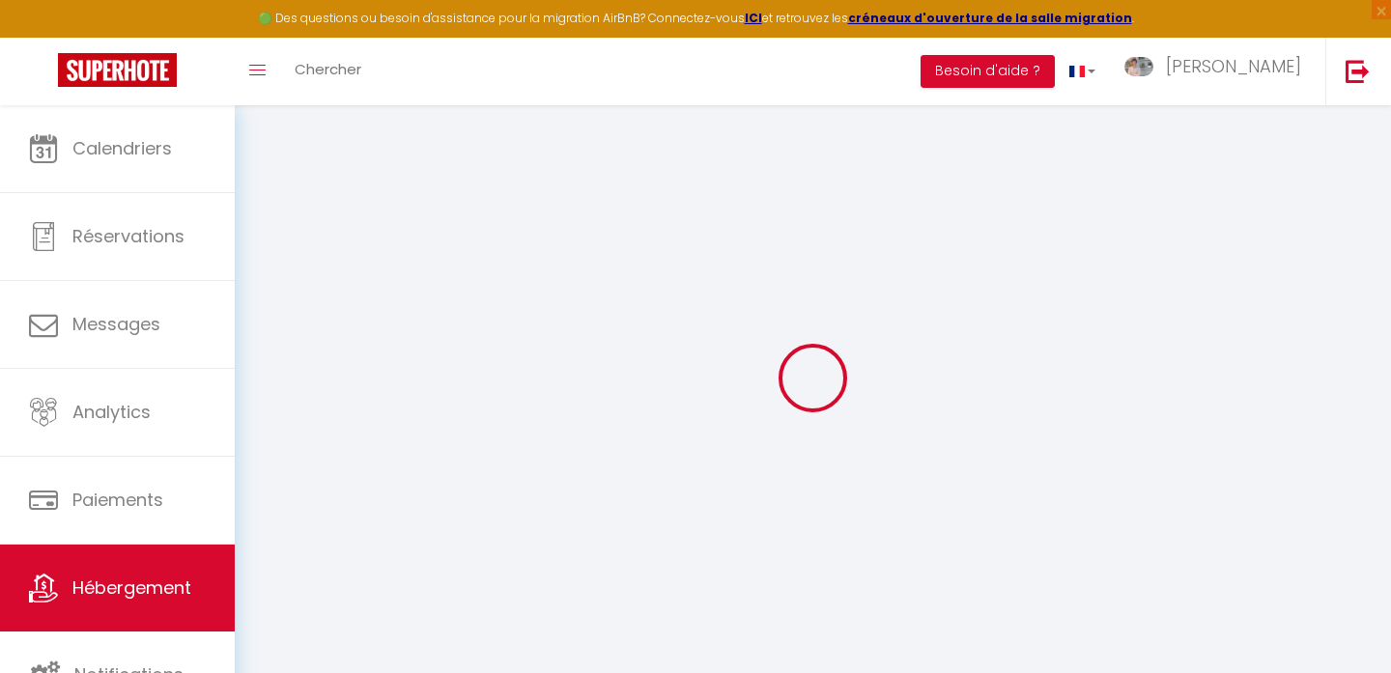
select select "6"
select select "2"
type input "275"
type input "50"
select select
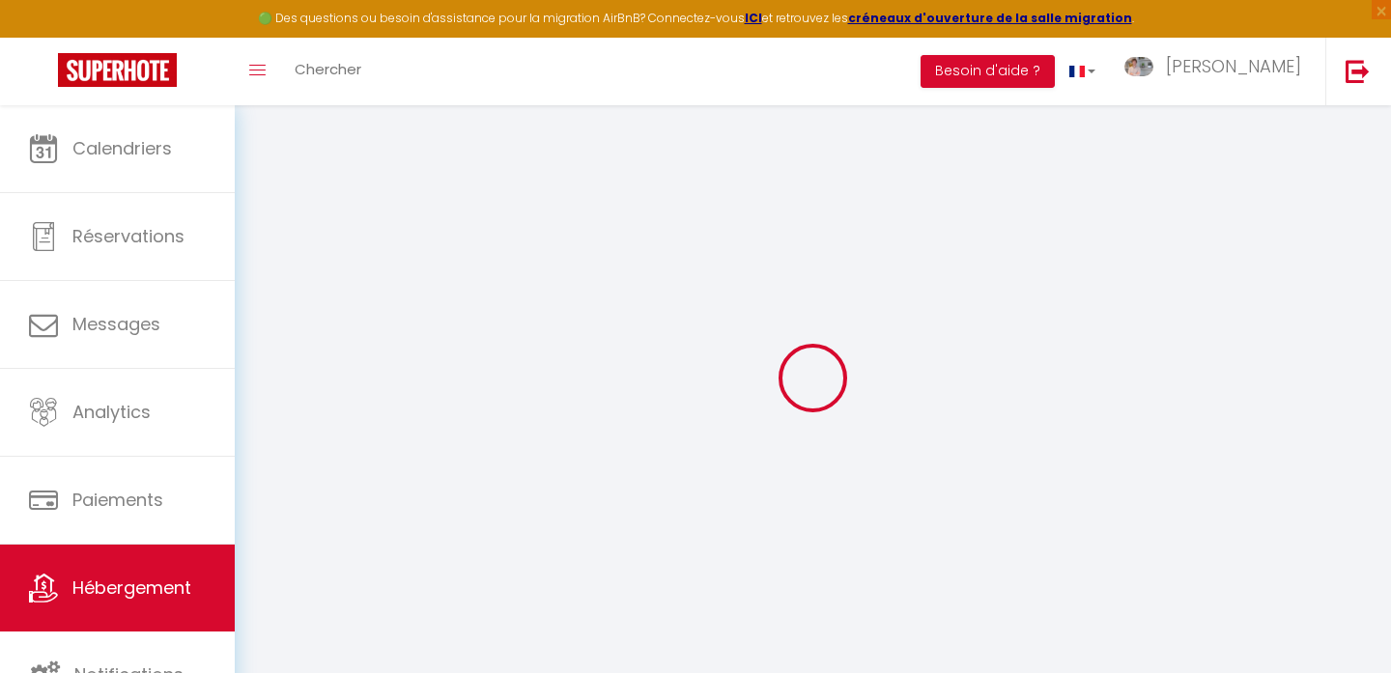
select select
type input "2 Chemin de la Saule"
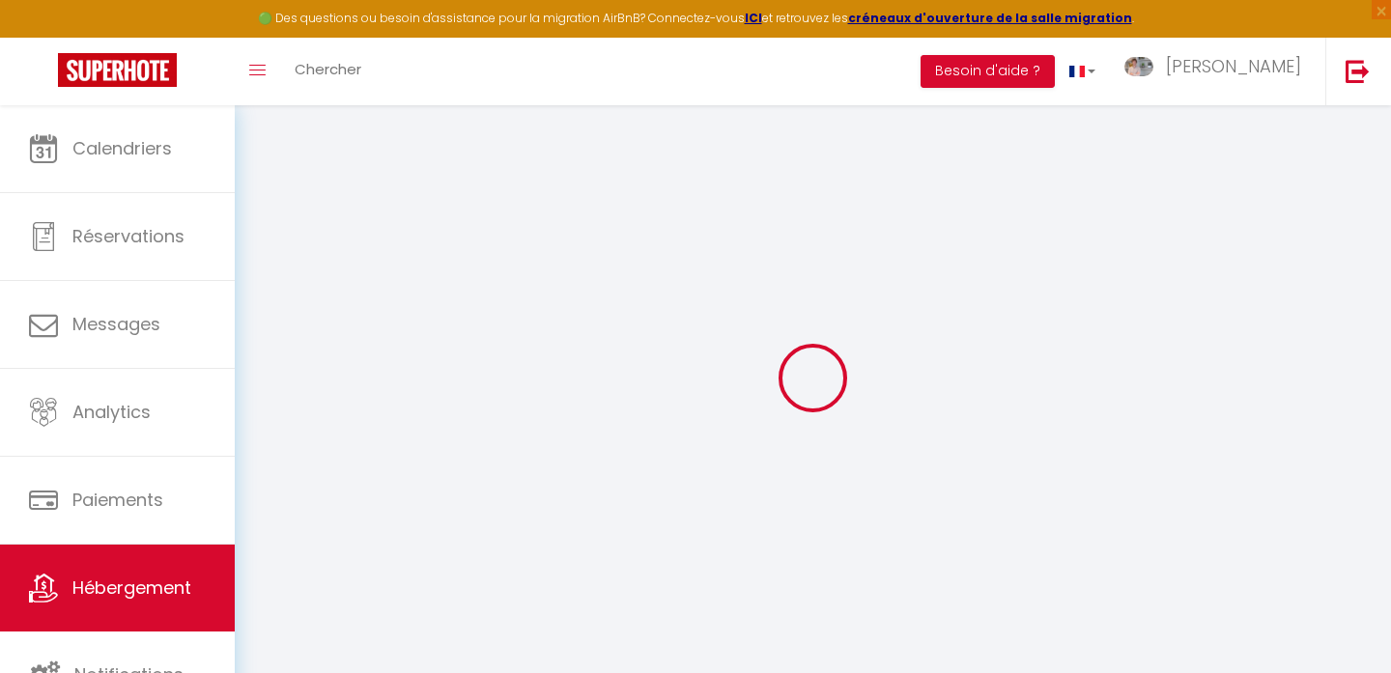
type input "71250"
type input "Jalogny"
type input "morgan@storys-international.com"
select select
checkbox input "false"
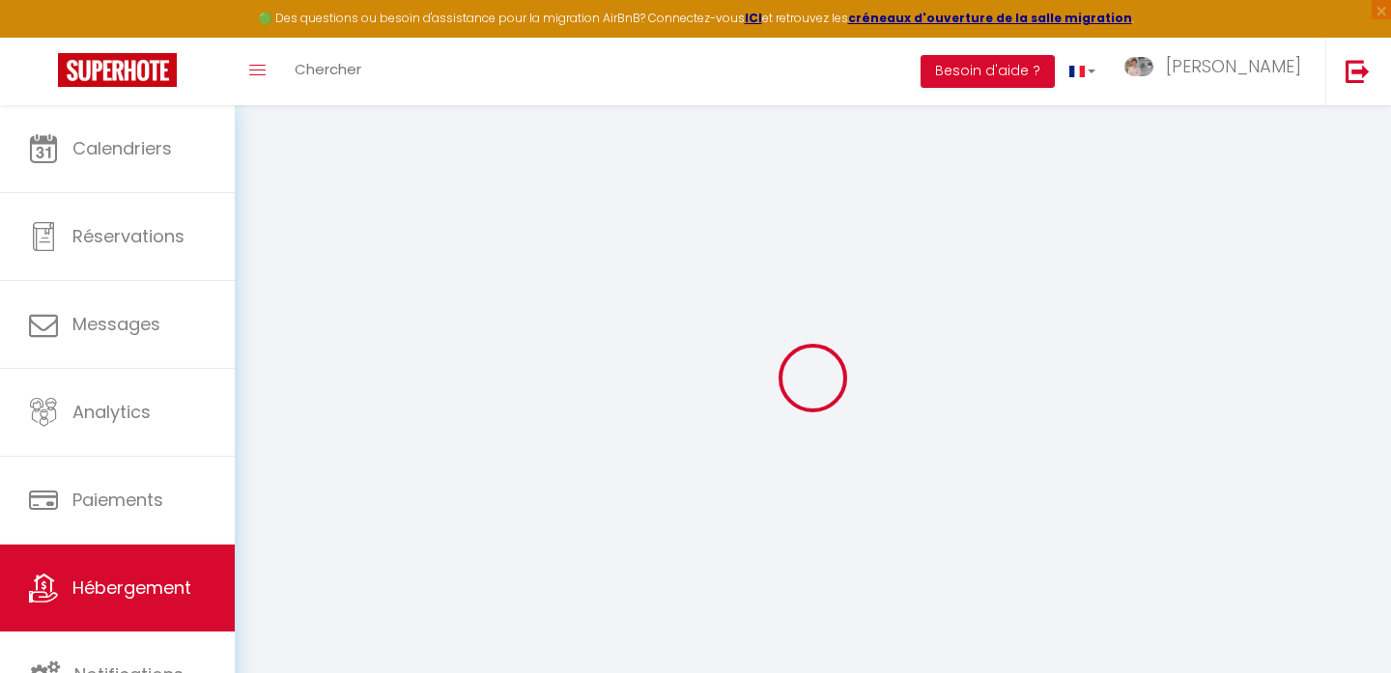
checkbox input "false"
type input "0"
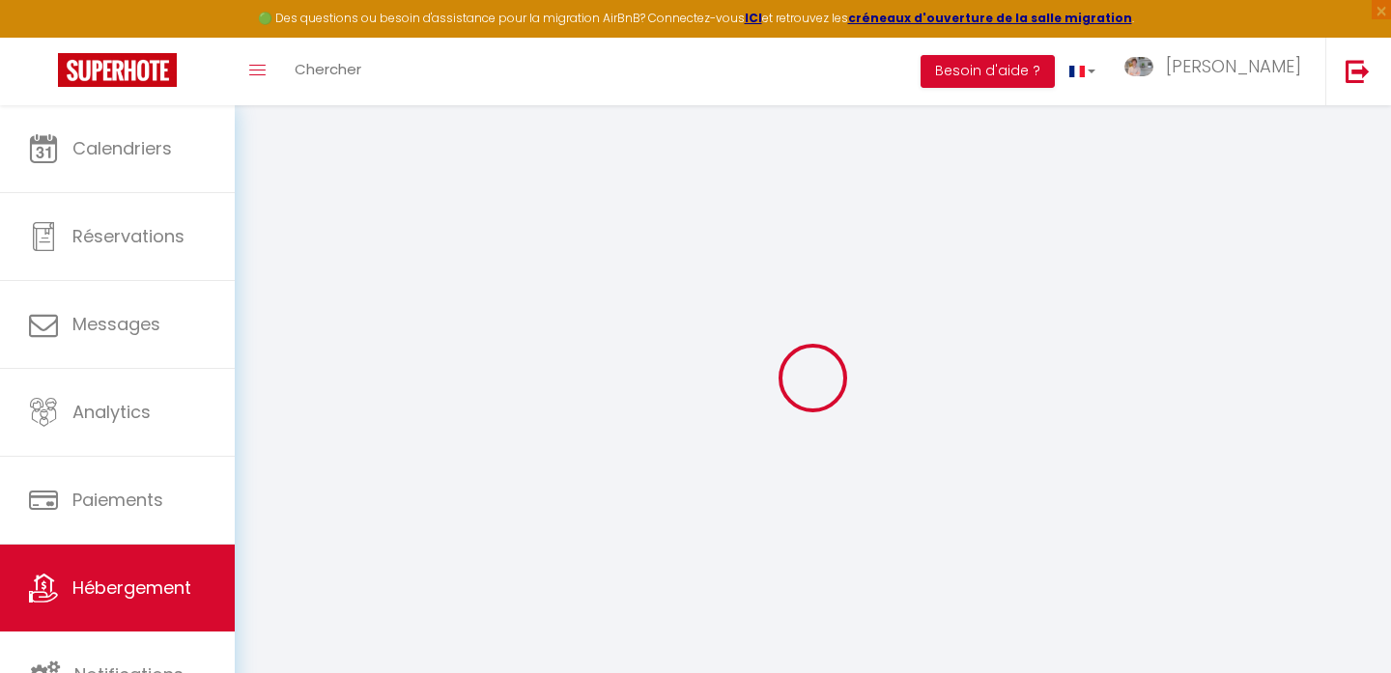
type input "0"
select select
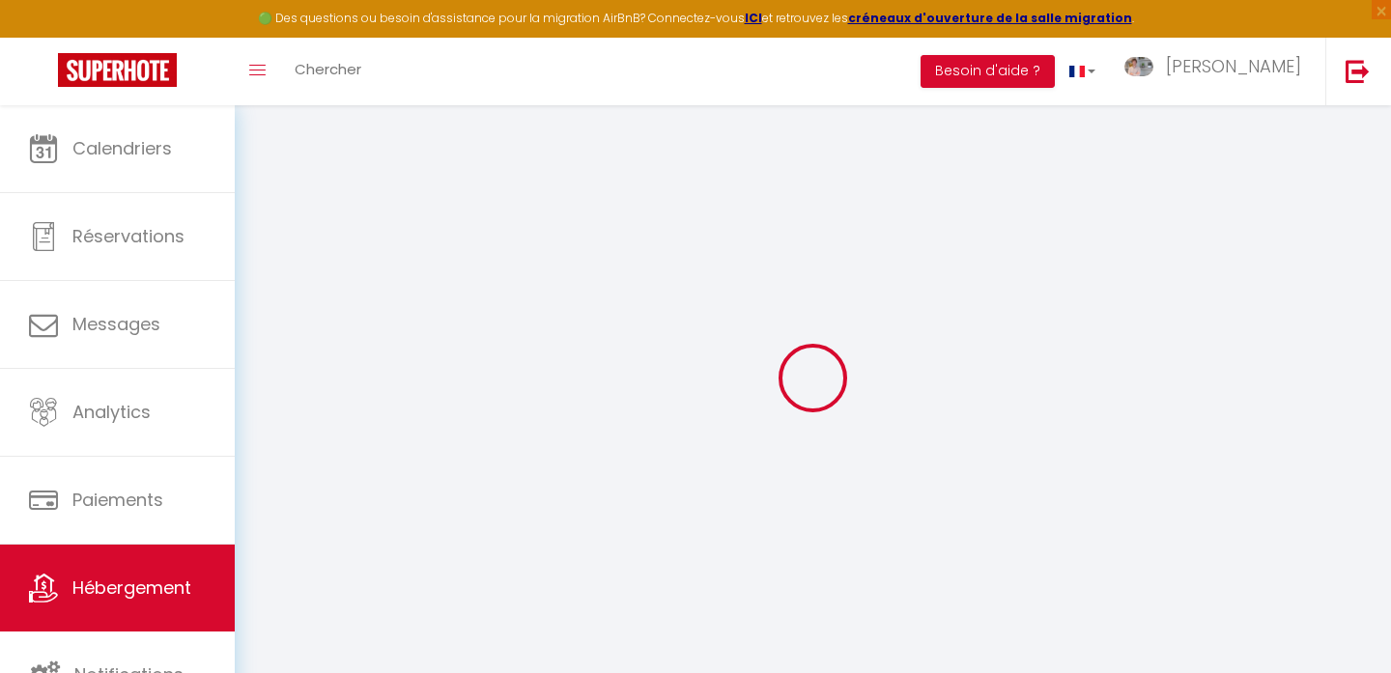
select select
checkbox input "false"
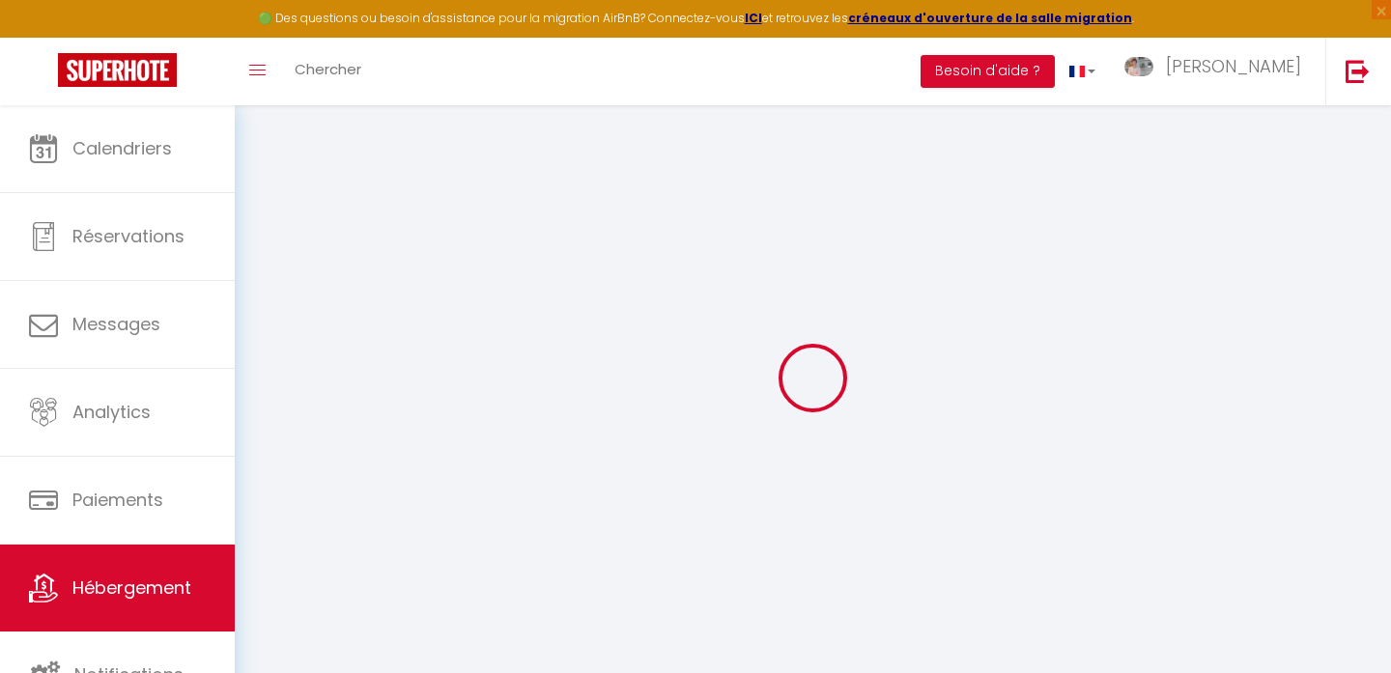
checkbox input "false"
select select
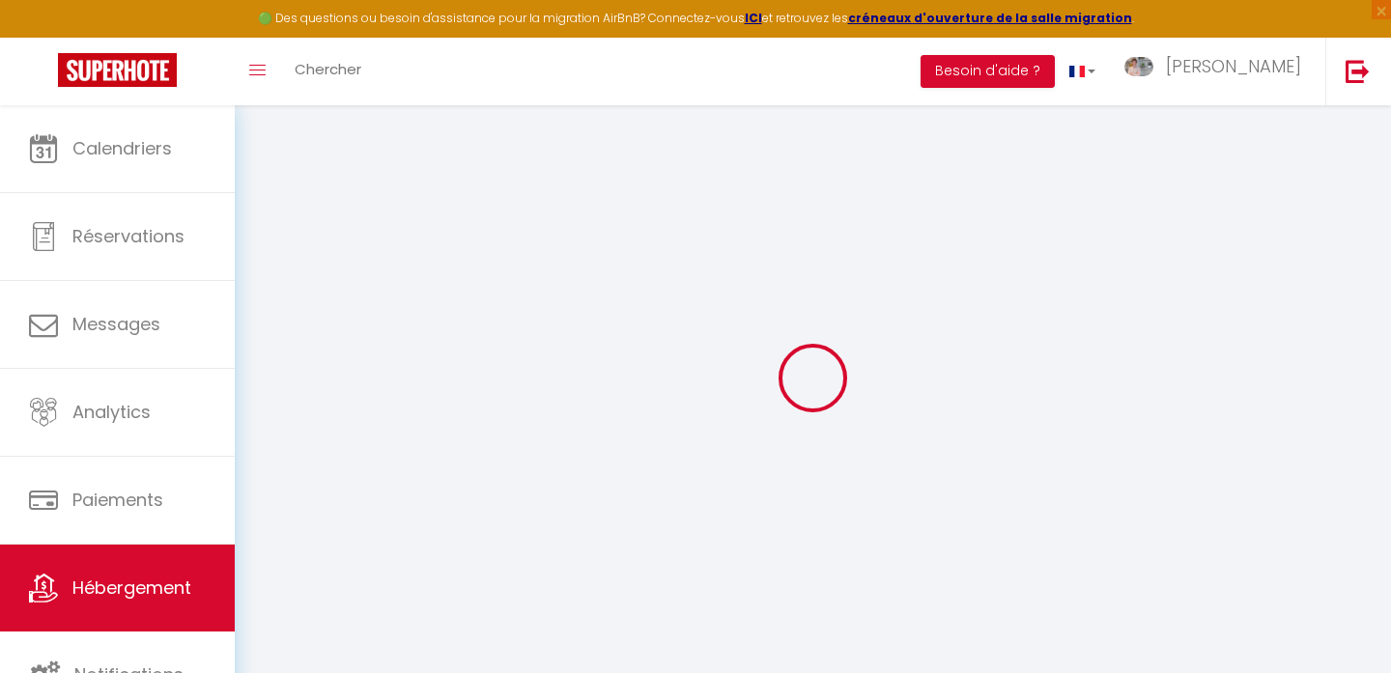
select select
checkbox input "false"
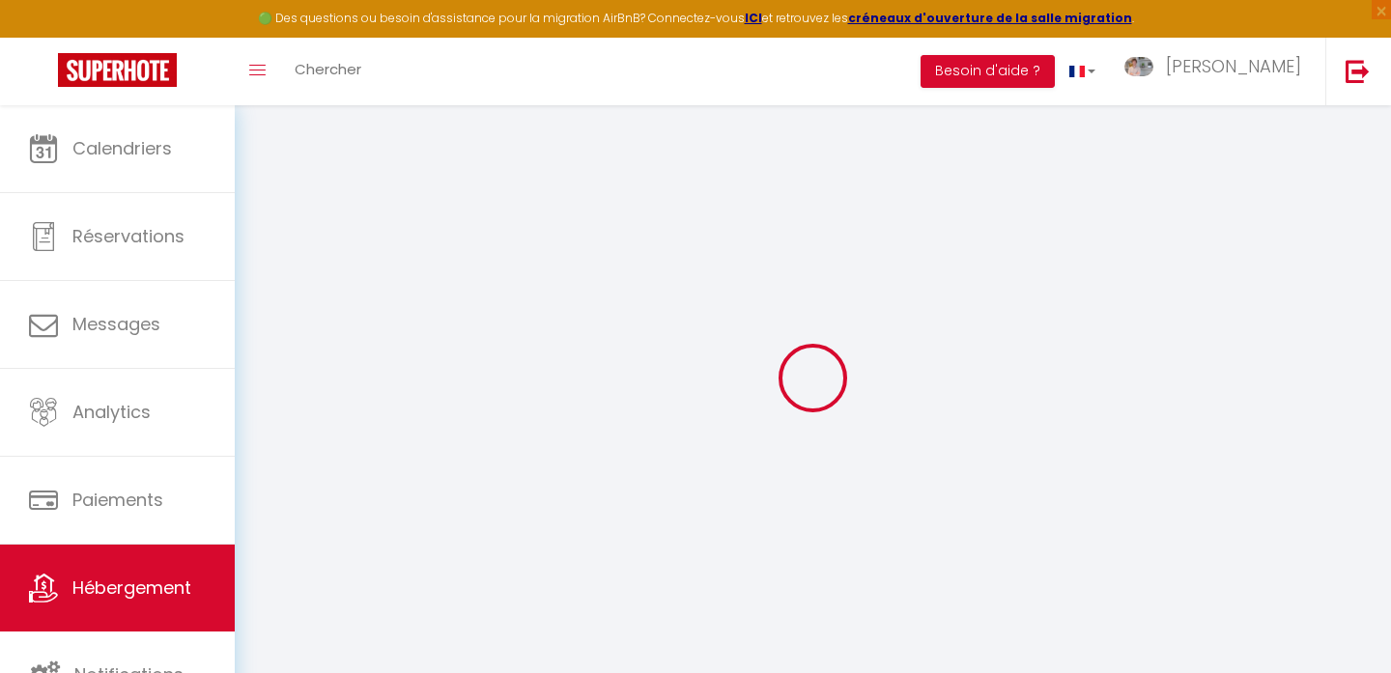
checkbox input "false"
select select
checkbox input "false"
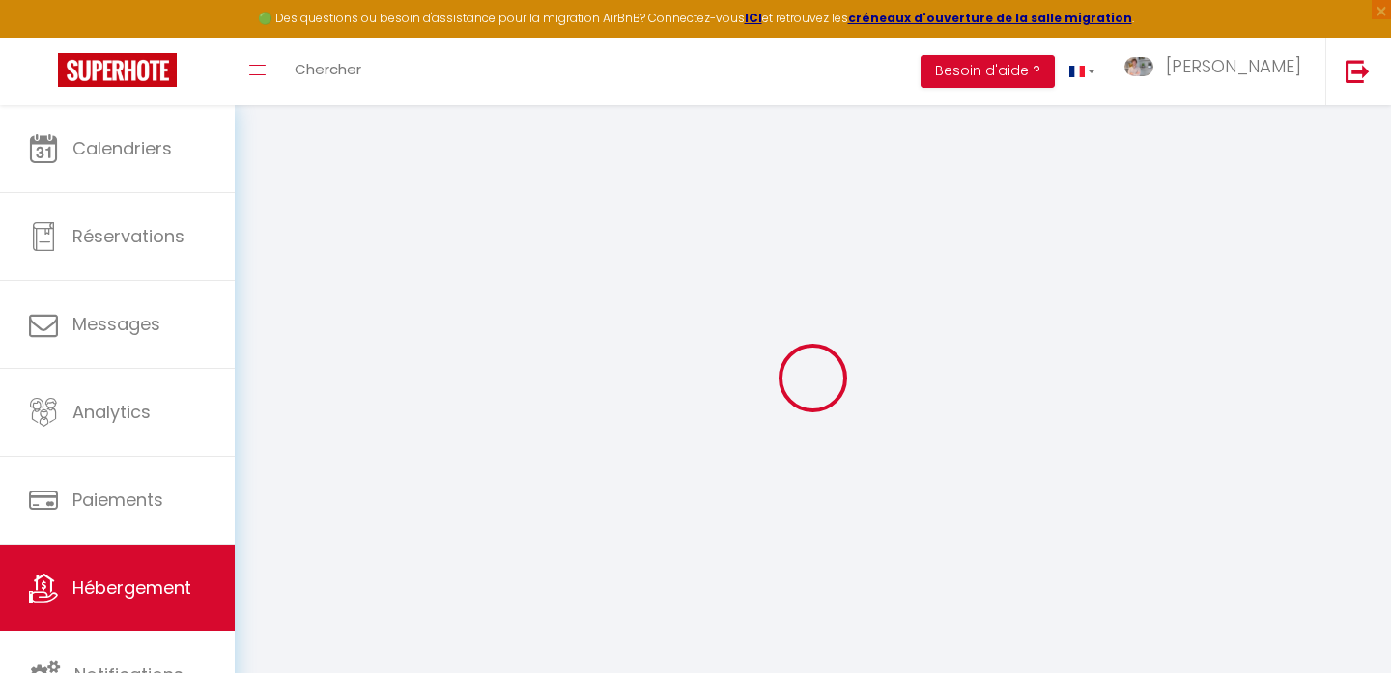
checkbox input "false"
select select
checkbox input "false"
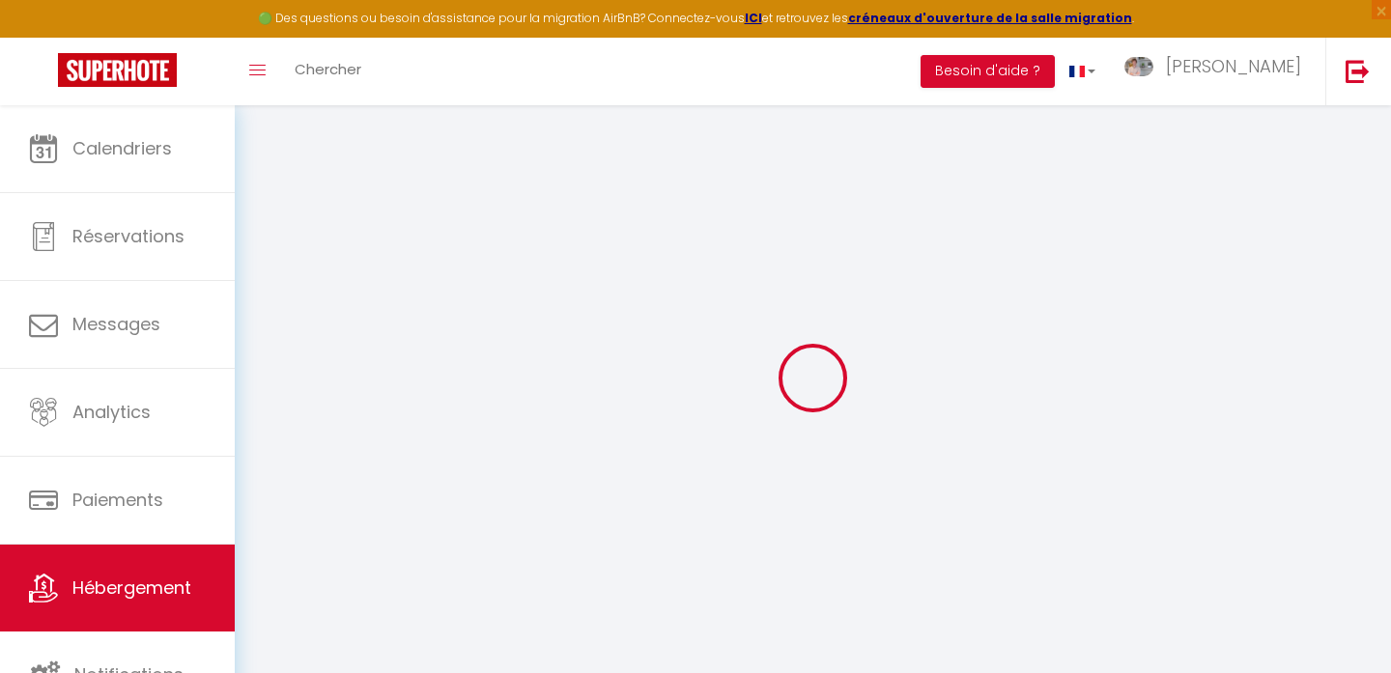
checkbox input "false"
select select
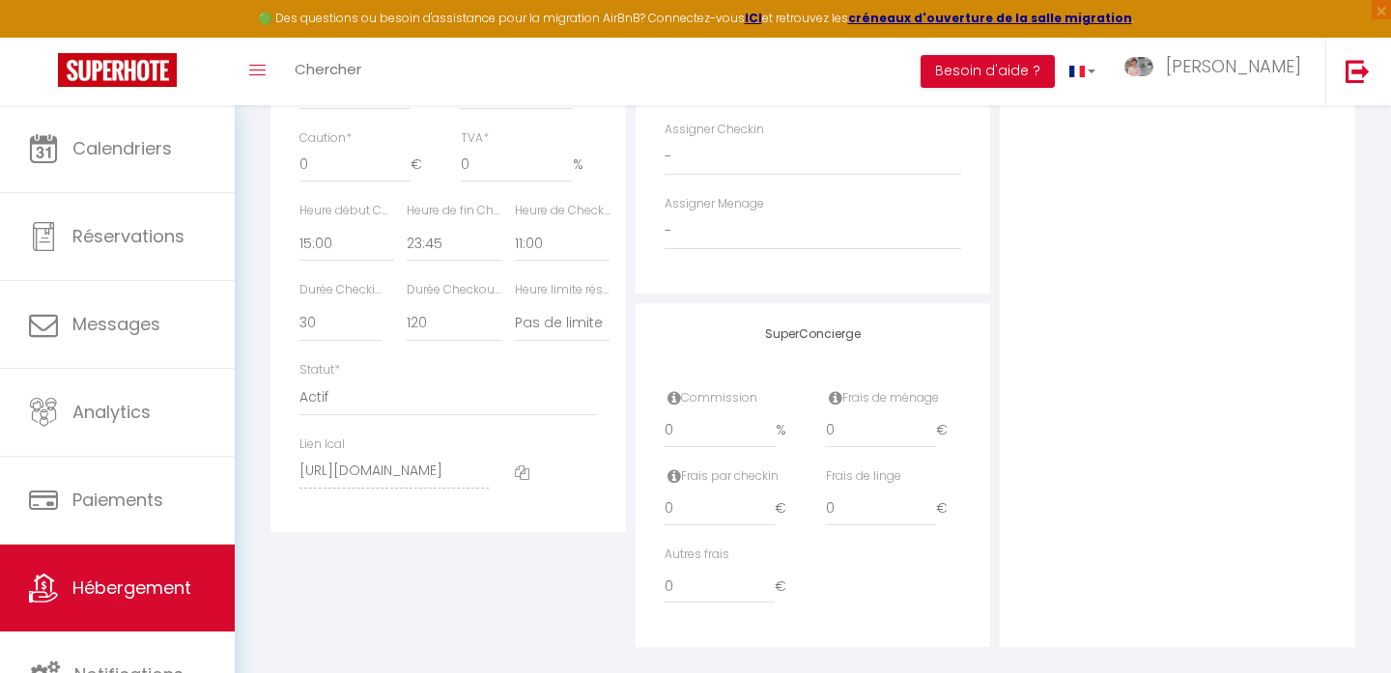
scroll to position [1027, 0]
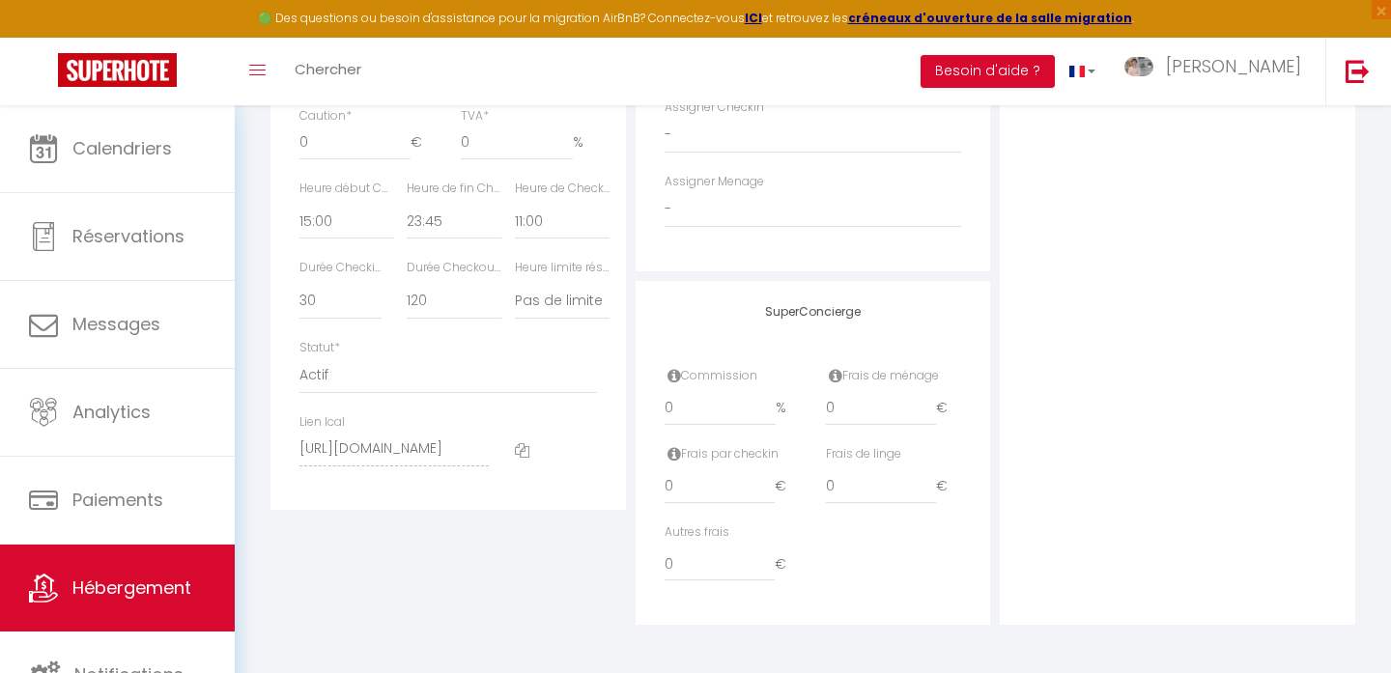
select select
checkbox input "false"
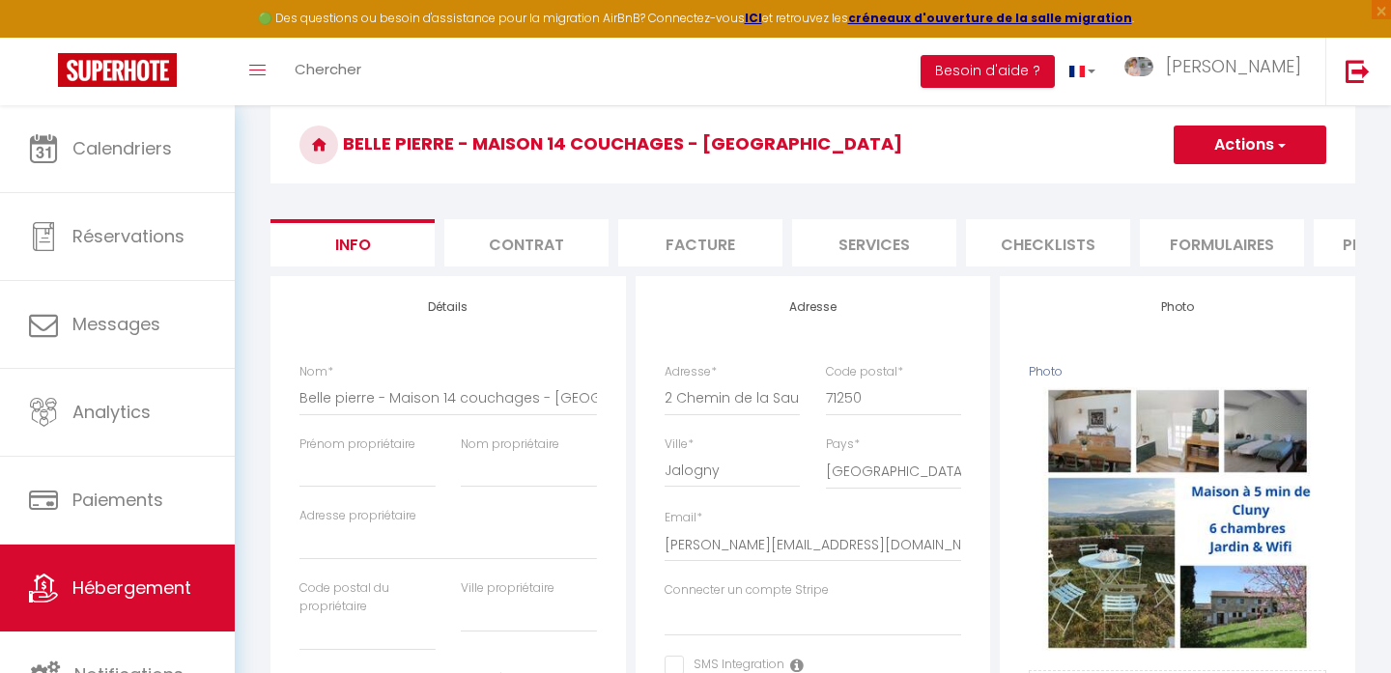
scroll to position [0, 0]
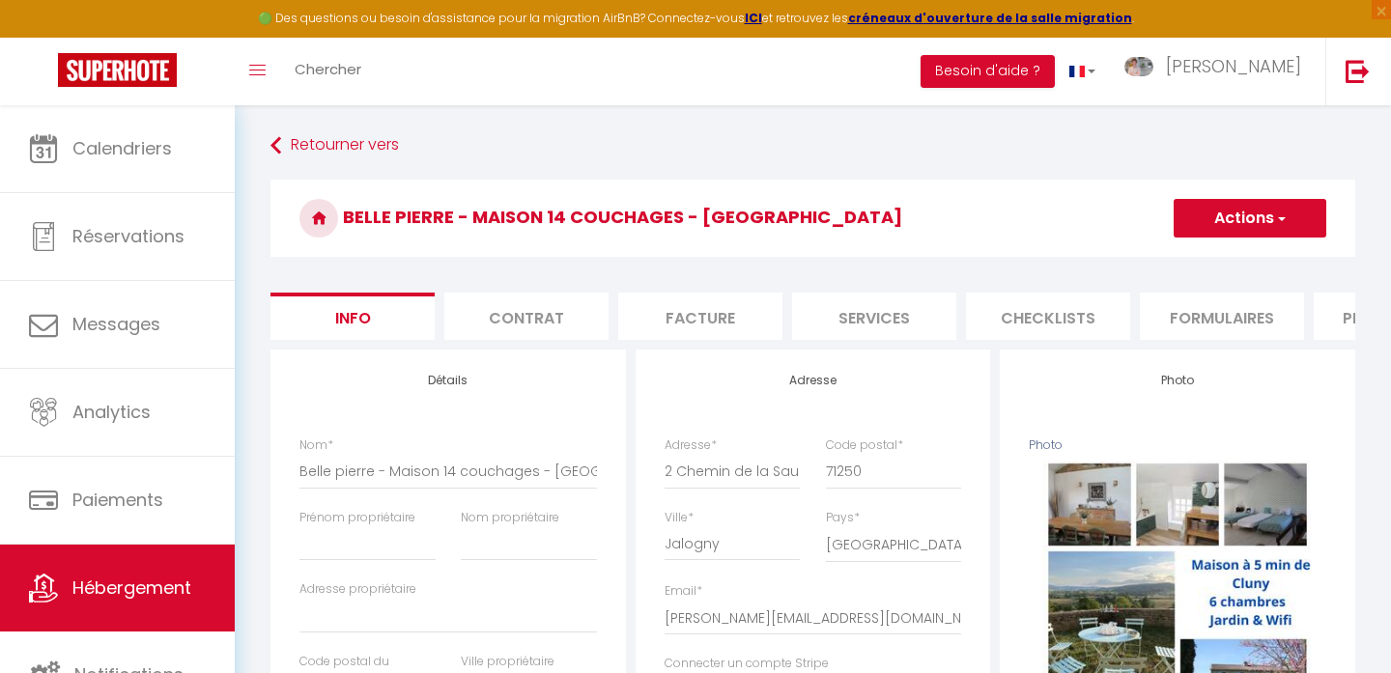
click at [526, 320] on li "Contrat" at bounding box center [526, 316] width 164 height 47
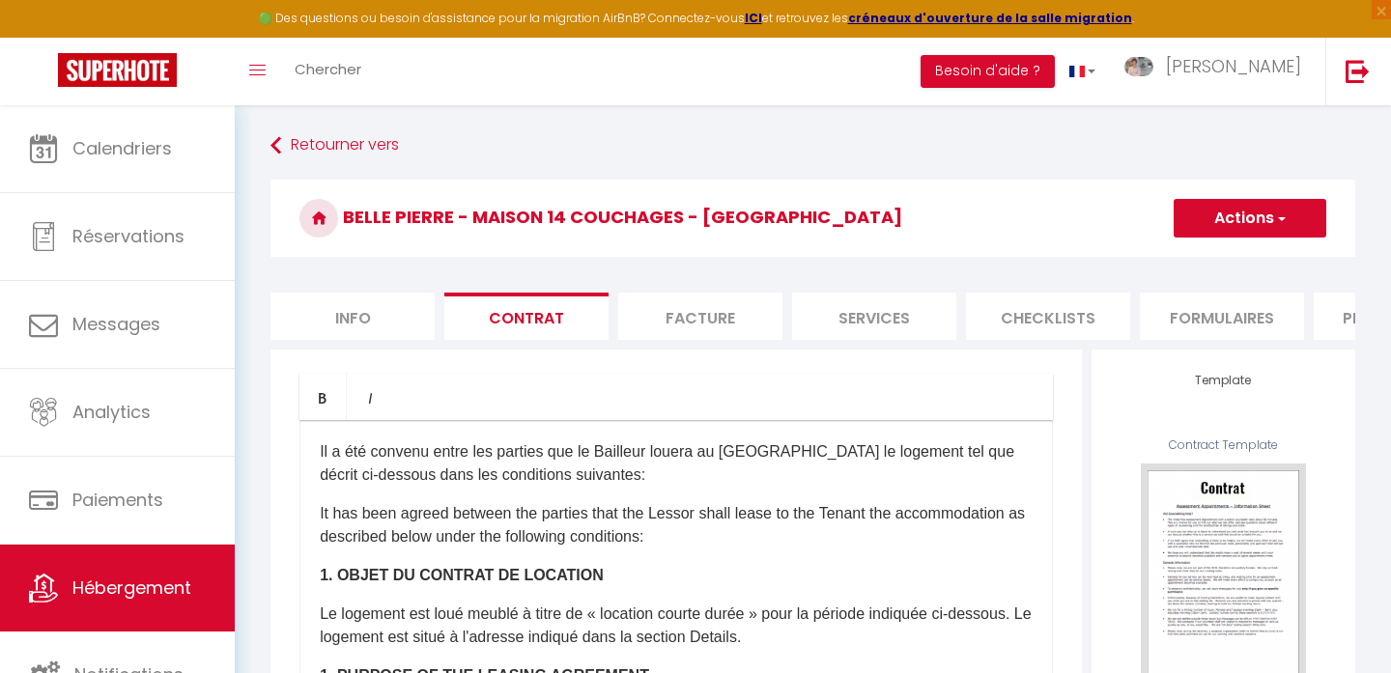
click at [741, 323] on li "Facture" at bounding box center [700, 316] width 164 height 47
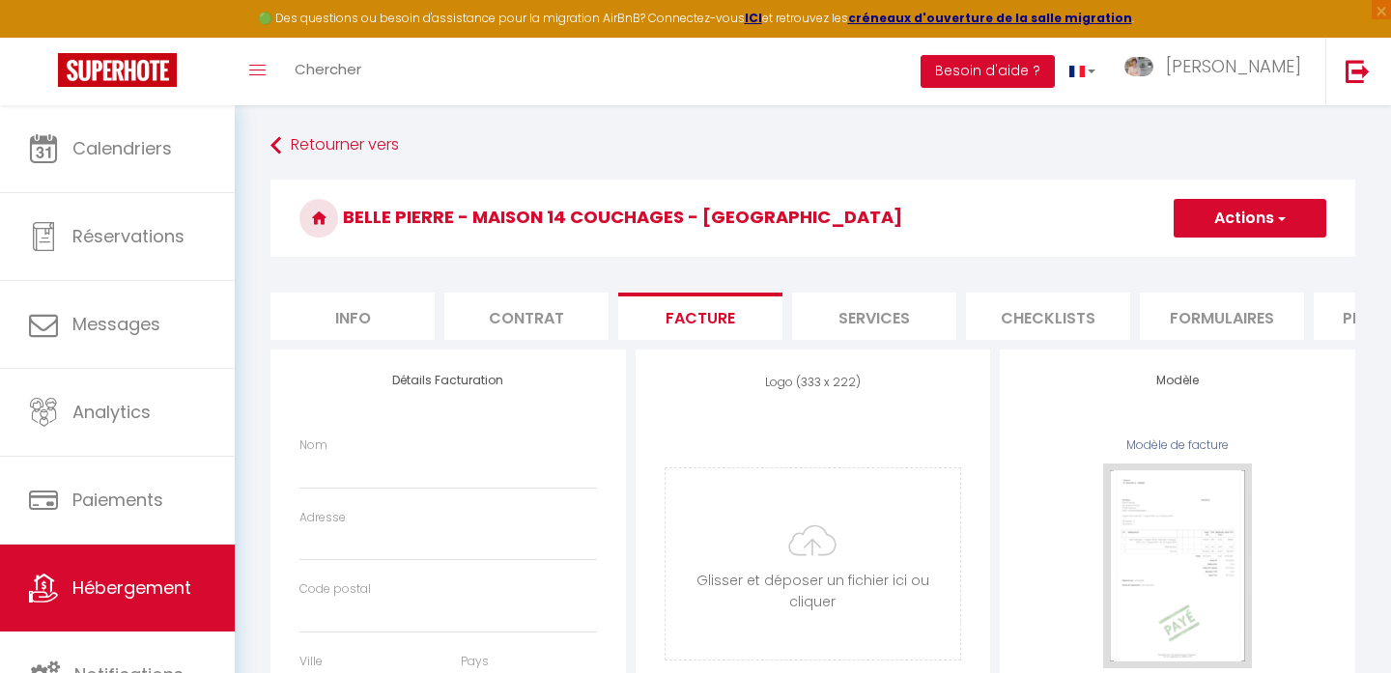
click at [1205, 215] on button "Actions" at bounding box center [1249, 218] width 153 height 39
click at [1011, 198] on h3 "Belle pierre - Maison 14 couchages - Cluny" at bounding box center [812, 218] width 1084 height 77
click at [878, 319] on li "Services" at bounding box center [874, 316] width 164 height 47
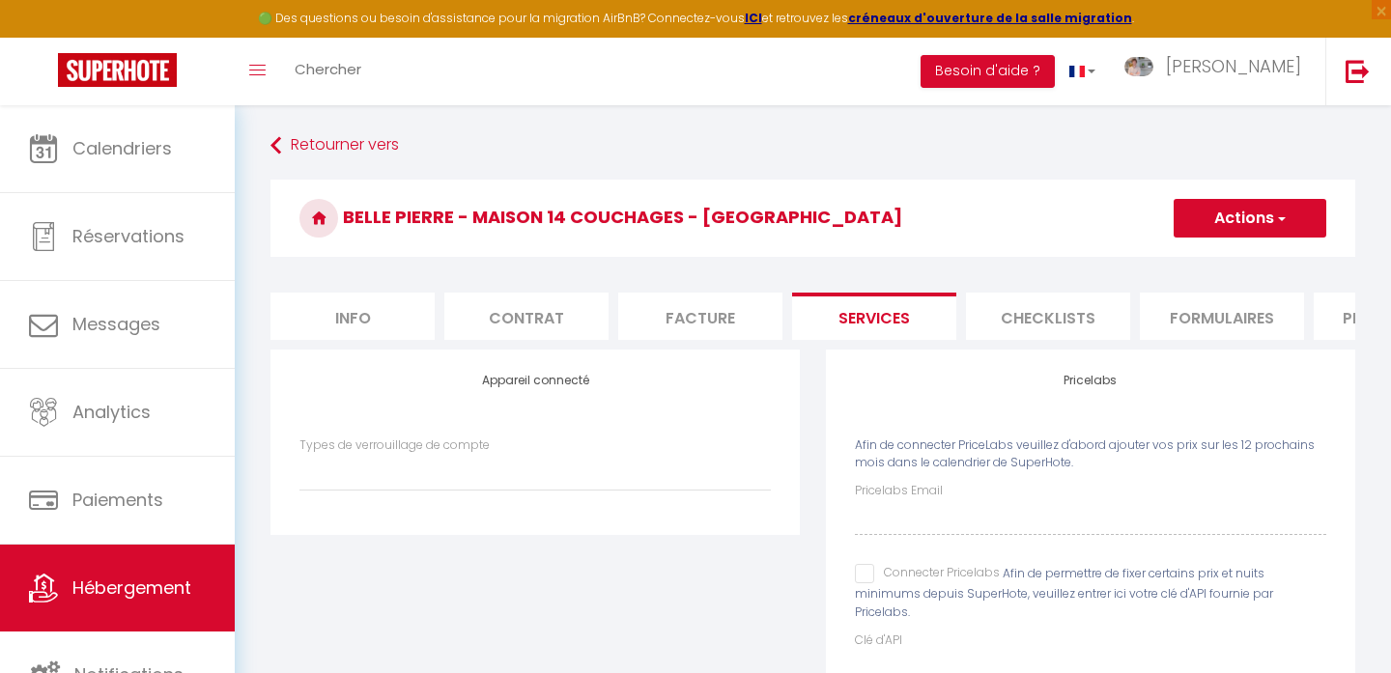
click at [395, 320] on li "Info" at bounding box center [352, 316] width 164 height 47
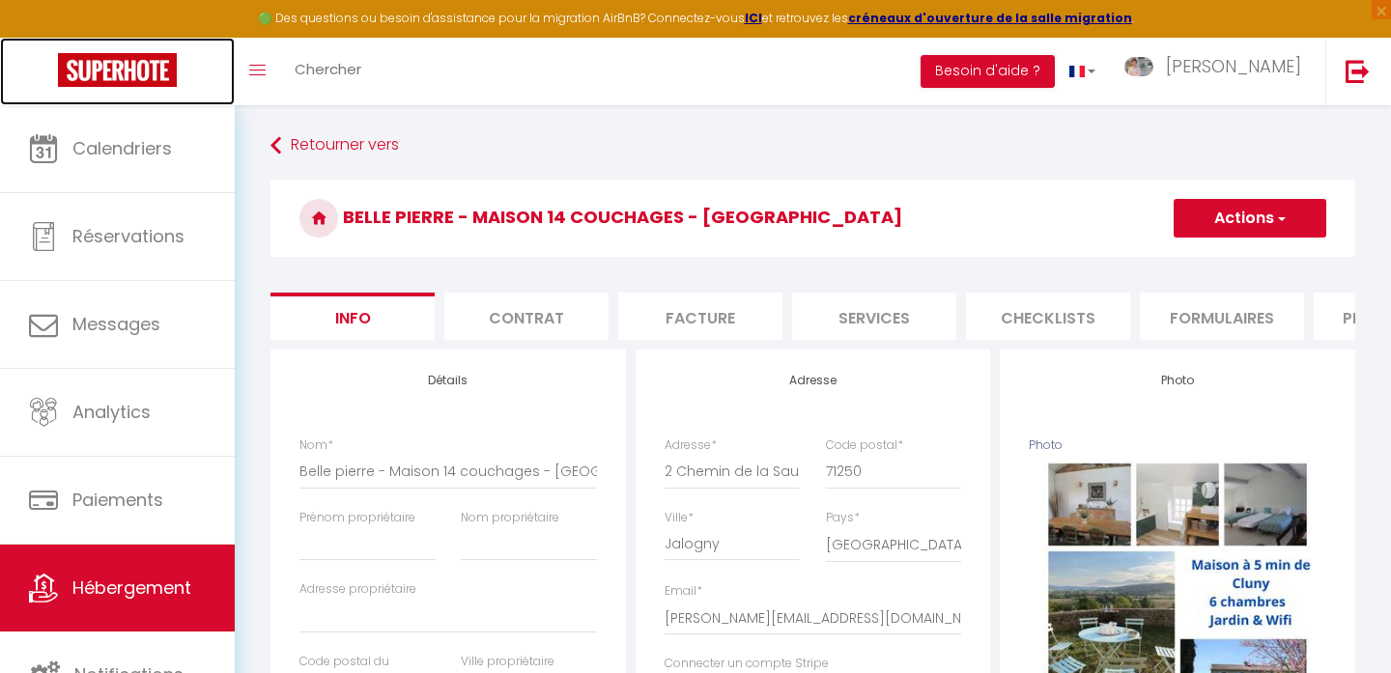
click at [84, 71] on img at bounding box center [117, 70] width 119 height 34
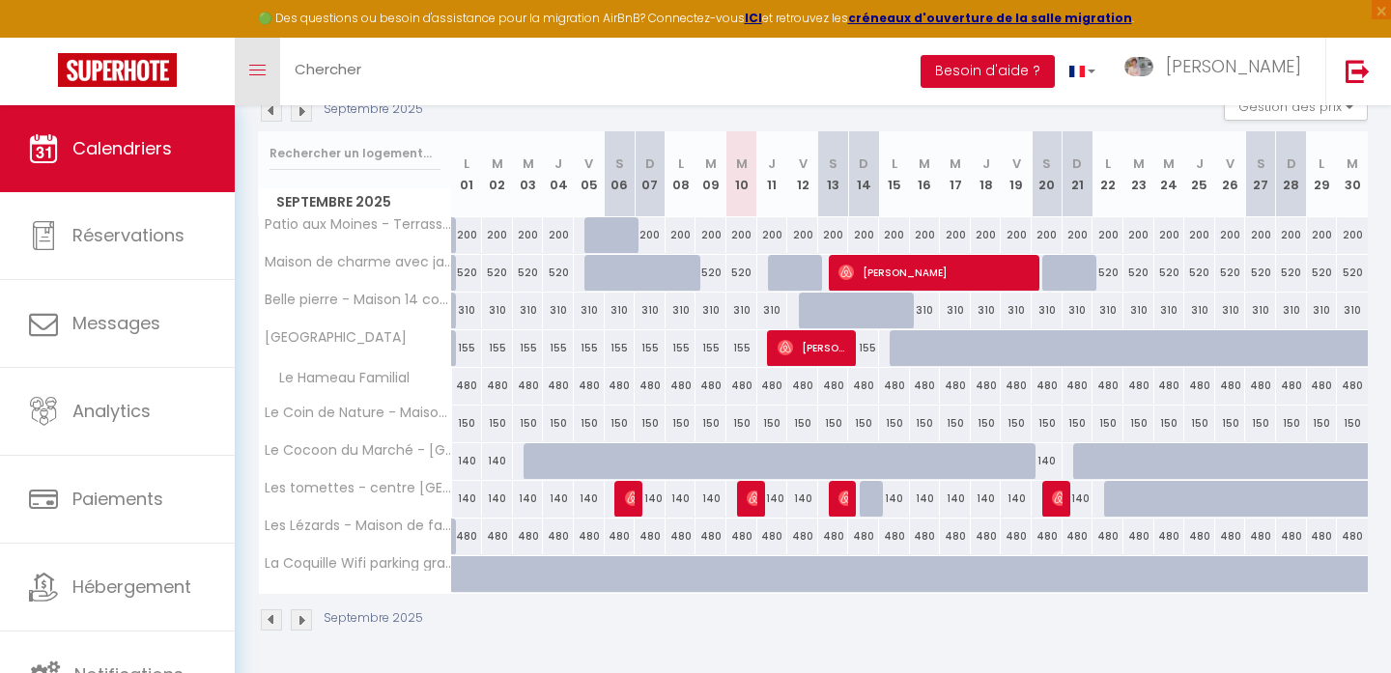
scroll to position [5, 0]
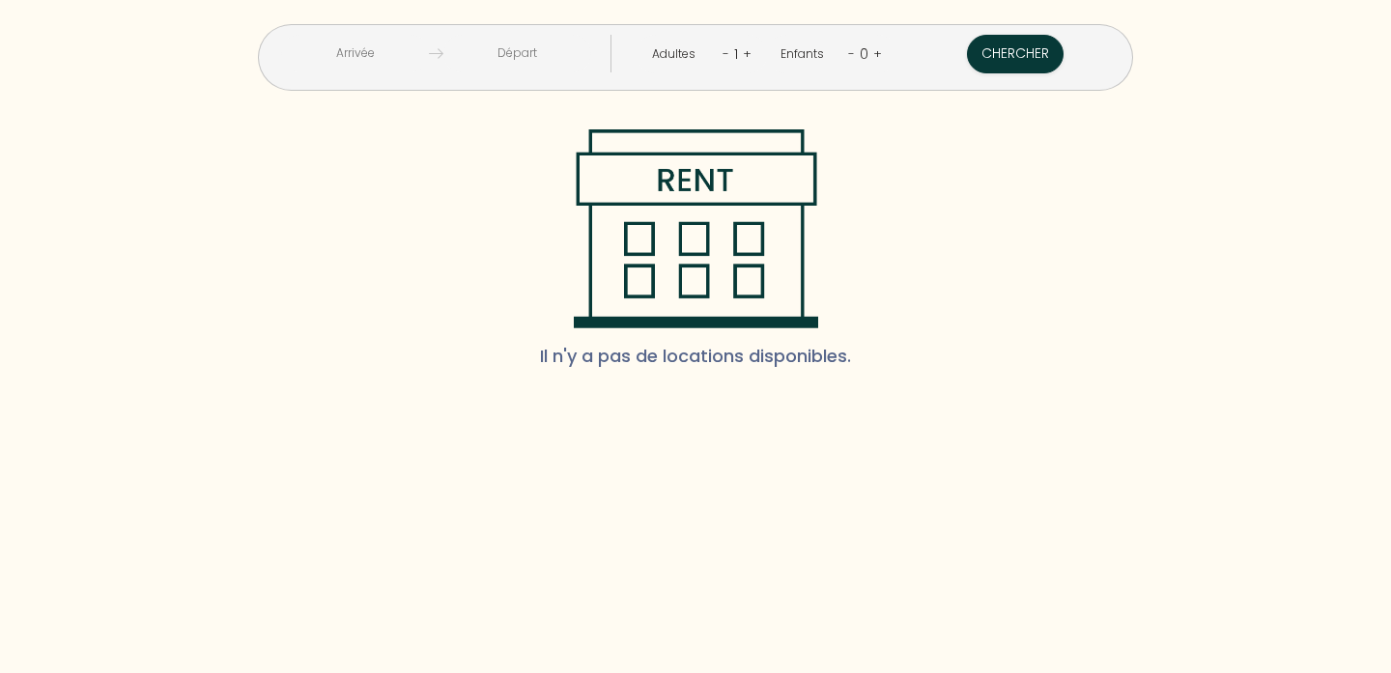
click at [424, 51] on input "text" at bounding box center [355, 54] width 148 height 38
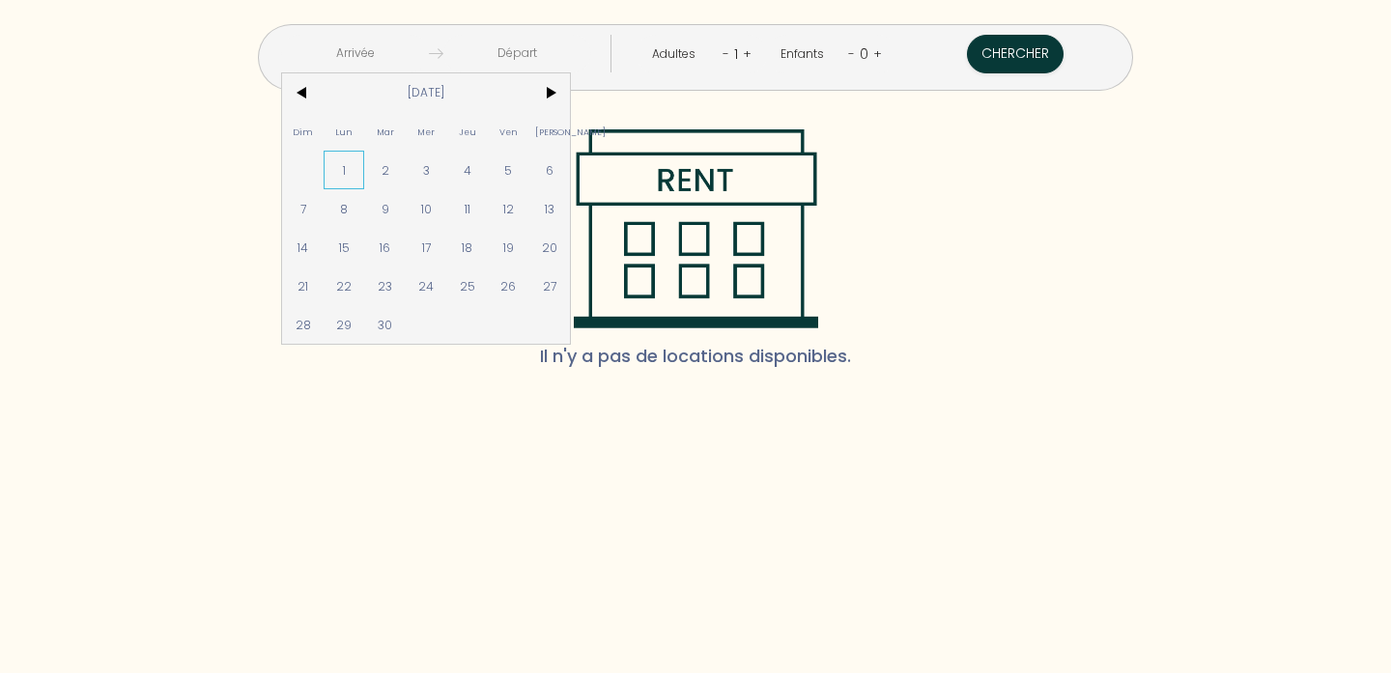
click at [365, 172] on span "1" at bounding box center [344, 170] width 42 height 39
type input "Lun [DATE]"
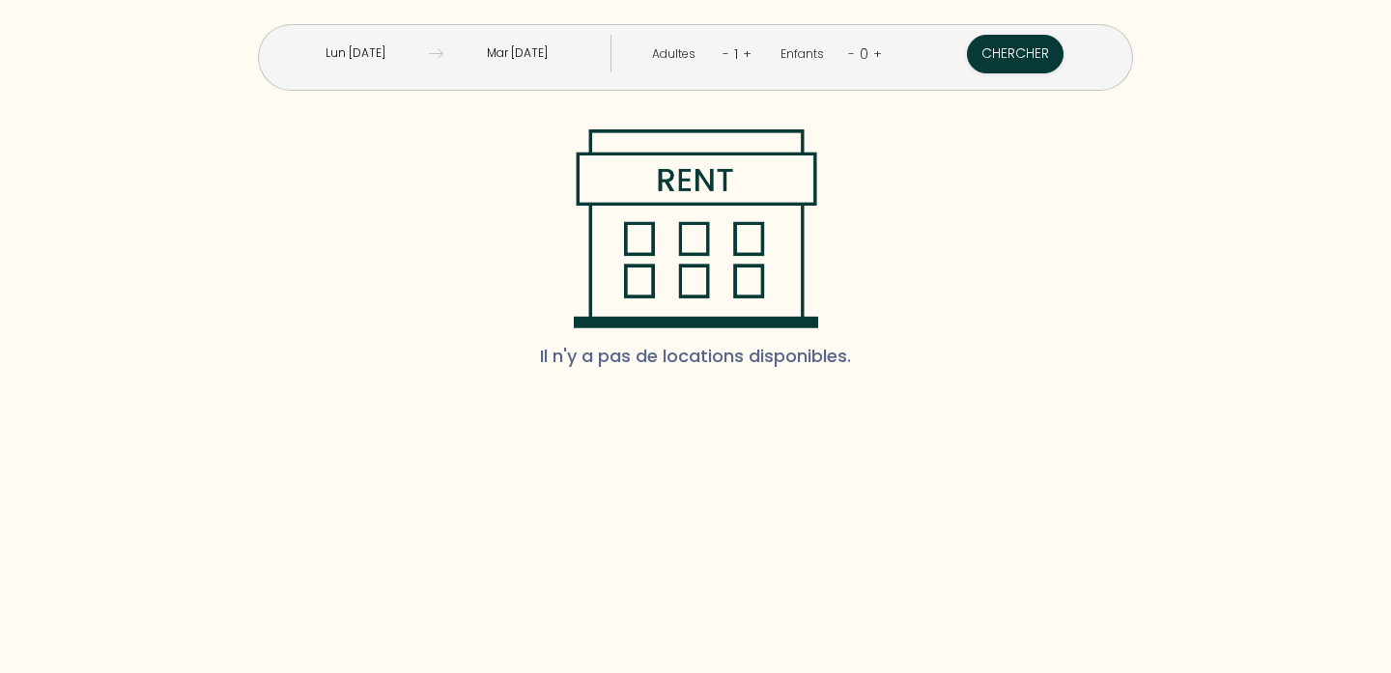
click at [591, 54] on input "Mar [DATE]" at bounding box center [517, 54] width 148 height 38
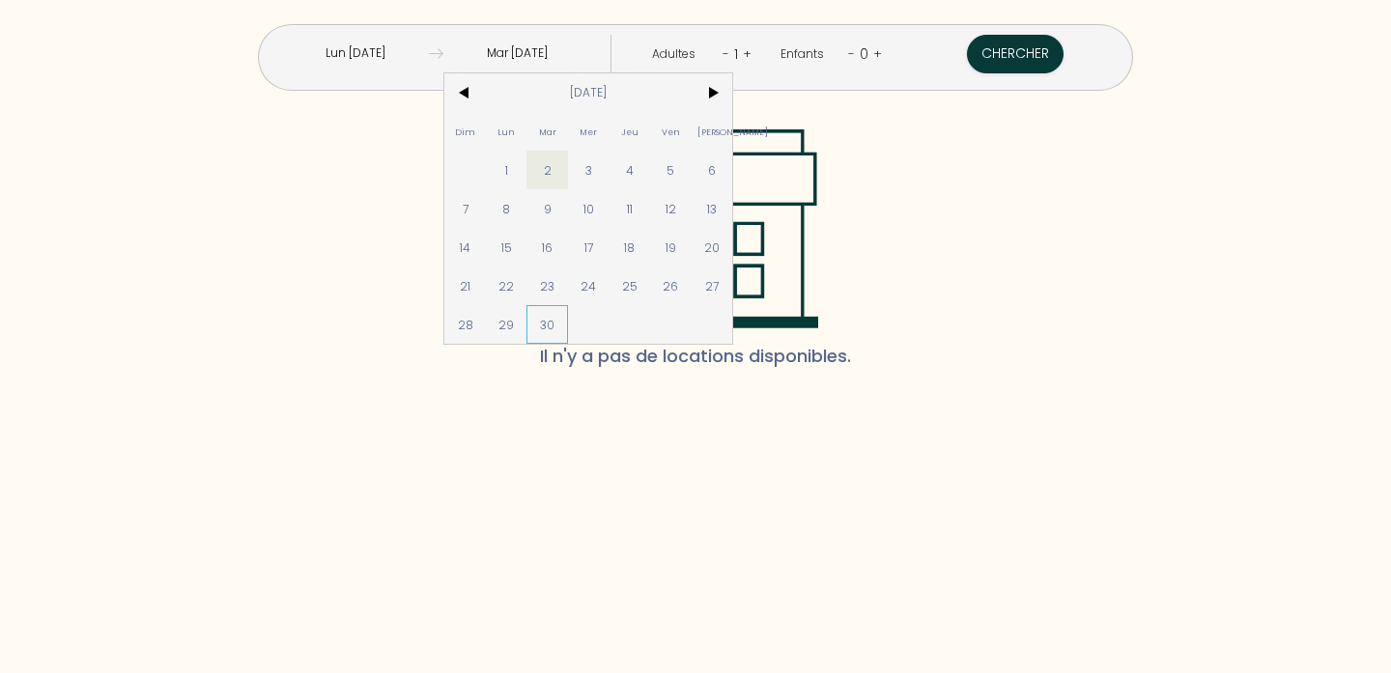
click at [568, 310] on span "30" at bounding box center [547, 324] width 42 height 39
type input "Mar [DATE]"
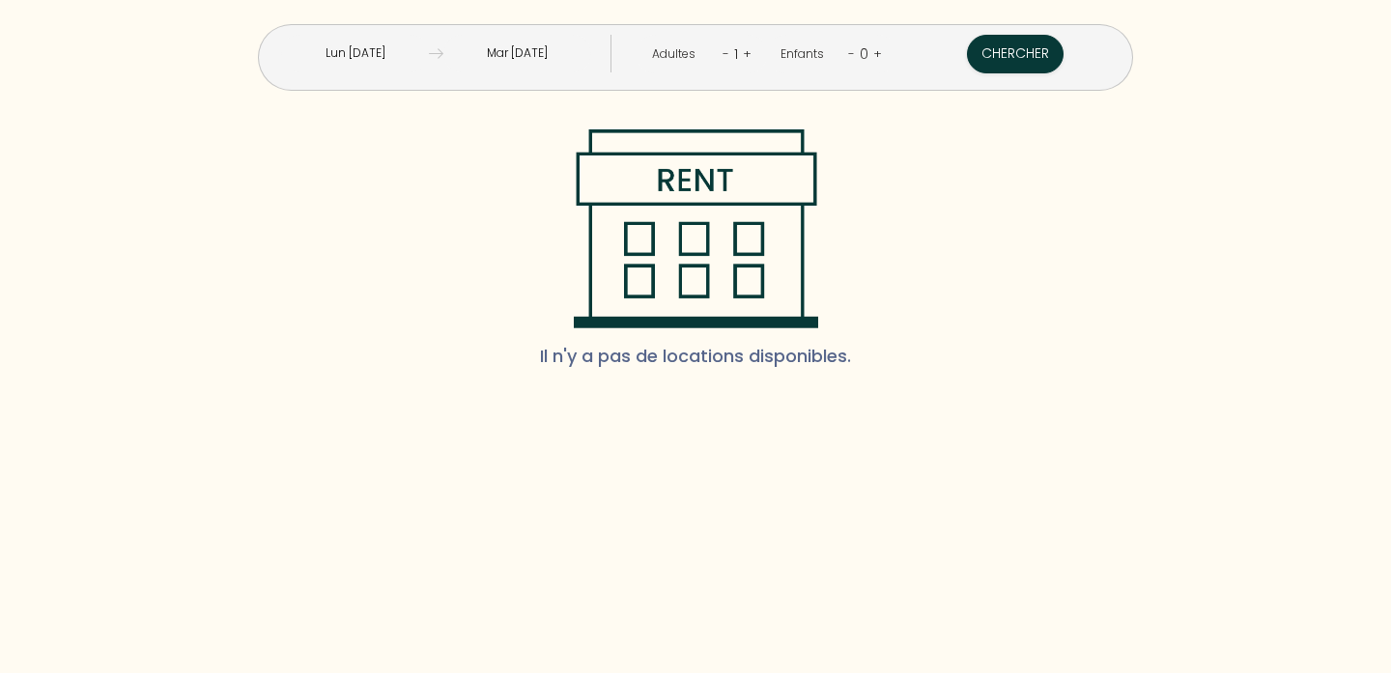
click at [944, 73] on div "Chercher" at bounding box center [1015, 57] width 213 height 45
click at [967, 68] on button "Chercher" at bounding box center [1015, 54] width 97 height 39
